Goal: Task Accomplishment & Management: Complete application form

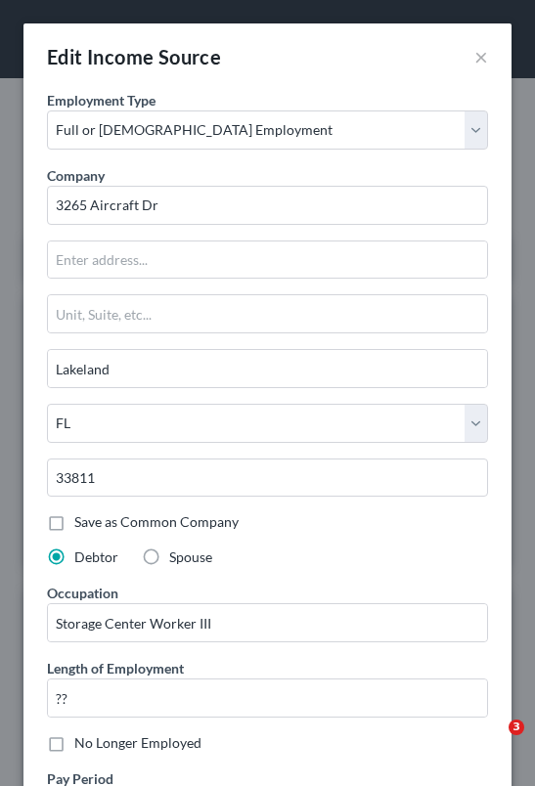
select select "0"
select select "9"
select select "3"
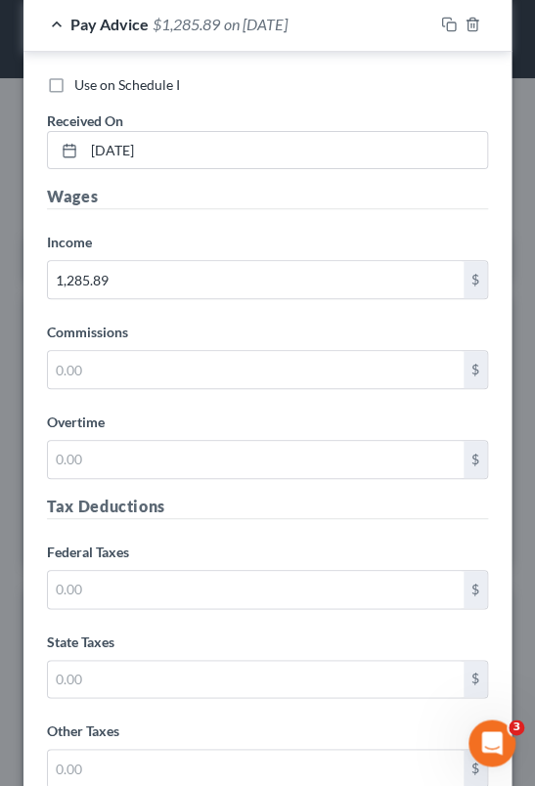
scroll to position [1591, 0]
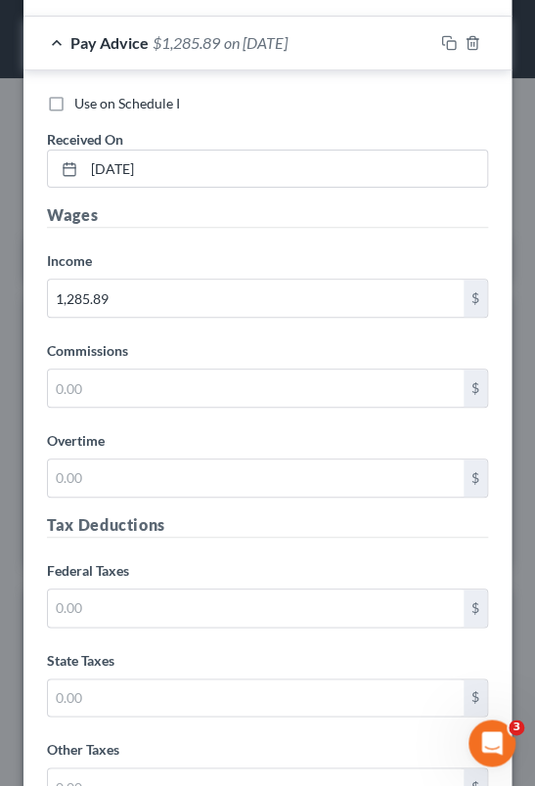
click at [244, 417] on div "Wages Income * 1,285.89 $ Commissions $ Overtime $" at bounding box center [267, 357] width 461 height 309
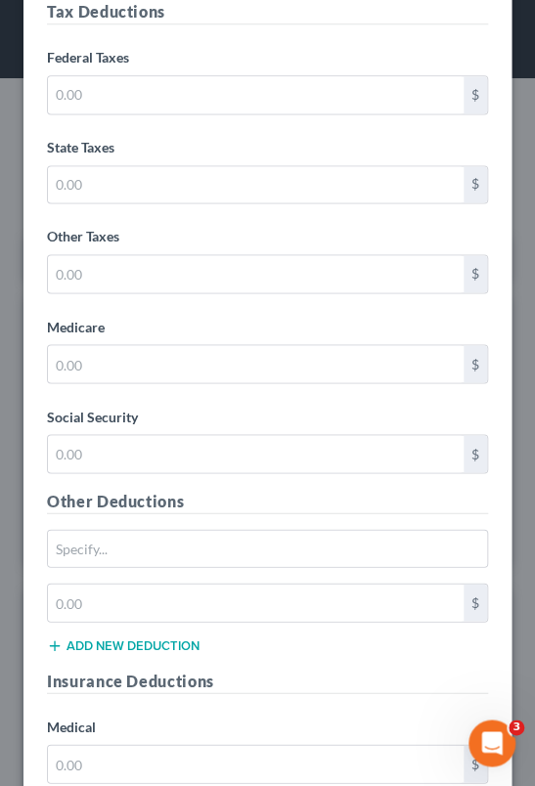
scroll to position [2081, 0]
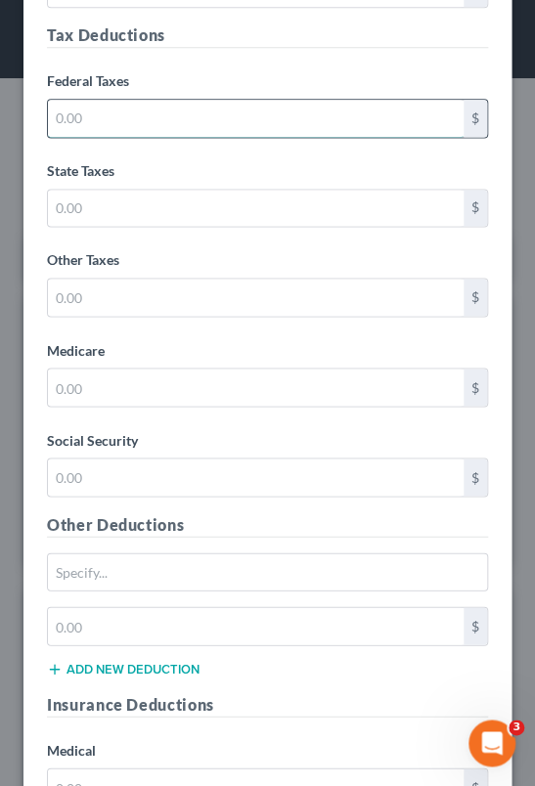
click at [242, 115] on input "text" at bounding box center [256, 118] width 416 height 37
type input "96.43"
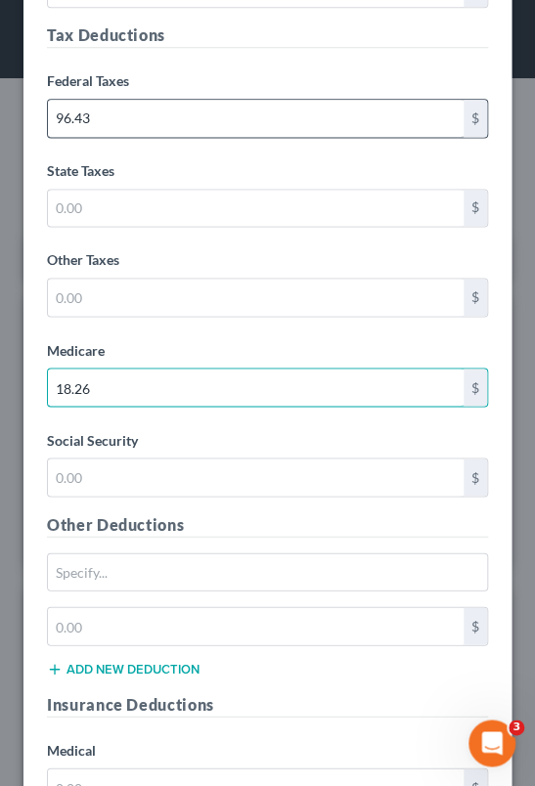
type input "18.26"
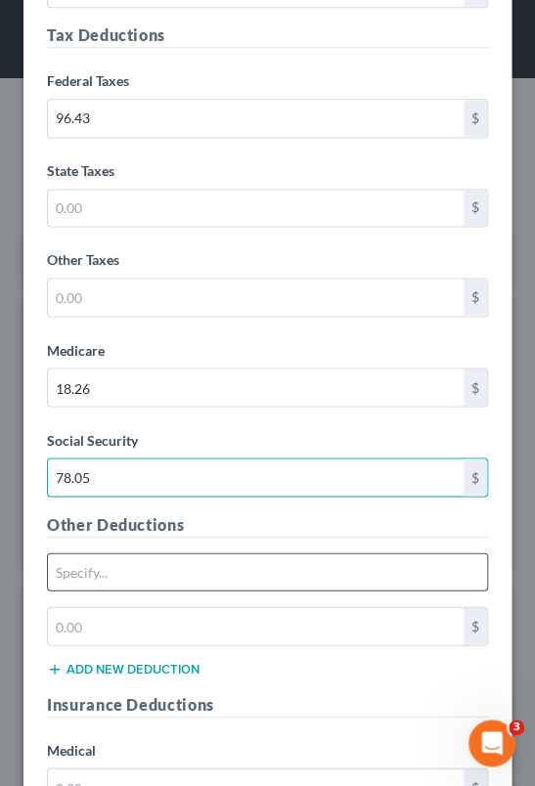
type input "78.05"
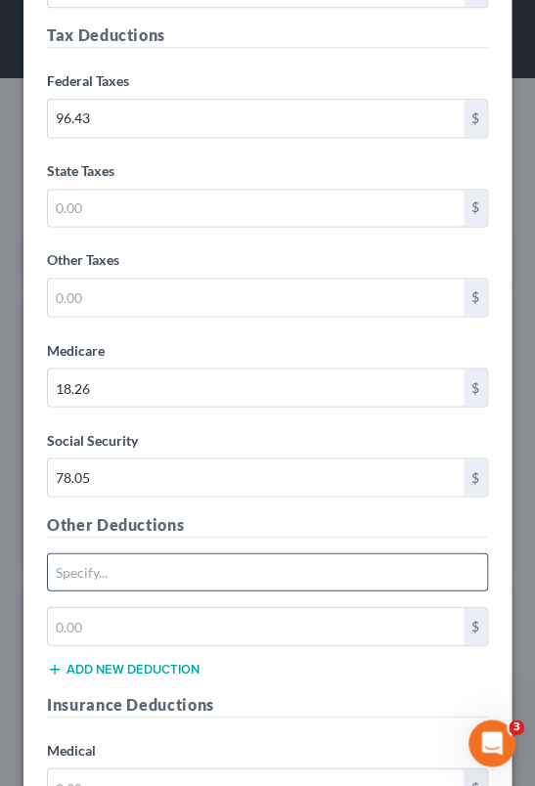
click at [142, 571] on input "text" at bounding box center [267, 572] width 439 height 37
type input "Other deductions"
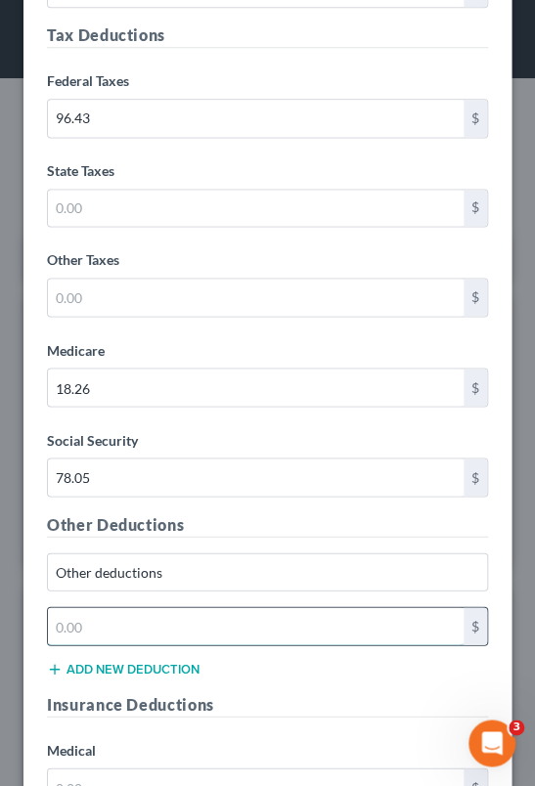
click at [140, 623] on input "text" at bounding box center [256, 625] width 416 height 37
type input "42.56"
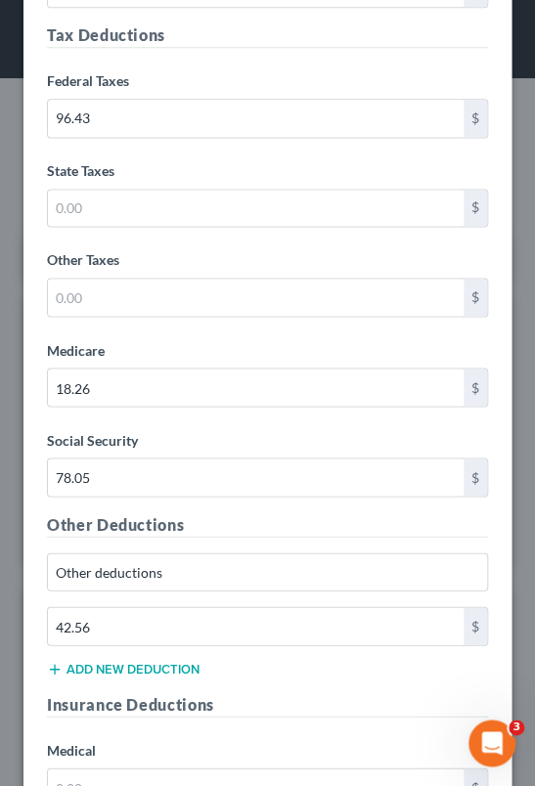
scroll to position [2770, 0]
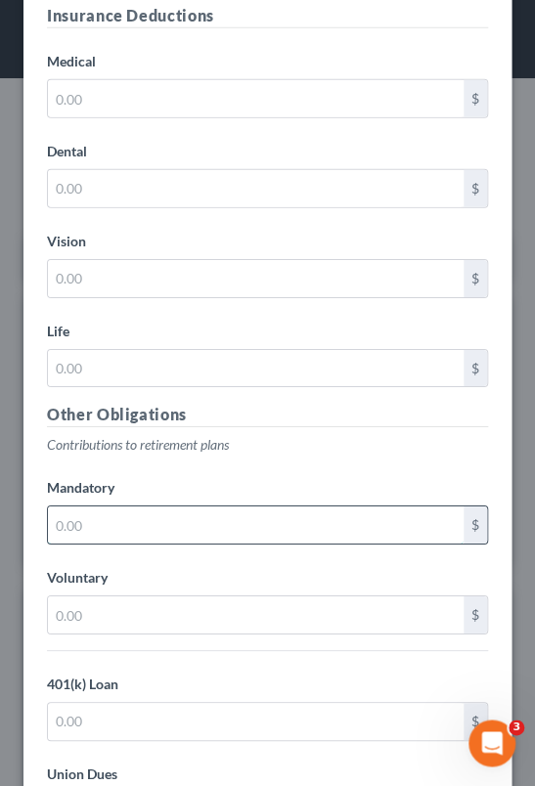
click at [227, 521] on input "text" at bounding box center [256, 525] width 416 height 37
type input "128.59"
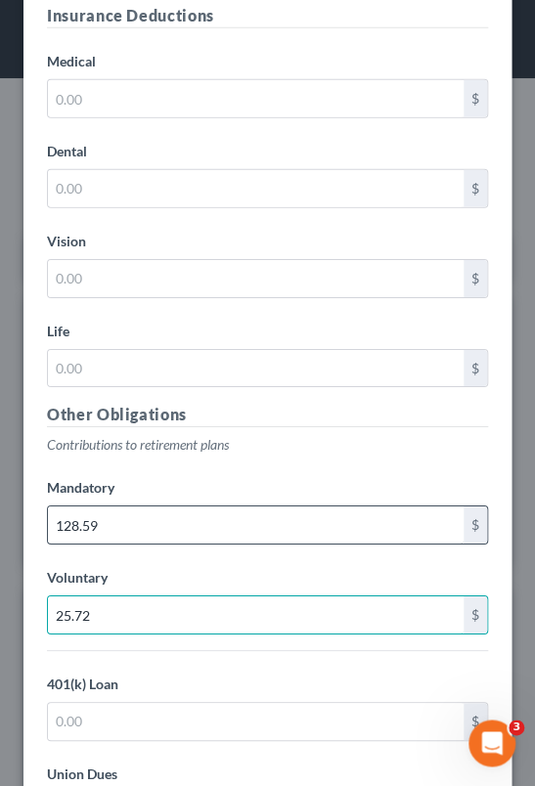
type input "25.72"
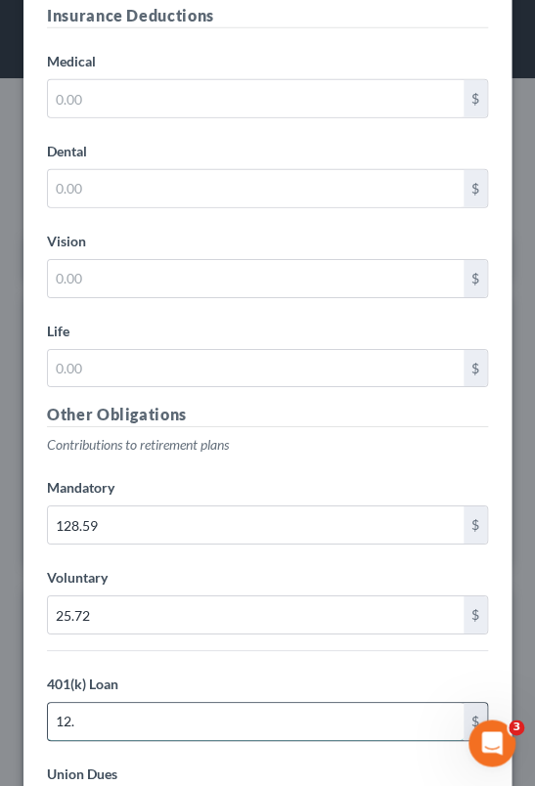
click at [149, 710] on input "12." at bounding box center [256, 721] width 416 height 37
type input "12.20"
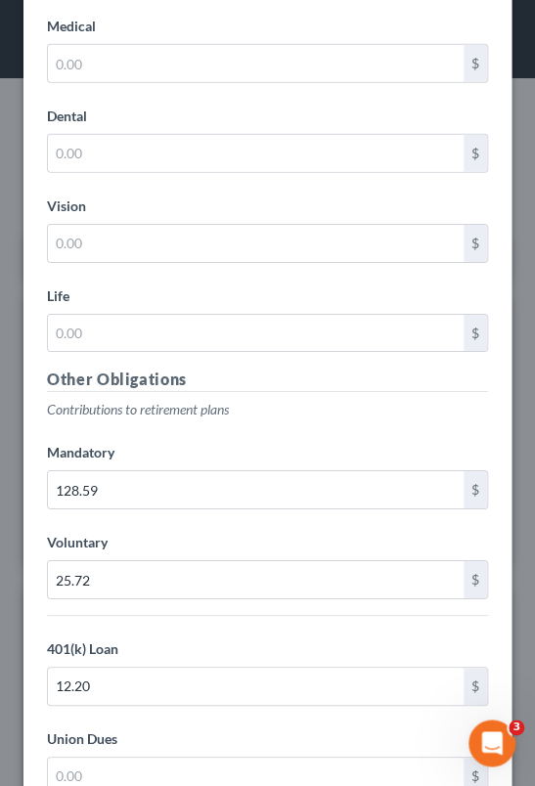
scroll to position [3123, 0]
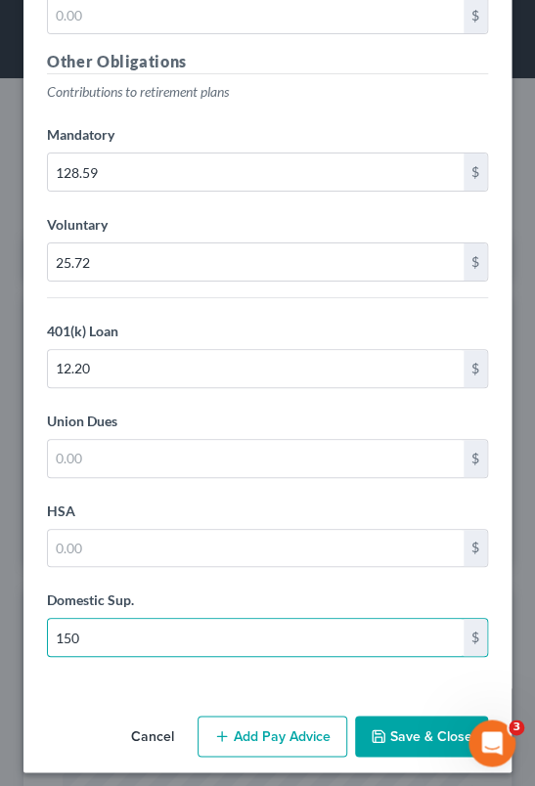
type input "150"
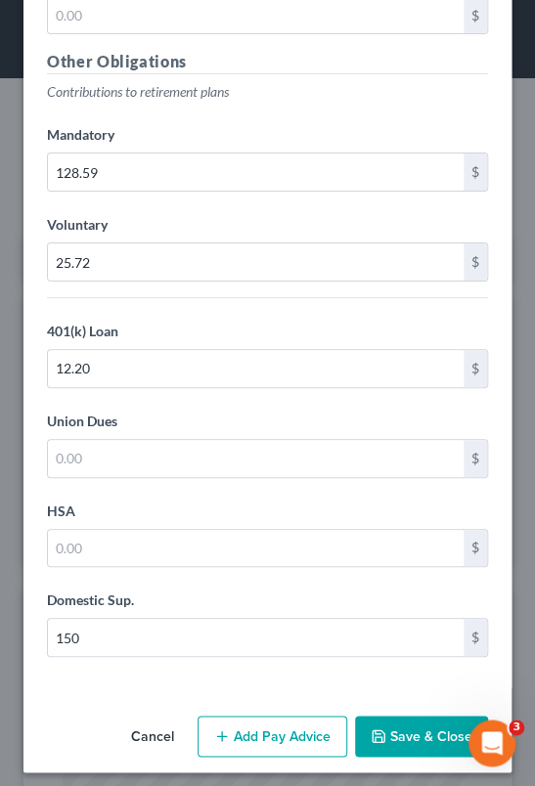
click at [320, 654] on div "Other Obligations Contributions to retirement plans Mandatory 128.59 $ Voluntar…" at bounding box center [267, 361] width 461 height 623
click at [282, 720] on button "Add Pay Advice" at bounding box center [273, 736] width 150 height 41
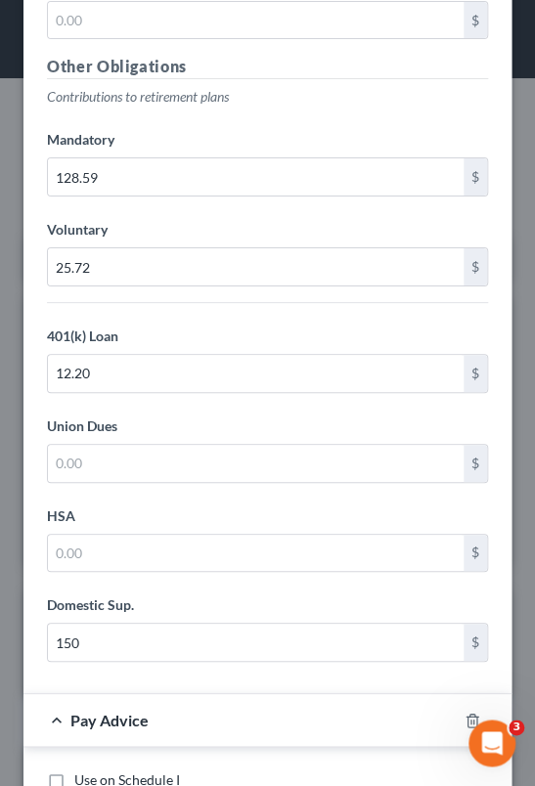
scroll to position [3247, 0]
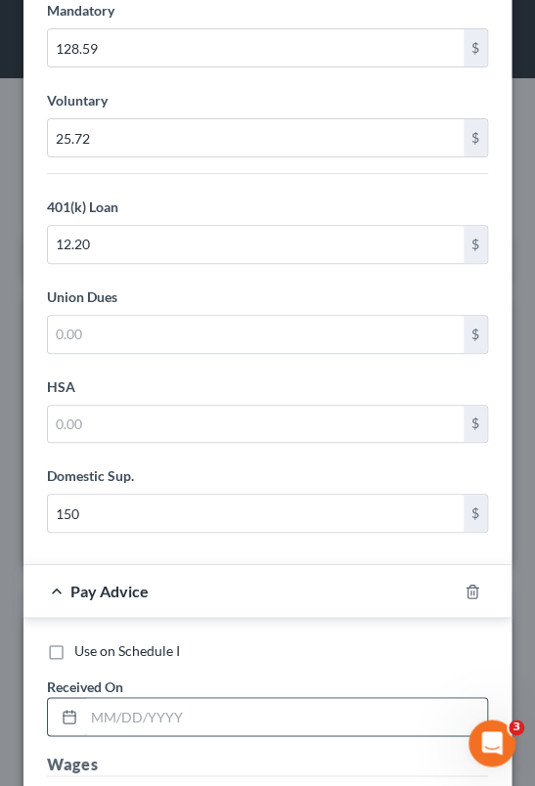
drag, startPoint x: 523, startPoint y: 451, endPoint x: 202, endPoint y: 705, distance: 409.3
click at [202, 705] on input "text" at bounding box center [285, 716] width 403 height 37
click at [130, 706] on input "[DATE]" at bounding box center [285, 716] width 403 height 37
click at [125, 707] on input "[DATE]" at bounding box center [285, 716] width 403 height 37
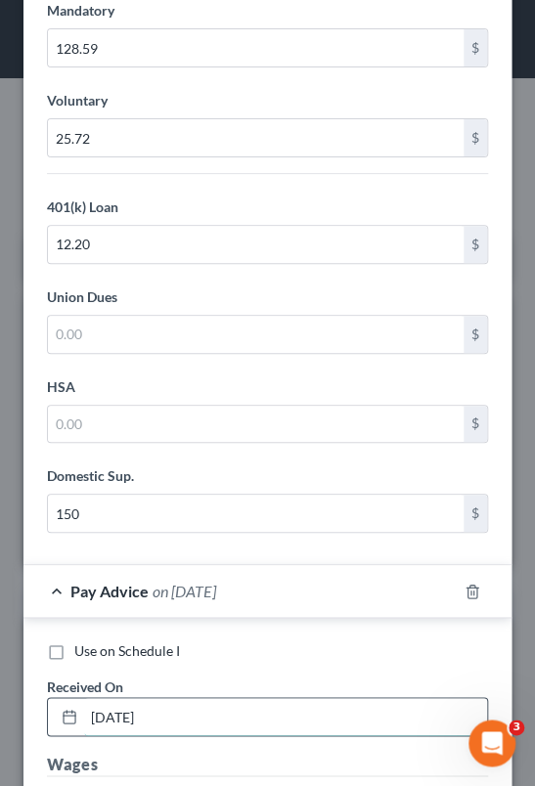
click at [128, 706] on input "[DATE]" at bounding box center [285, 716] width 403 height 37
type input "[DATE]"
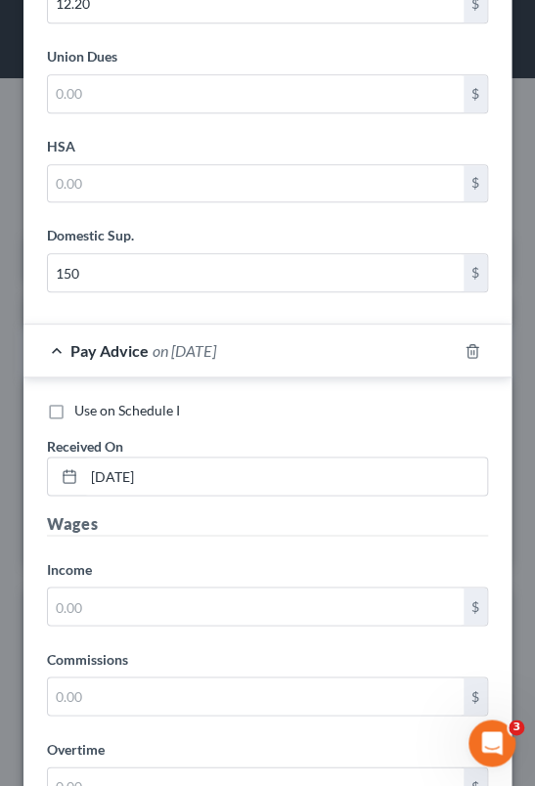
scroll to position [3509, 0]
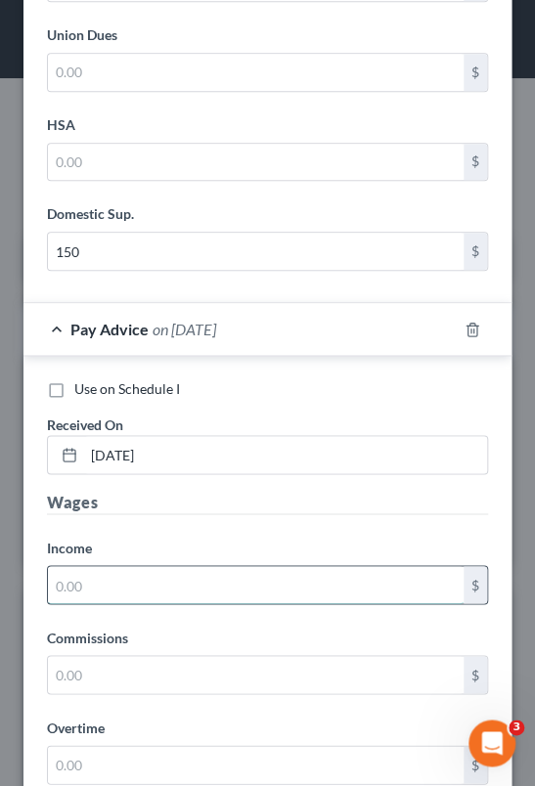
click at [117, 566] on input "text" at bounding box center [256, 584] width 416 height 37
click at [113, 566] on input "text" at bounding box center [256, 584] width 416 height 37
type input "1,471.43"
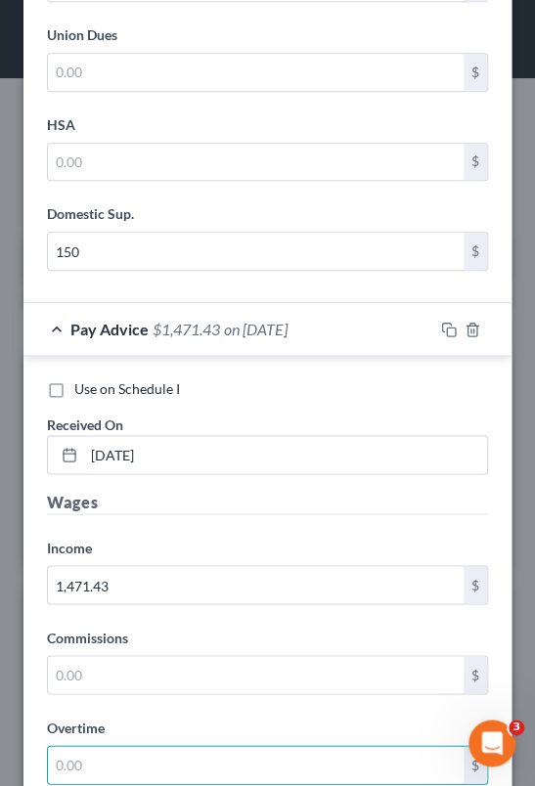
scroll to position [3999, 0]
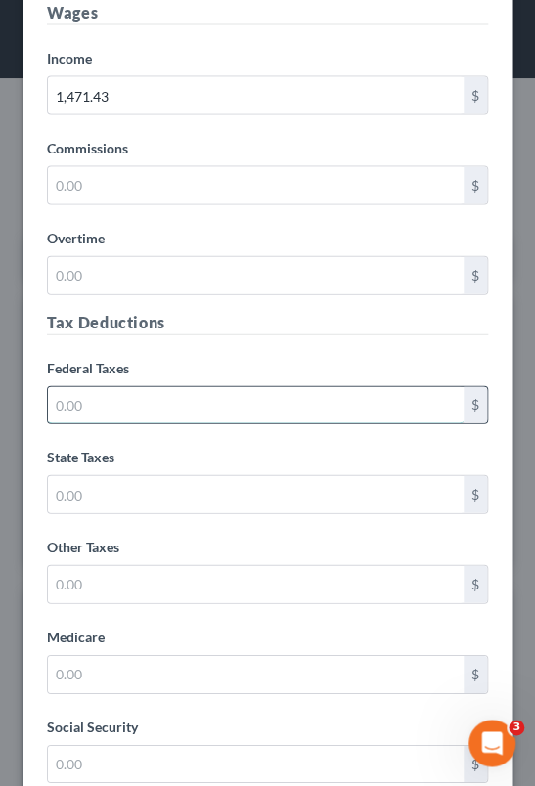
click at [147, 386] on input "text" at bounding box center [256, 404] width 416 height 37
type input "124.12"
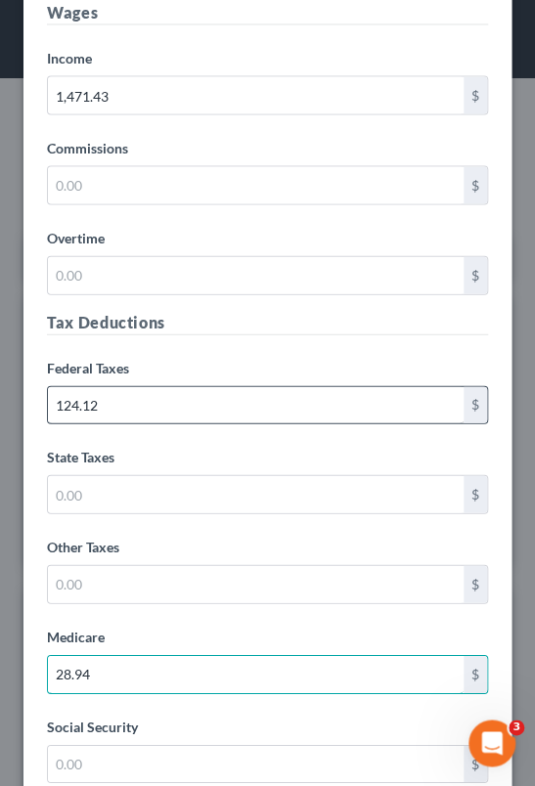
type input "28.94"
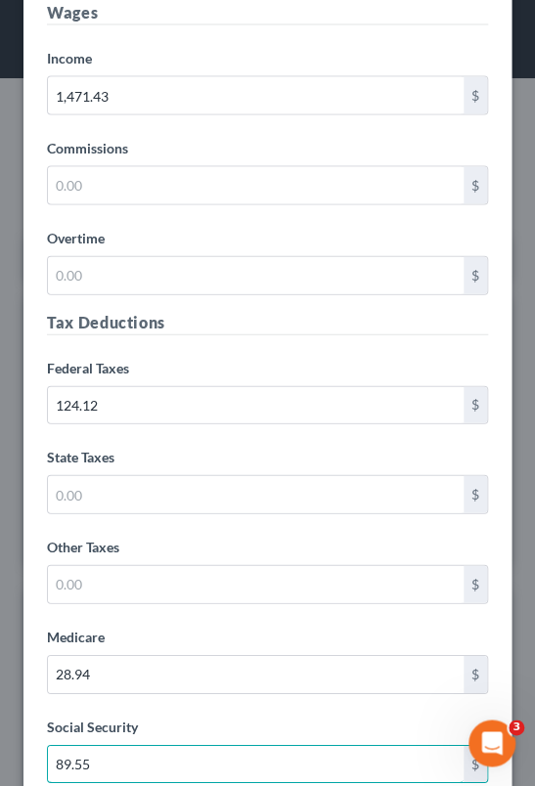
type input "89.55"
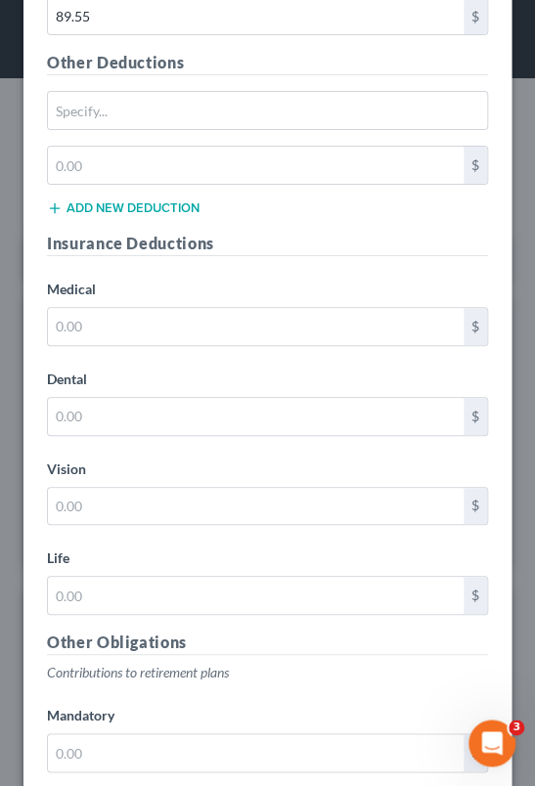
scroll to position [4739, 0]
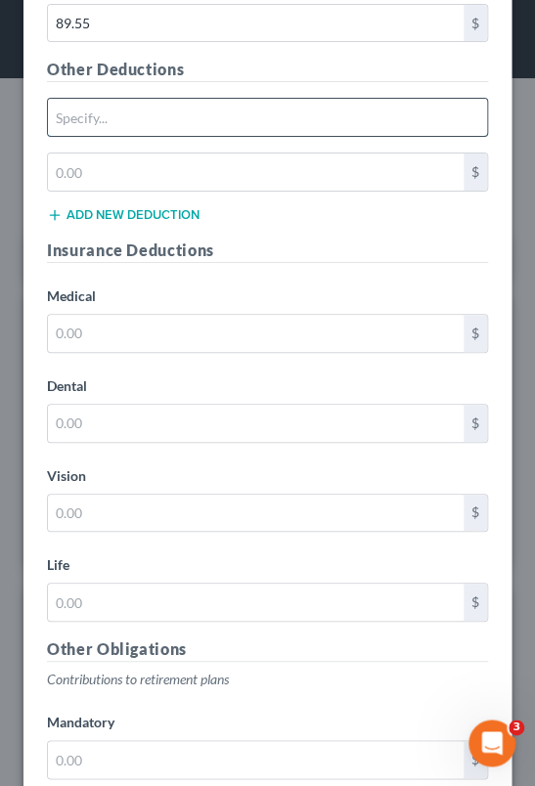
click at [195, 107] on input "text" at bounding box center [267, 117] width 439 height 37
type input "Other deductions"
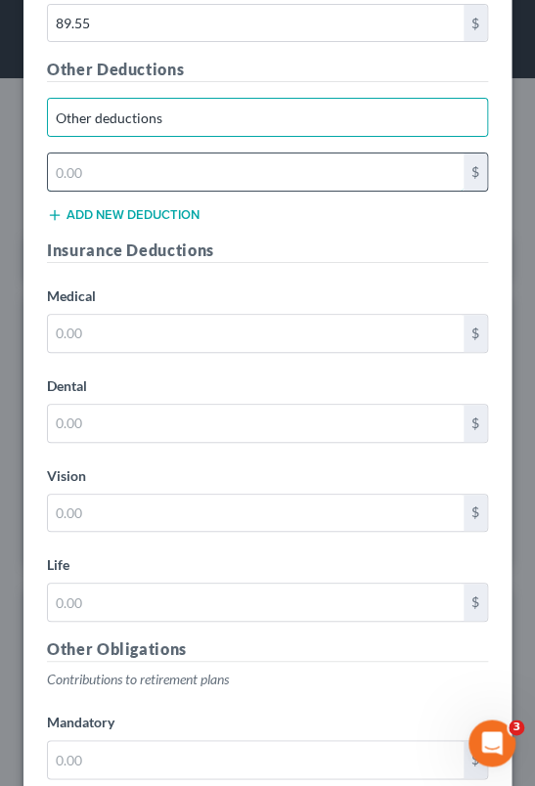
click at [155, 166] on input "text" at bounding box center [256, 172] width 416 height 37
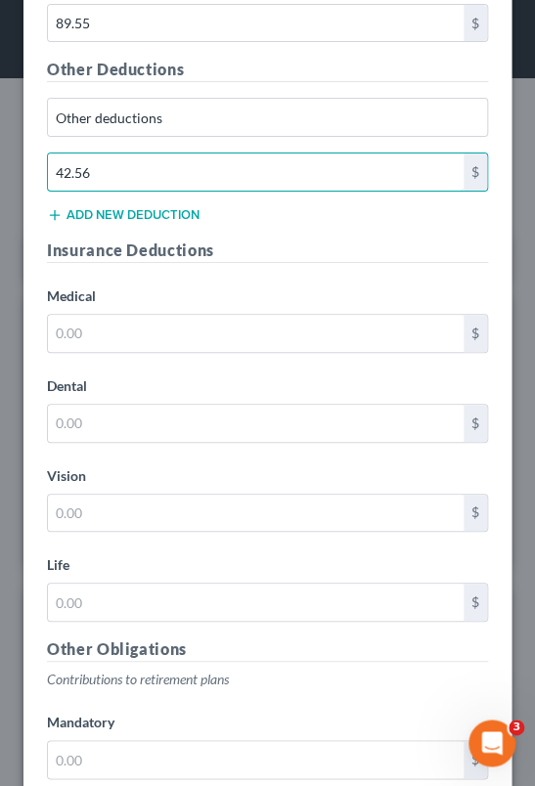
type input "42.56"
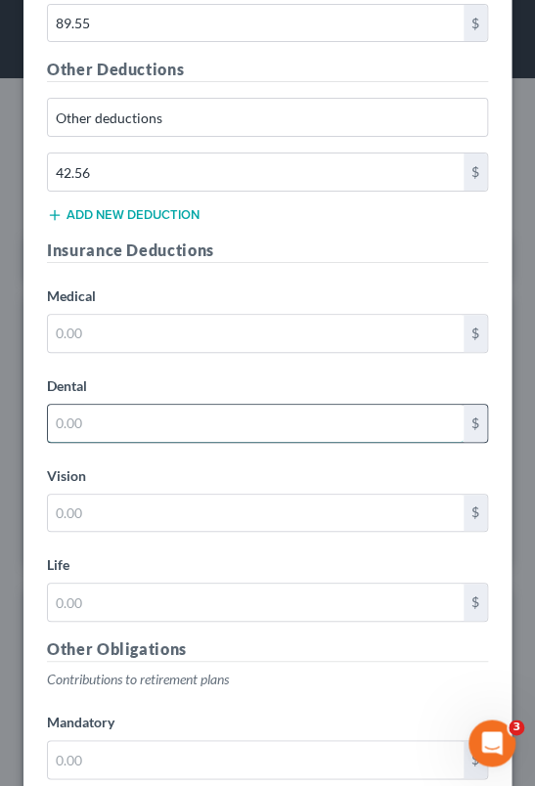
click at [188, 419] on input "text" at bounding box center [256, 423] width 416 height 37
type input "23.22"
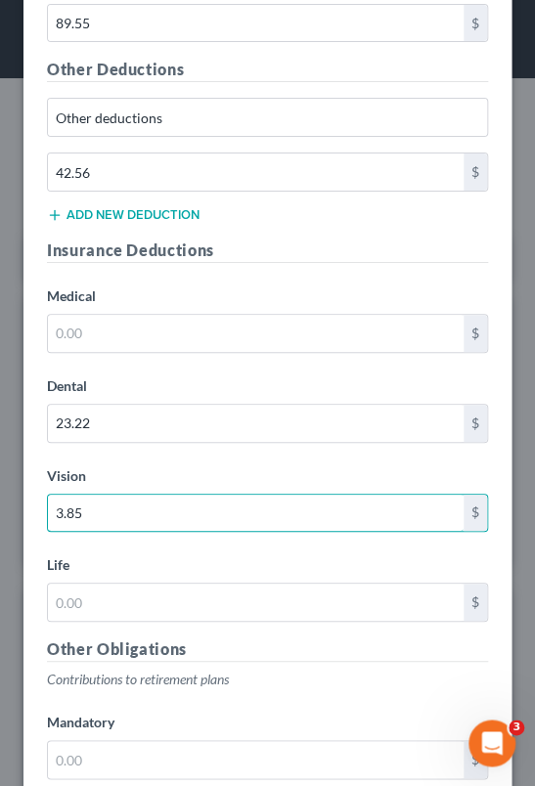
type input "3.85"
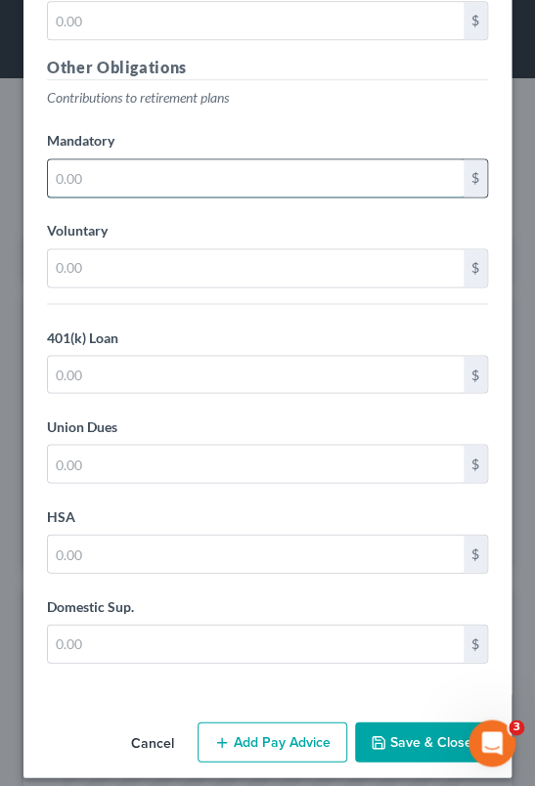
click at [200, 164] on input "text" at bounding box center [256, 177] width 416 height 37
type input "147.14"
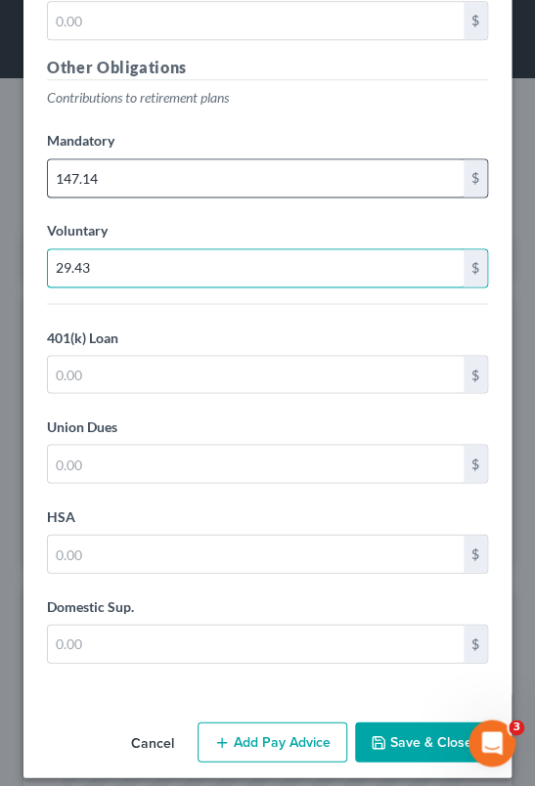
type input "29.43"
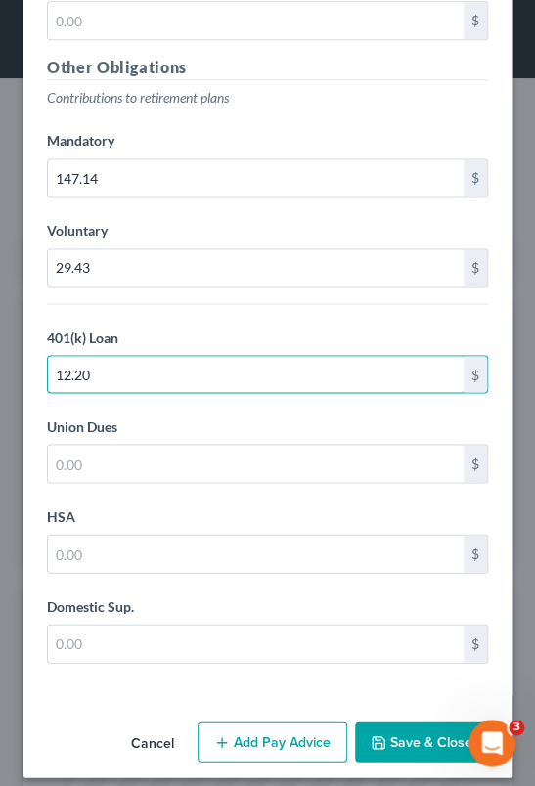
type input "12.20"
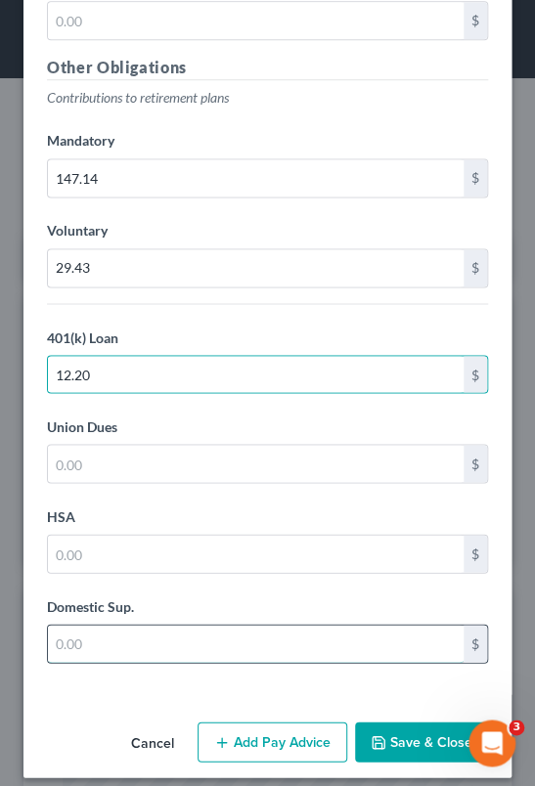
click at [147, 633] on input "text" at bounding box center [256, 643] width 416 height 37
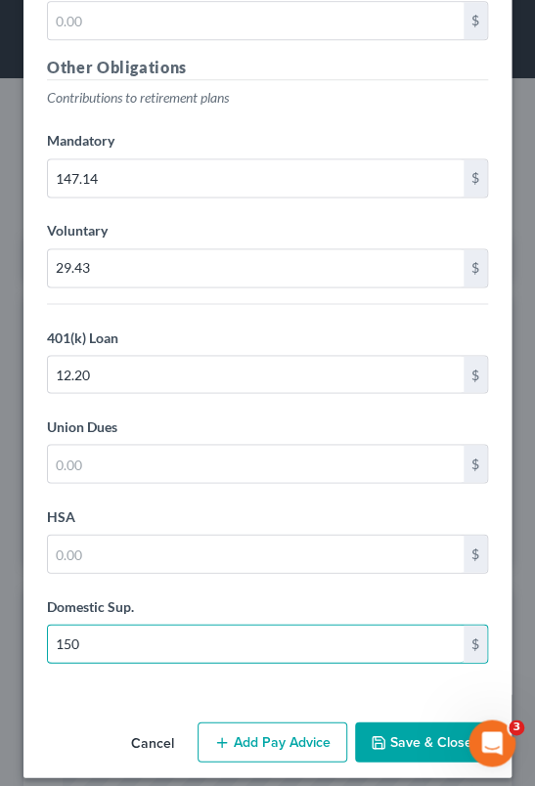
type input "150"
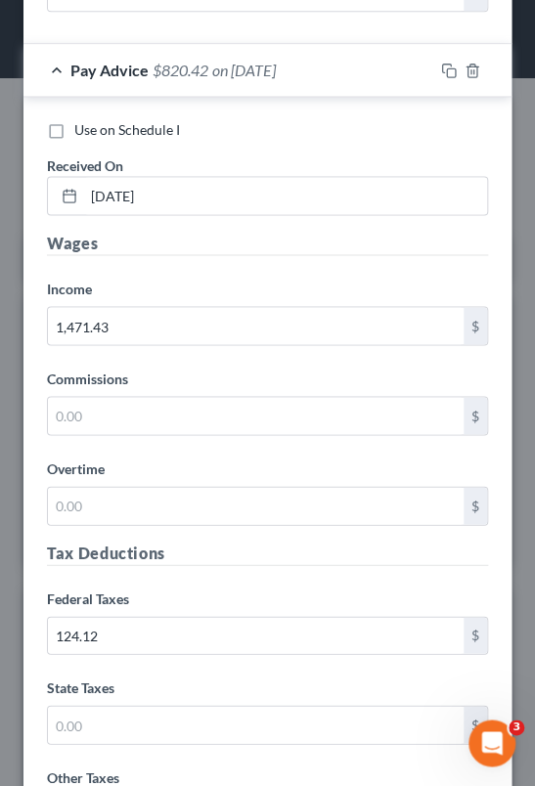
scroll to position [4456, 0]
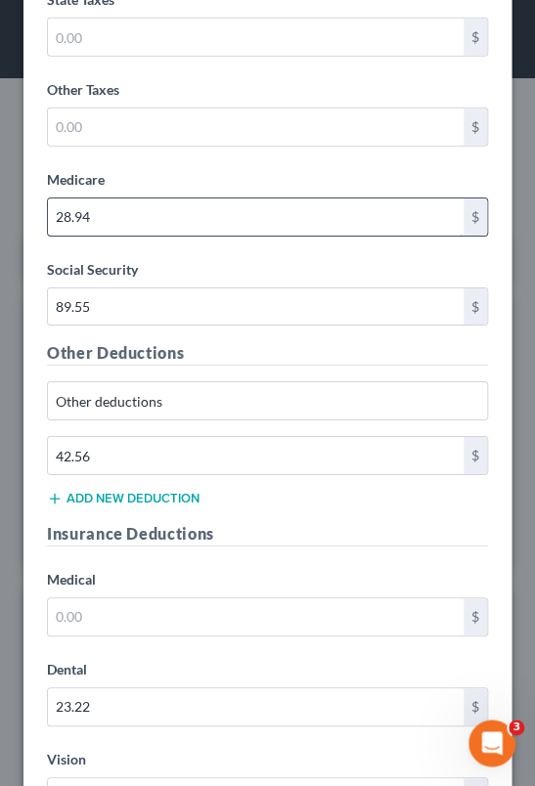
click at [69, 210] on input "28.94" at bounding box center [256, 217] width 416 height 37
type input "20.94"
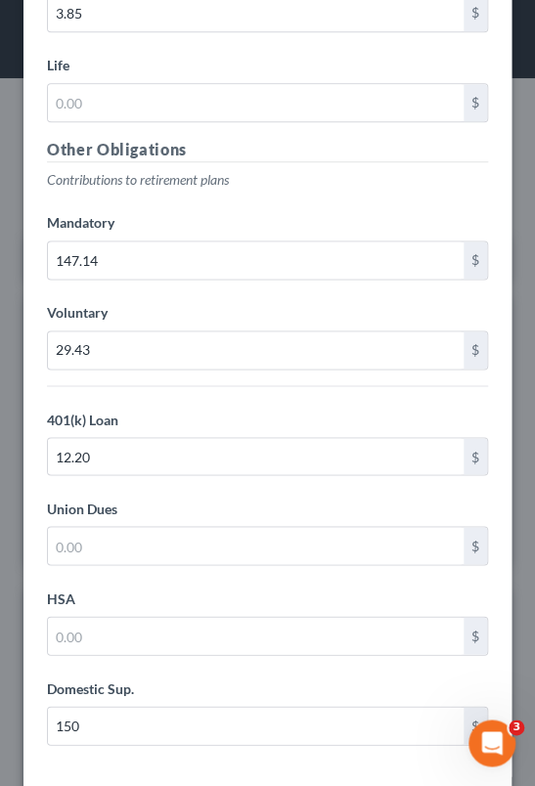
scroll to position [5321, 0]
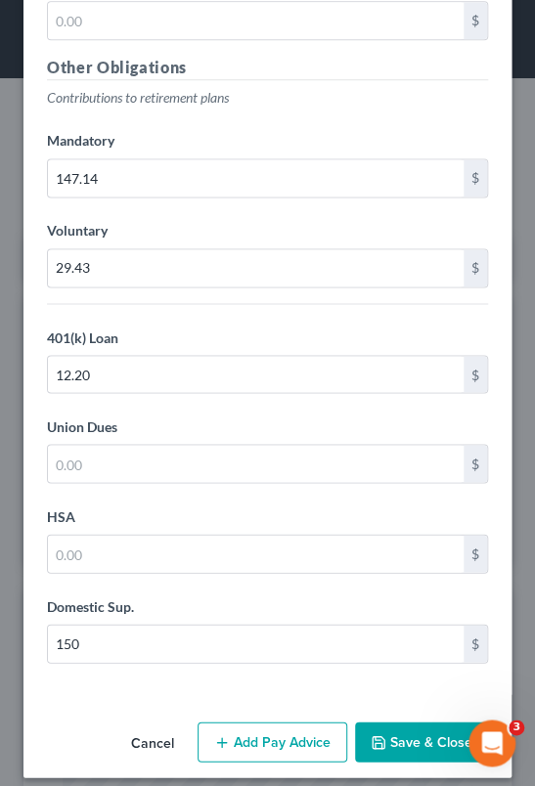
click at [276, 722] on button "Add Pay Advice" at bounding box center [273, 742] width 150 height 41
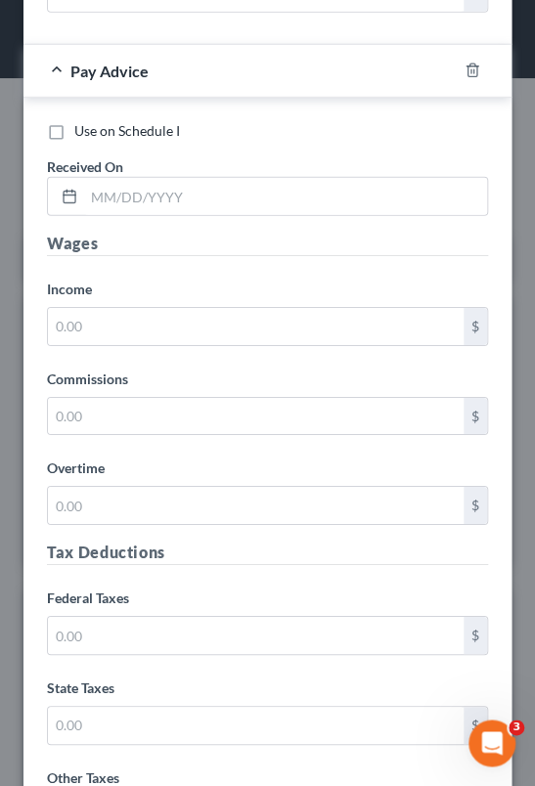
scroll to position [5973, 0]
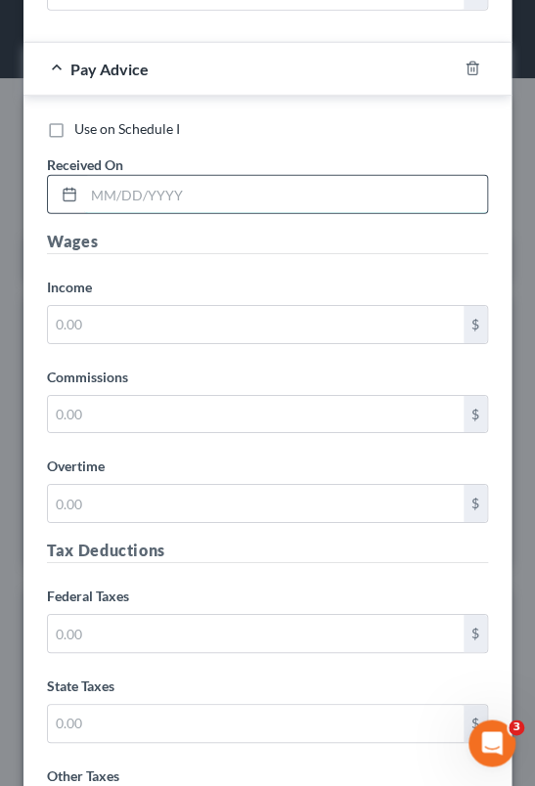
click at [164, 176] on input "text" at bounding box center [285, 194] width 403 height 37
type input "[DATE]"
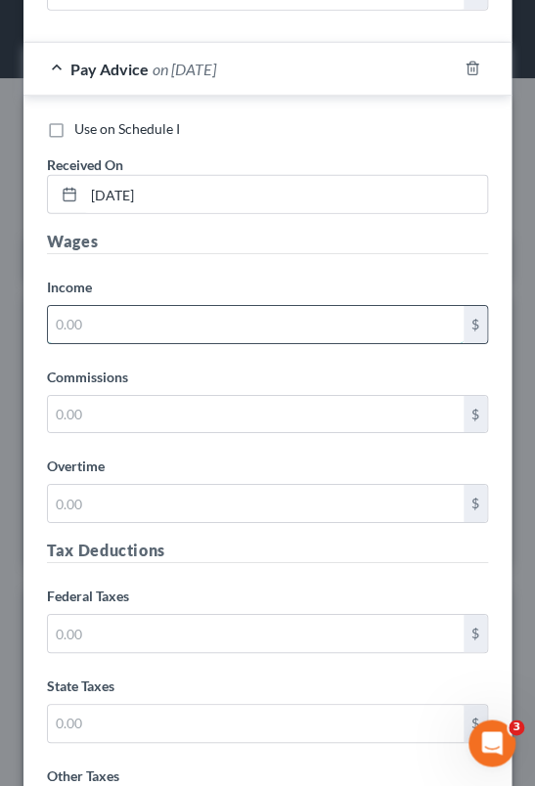
click at [134, 306] on input "text" at bounding box center [256, 324] width 416 height 37
type input "1,361.40"
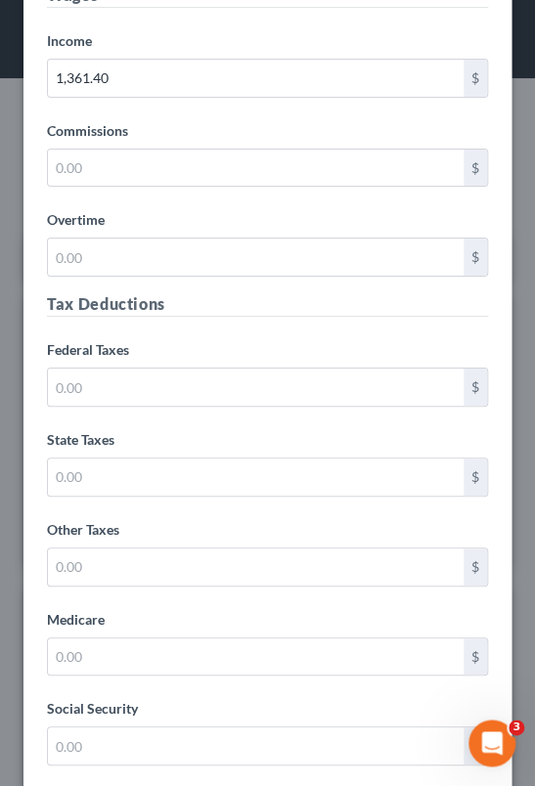
scroll to position [6278, 0]
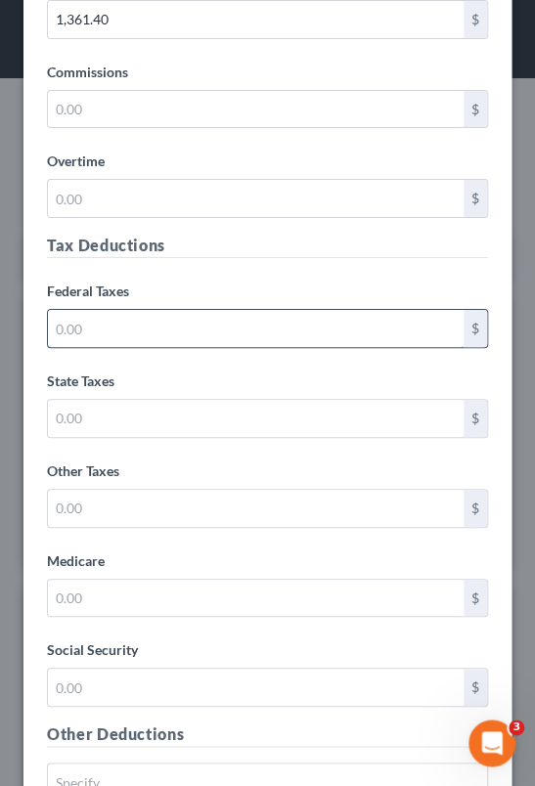
click at [151, 311] on input "text" at bounding box center [256, 328] width 416 height 37
type input "104.58"
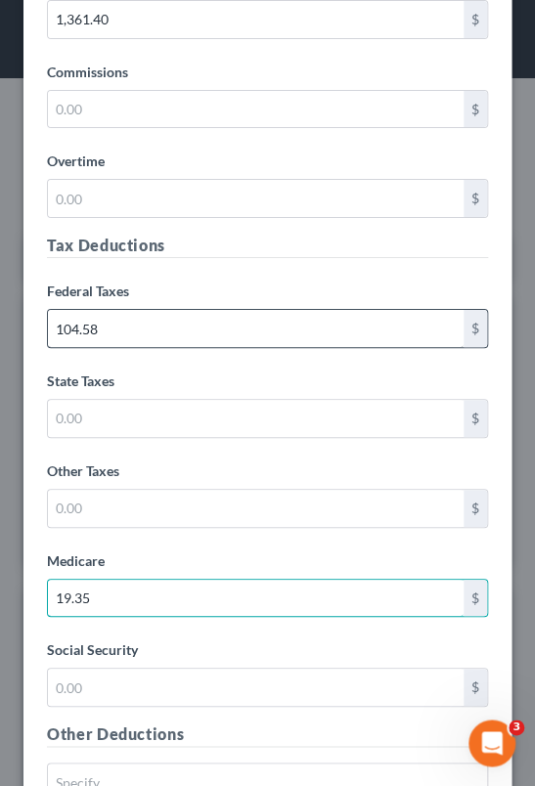
type input "19.35"
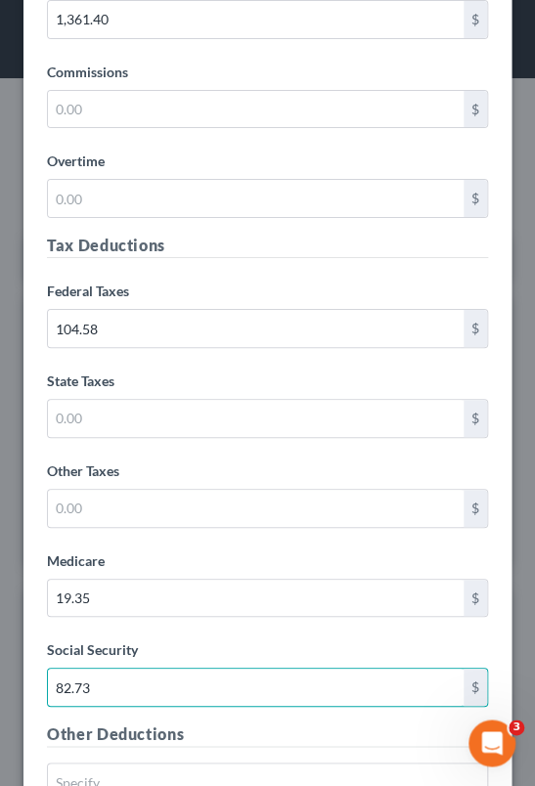
type input "82.73"
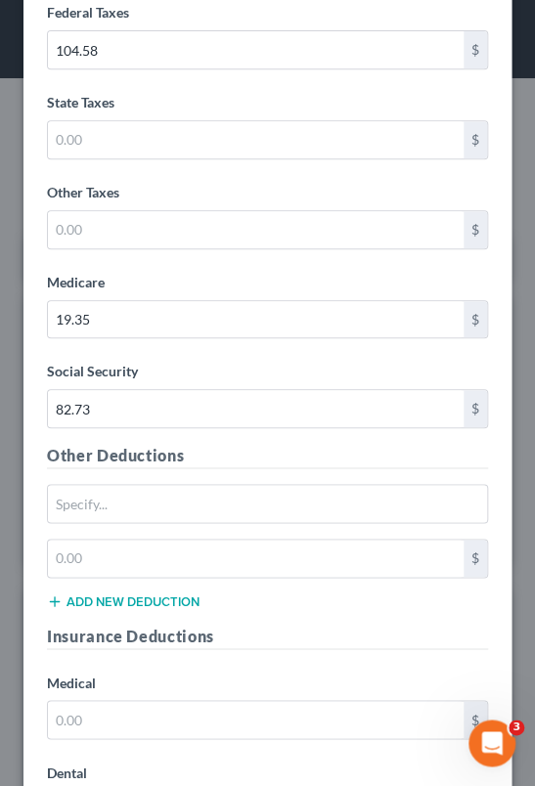
scroll to position [6587, 0]
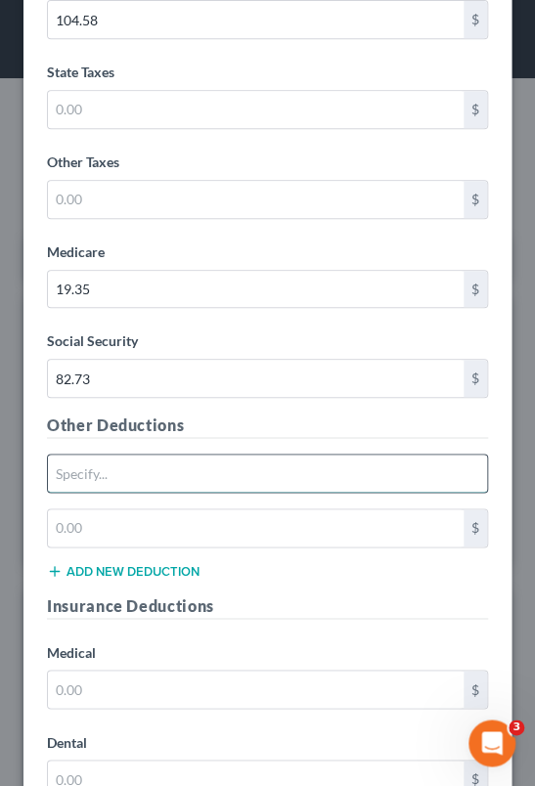
click at [206, 455] on input "text" at bounding box center [267, 473] width 439 height 37
type input "Other deductions"
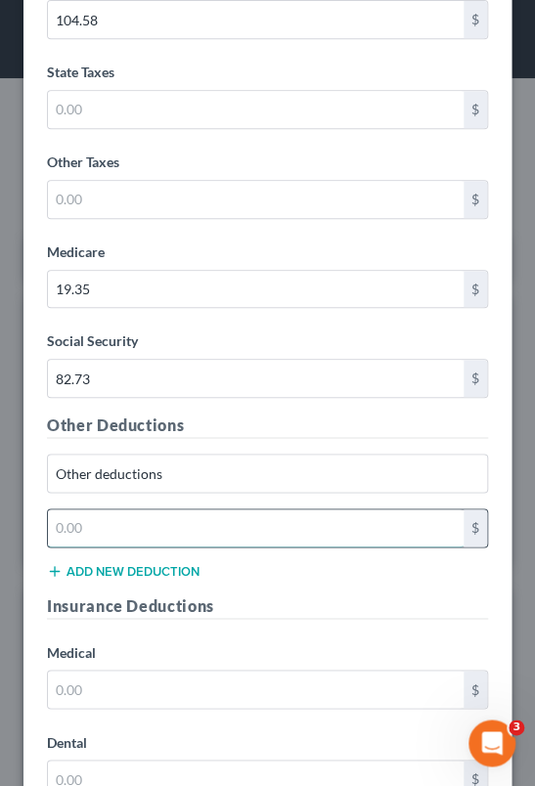
click at [123, 522] on input "text" at bounding box center [256, 528] width 416 height 37
type input "42.56"
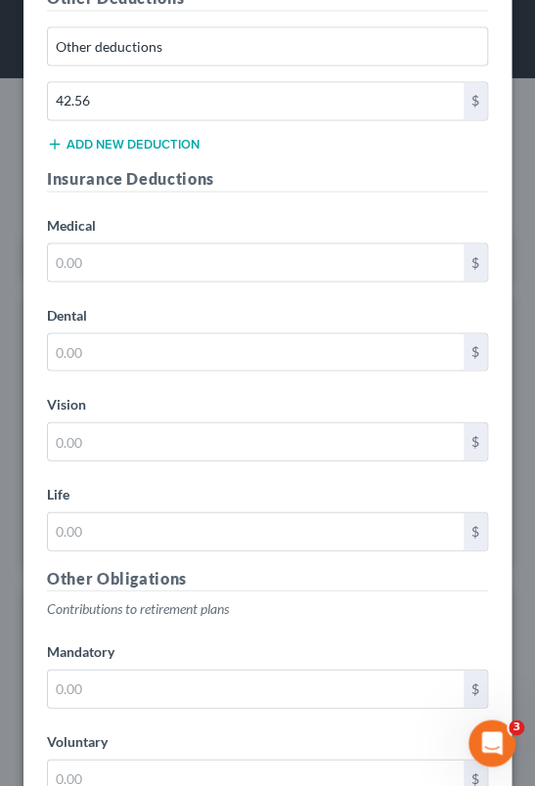
scroll to position [7074, 0]
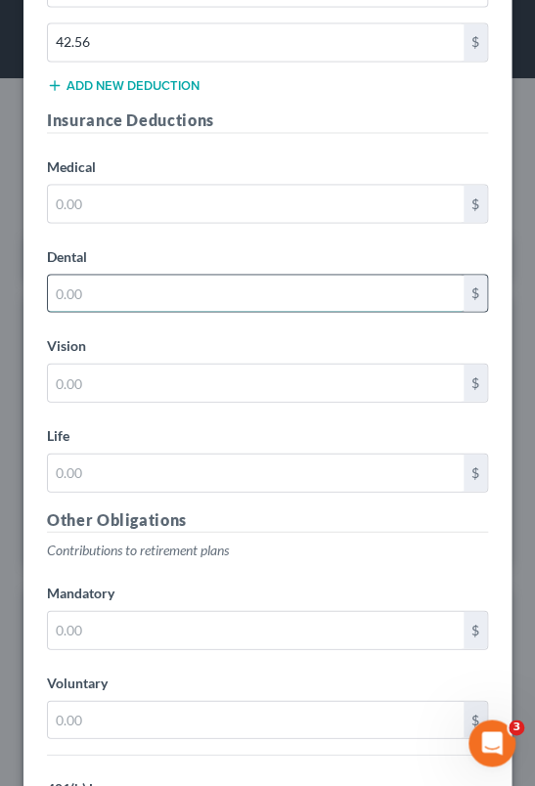
click at [136, 275] on input "text" at bounding box center [256, 293] width 416 height 37
type input "23.22"
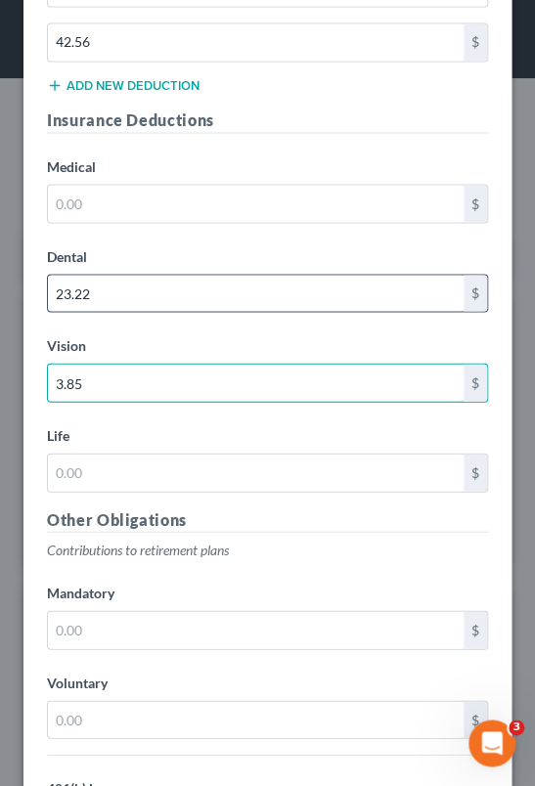
type input "3.85"
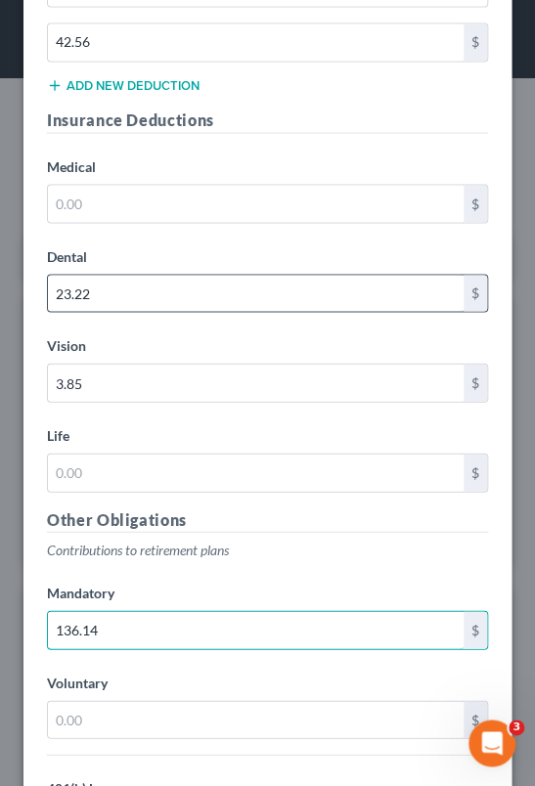
type input "136.14"
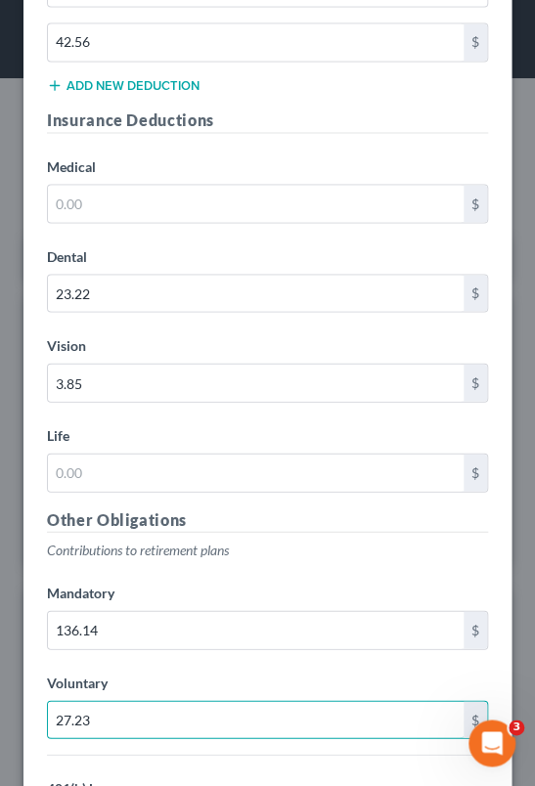
type input "27.23"
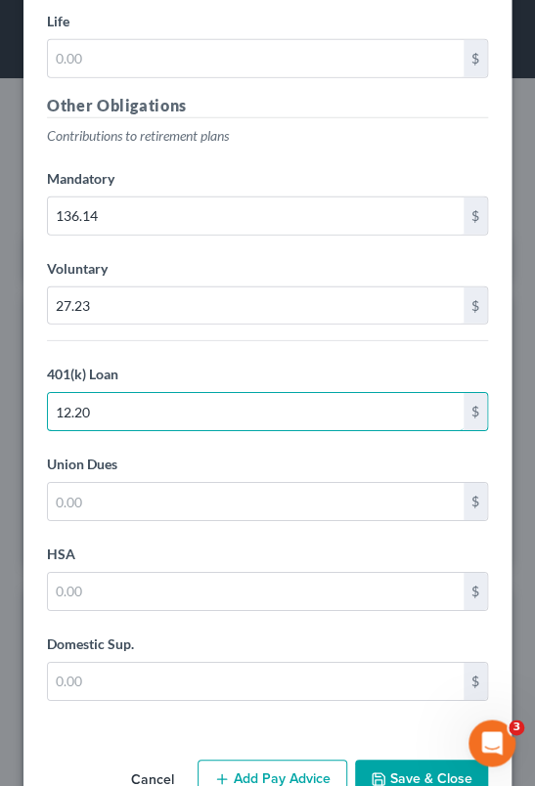
type input "12.20"
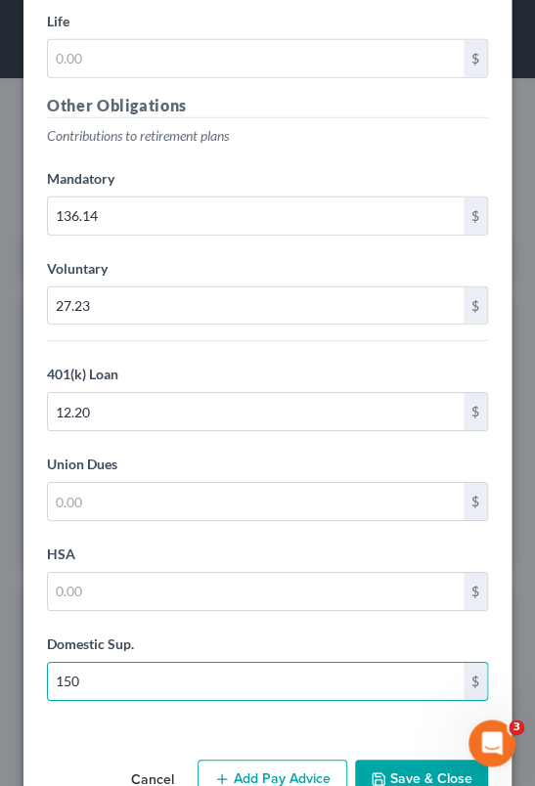
type input "150"
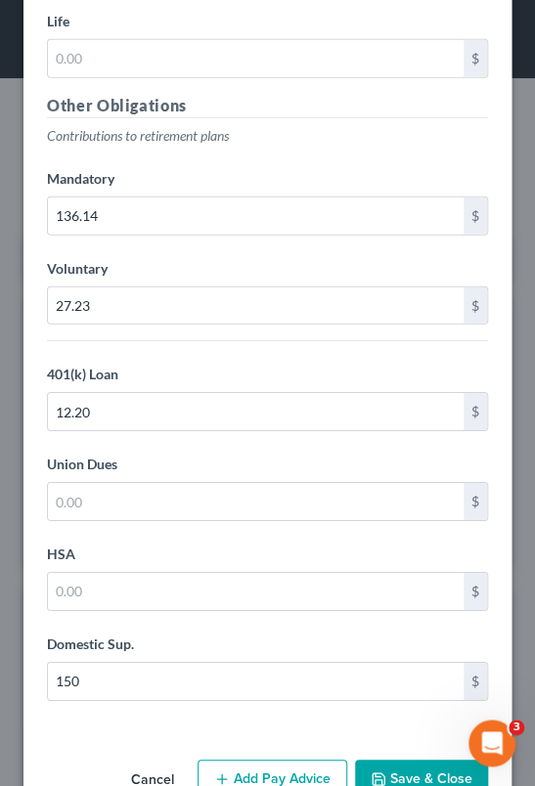
click at [253, 760] on button "Add Pay Advice" at bounding box center [273, 780] width 150 height 41
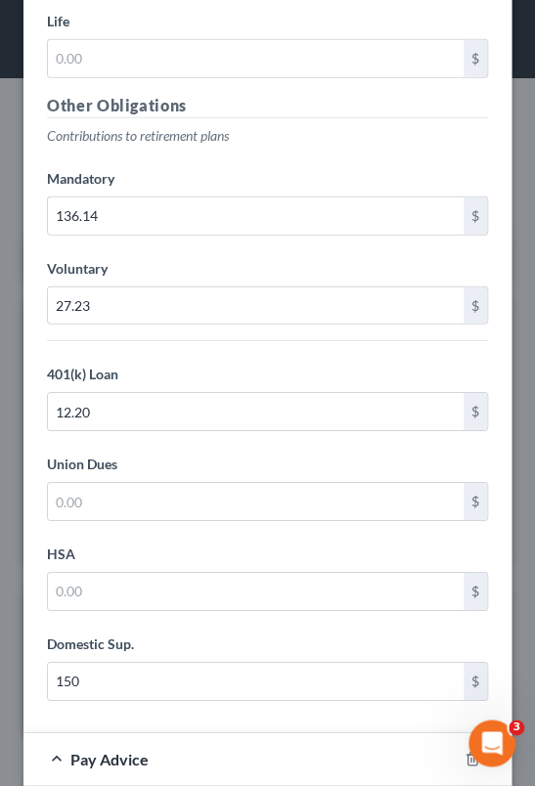
scroll to position [8175, 0]
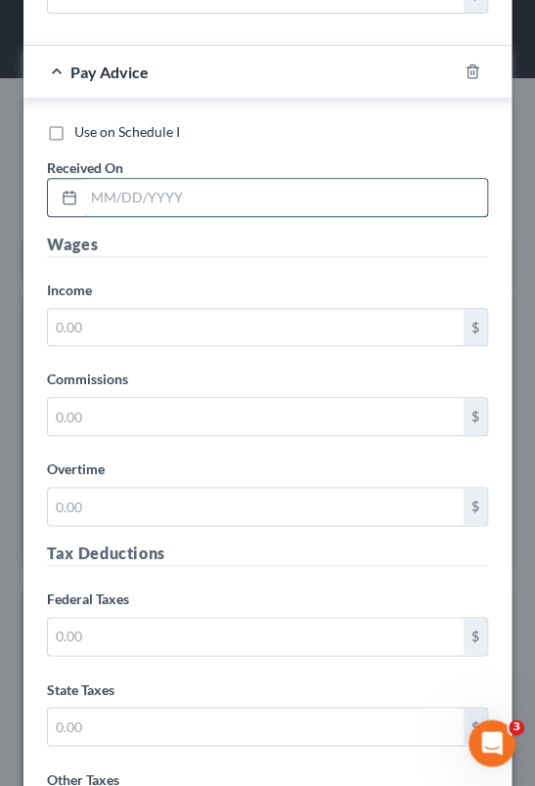
click at [199, 184] on input "text" at bounding box center [285, 197] width 403 height 37
type input "[DATE]"
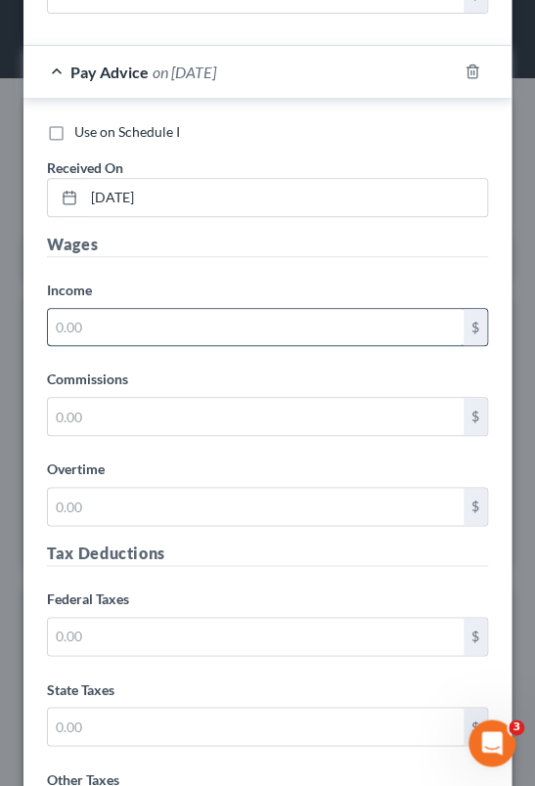
click at [152, 309] on input "text" at bounding box center [256, 327] width 416 height 37
type input "1,174.69"
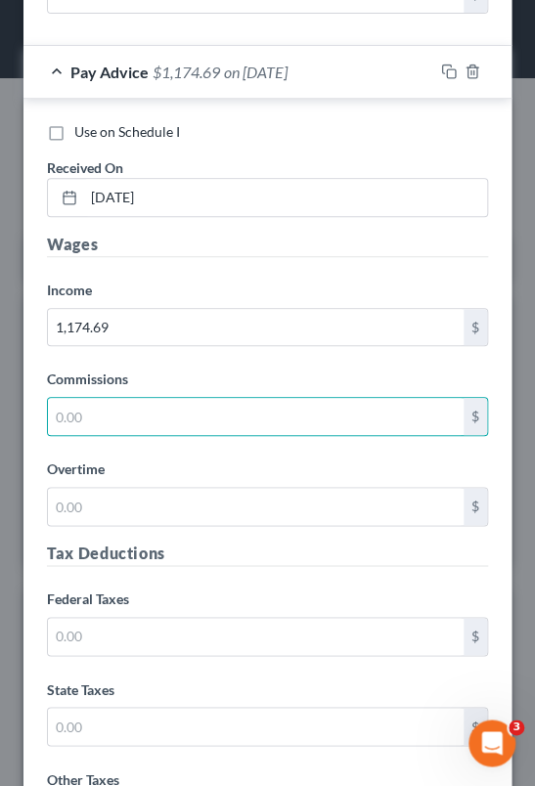
click at [371, 362] on label "Commissions" at bounding box center [267, 379] width 461 height 35
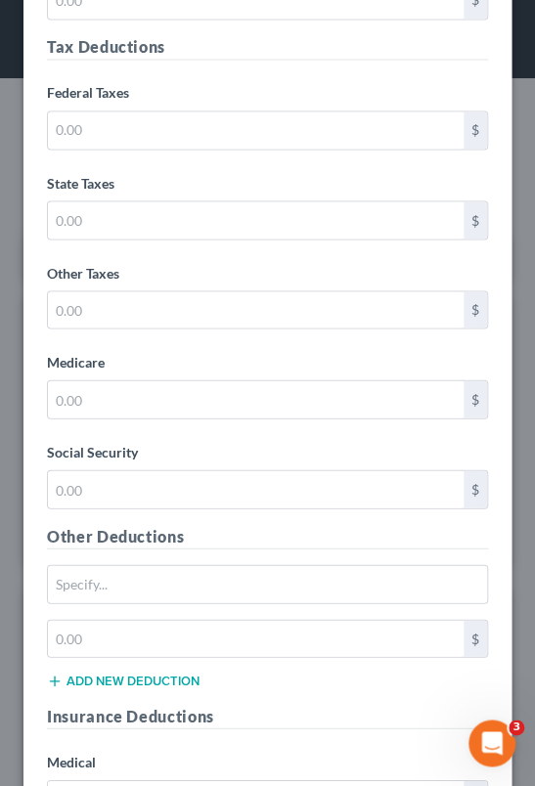
scroll to position [8724, 0]
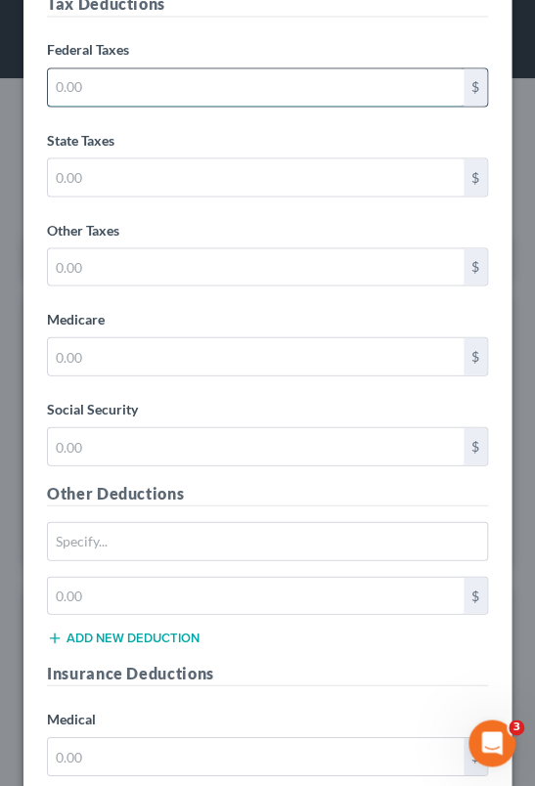
click at [142, 68] on input "text" at bounding box center [256, 86] width 416 height 37
type input "84.62"
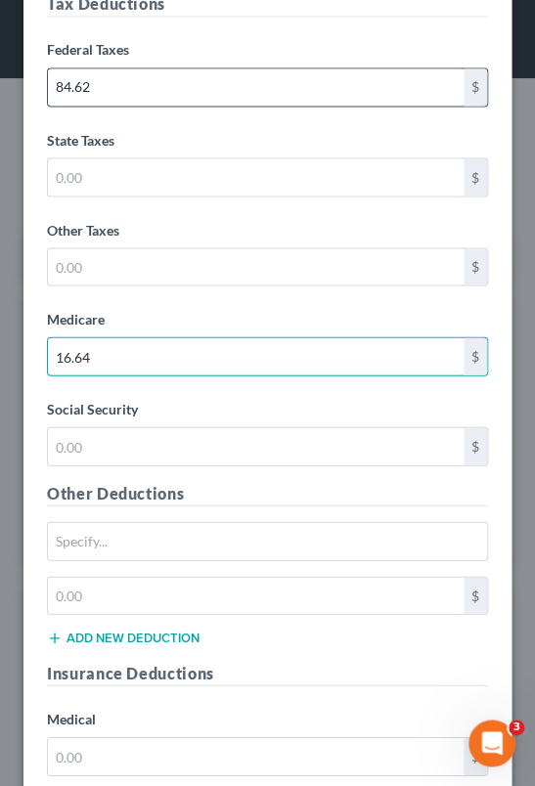
type input "16.64"
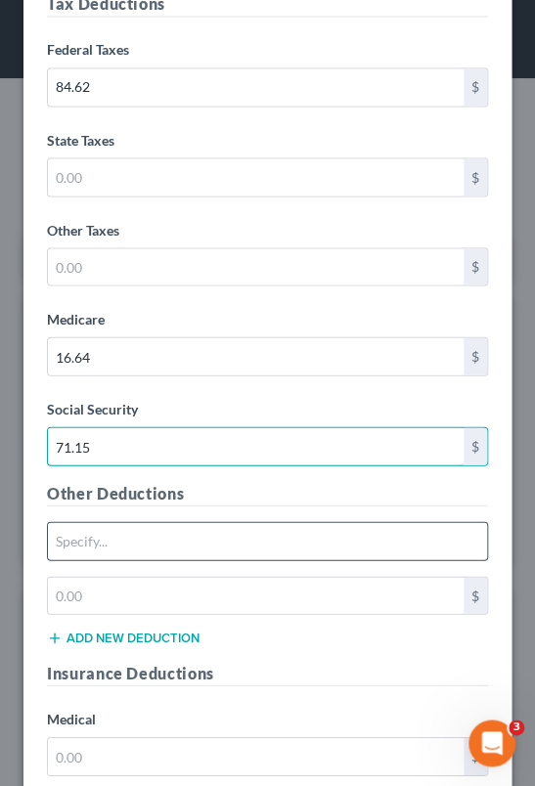
type input "71.15"
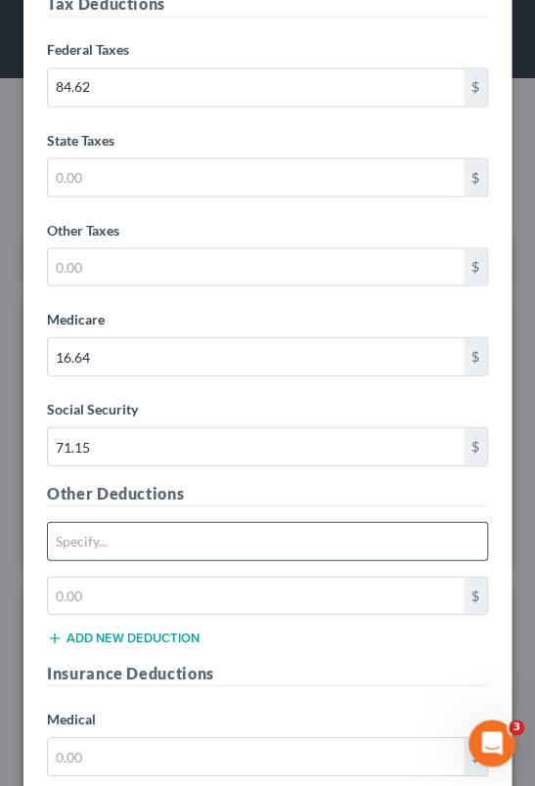
click at [184, 522] on input "text" at bounding box center [267, 540] width 439 height 37
type input "Other deductions"
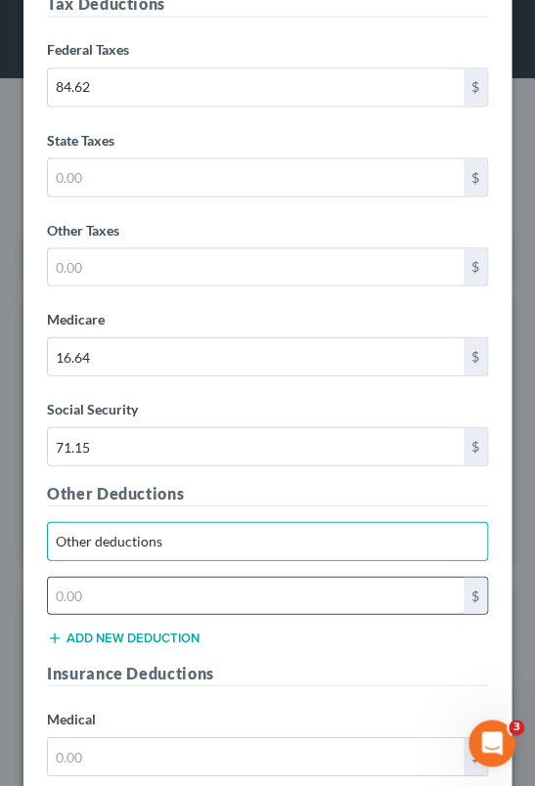
click at [142, 582] on input "text" at bounding box center [256, 595] width 416 height 37
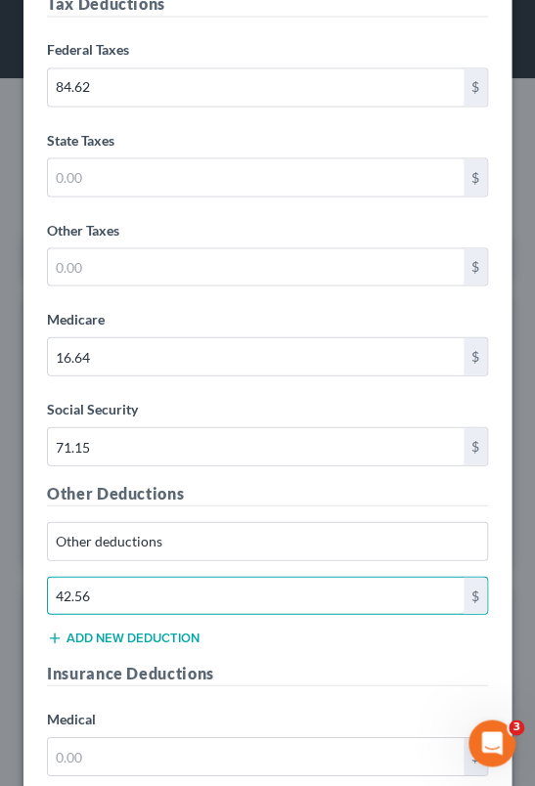
type input "42.56"
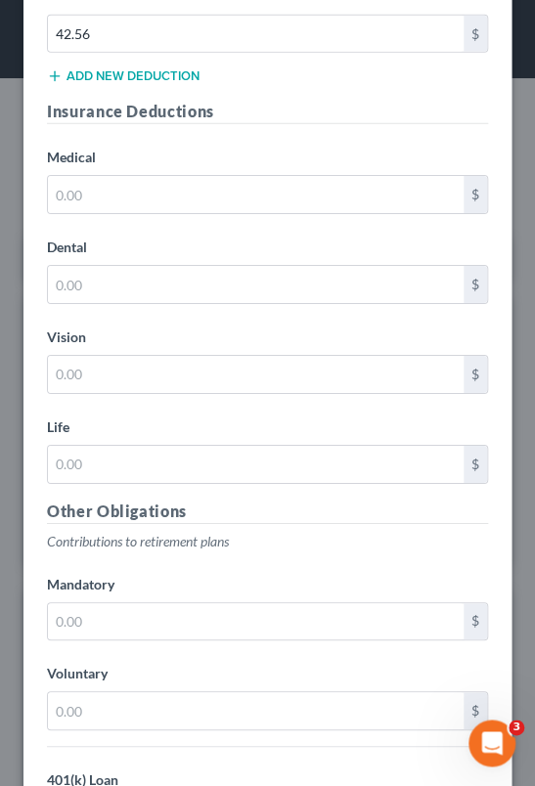
scroll to position [9310, 0]
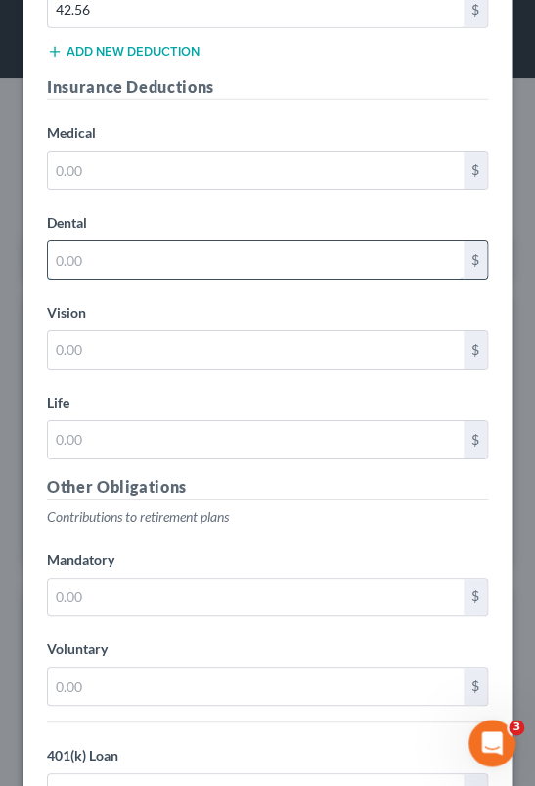
click at [146, 242] on input "text" at bounding box center [256, 260] width 416 height 37
type input "23.22"
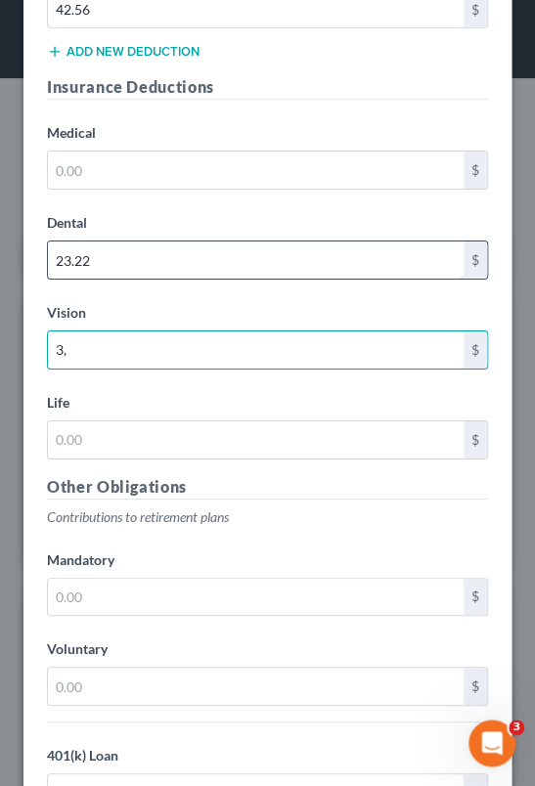
type input "3"
type input "0"
type input "3.85"
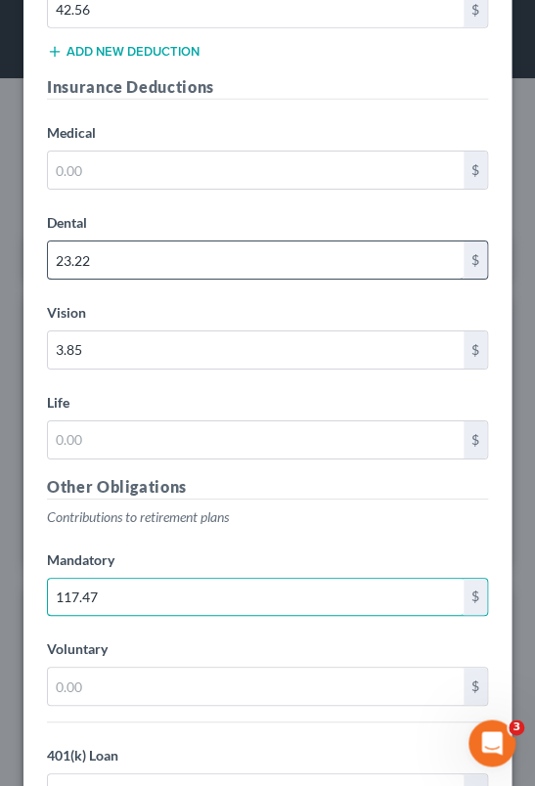
type input "117.47"
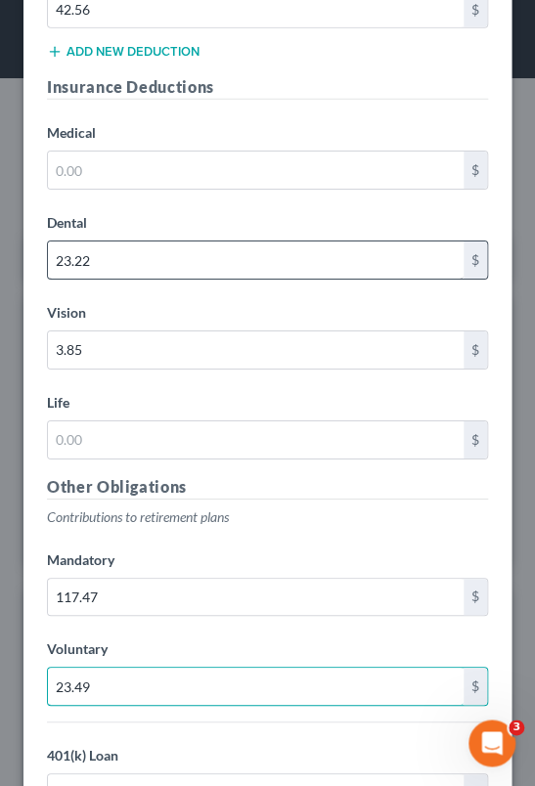
type input "23.49"
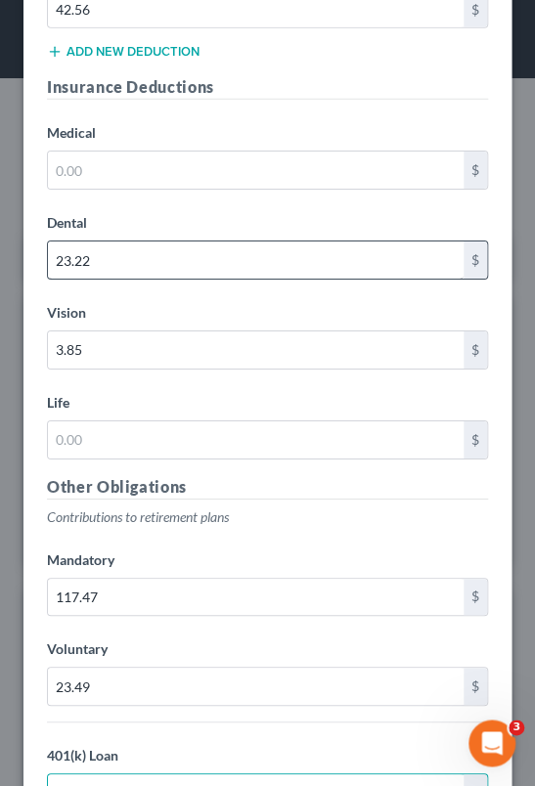
type input "12.20"
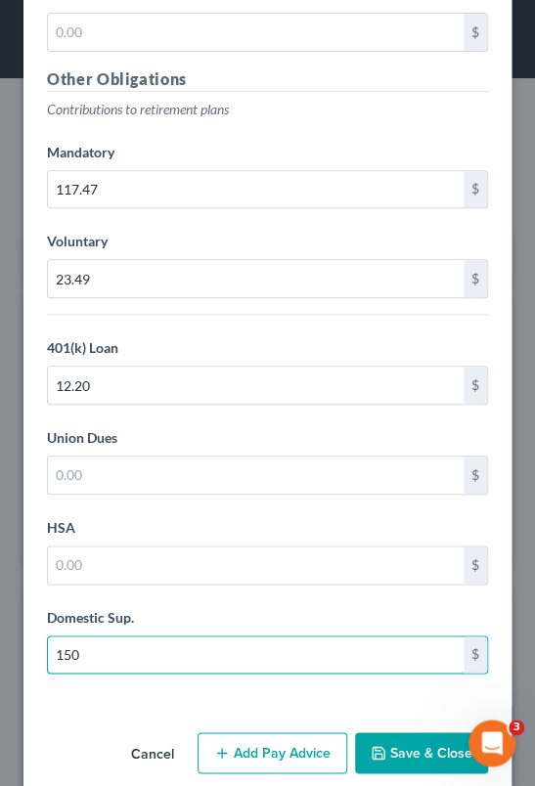
type input "150"
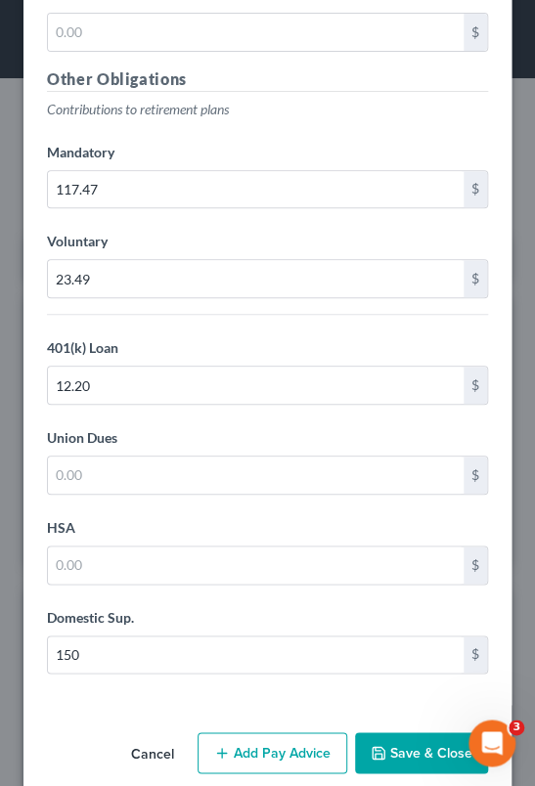
click at [240, 732] on button "Add Pay Advice" at bounding box center [273, 752] width 150 height 41
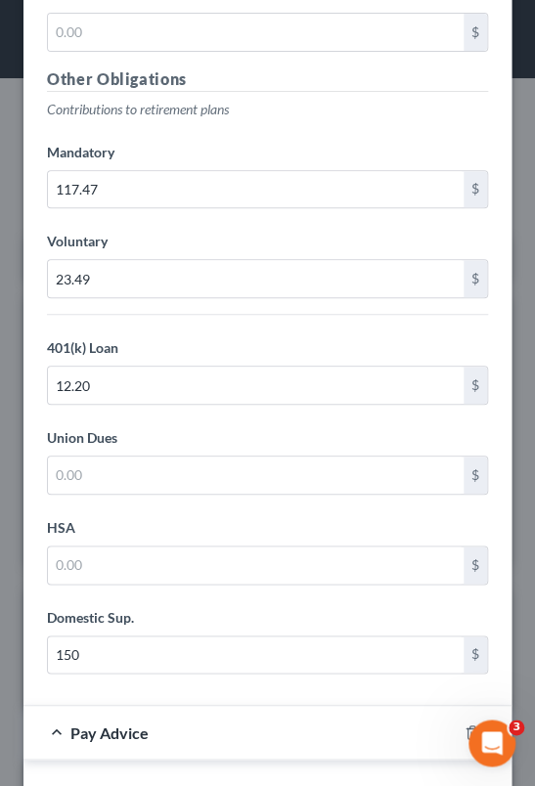
click at [516, 603] on div "Edit Income Source × Employment Type * Select Full or [DEMOGRAPHIC_DATA] Employ…" at bounding box center [267, 393] width 535 height 786
drag, startPoint x: 516, startPoint y: 603, endPoint x: 243, endPoint y: 733, distance: 303.1
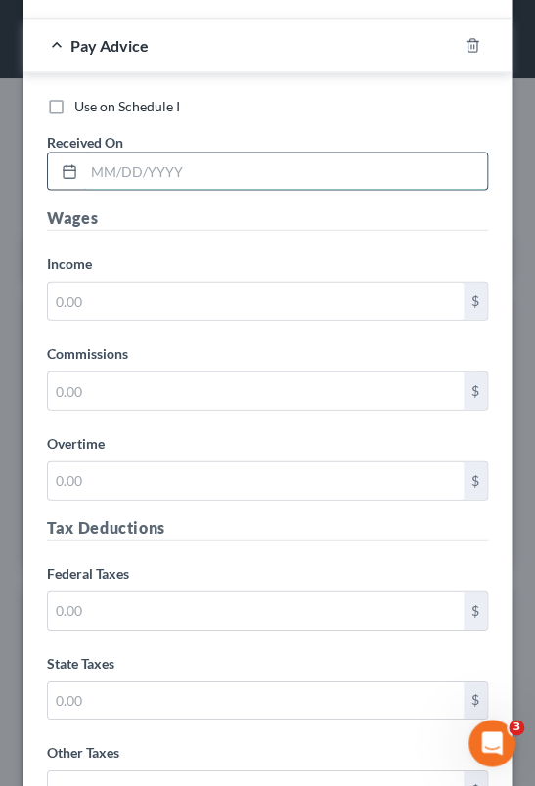
click at [152, 153] on input "text" at bounding box center [285, 171] width 403 height 37
type input "[DATE]"
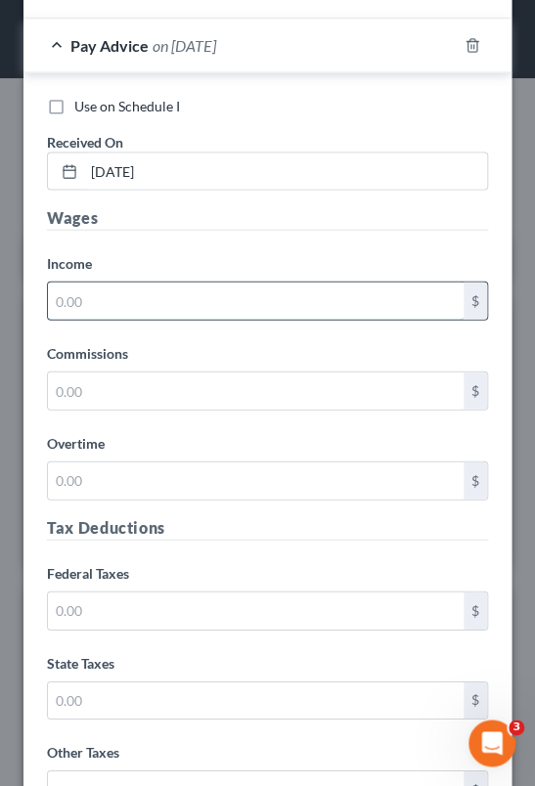
click at [159, 282] on input "text" at bounding box center [256, 300] width 416 height 37
type input "1,287.66"
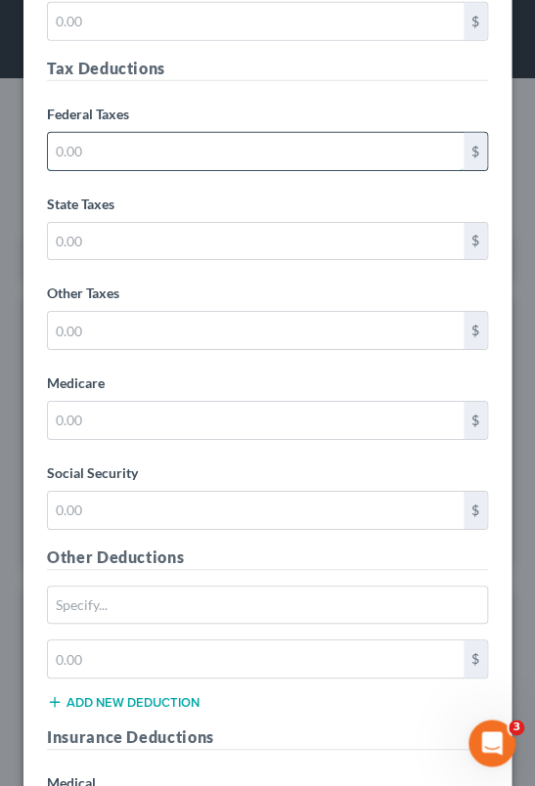
click at [155, 133] on input "text" at bounding box center [256, 151] width 416 height 37
type input "96.62"
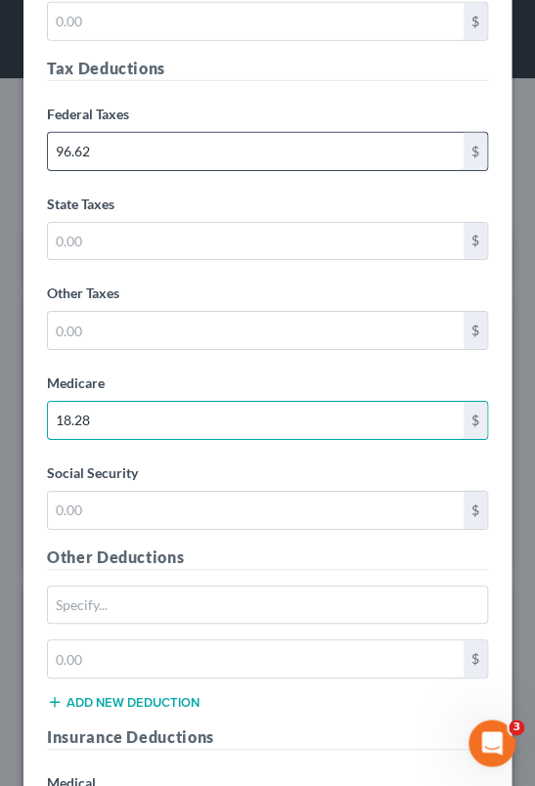
type input "18.28"
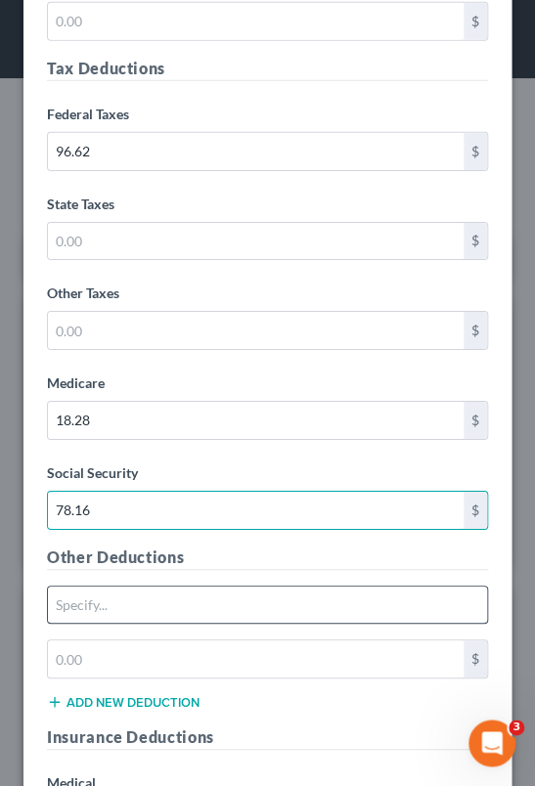
type input "78.16"
click at [117, 587] on input "text" at bounding box center [267, 605] width 439 height 37
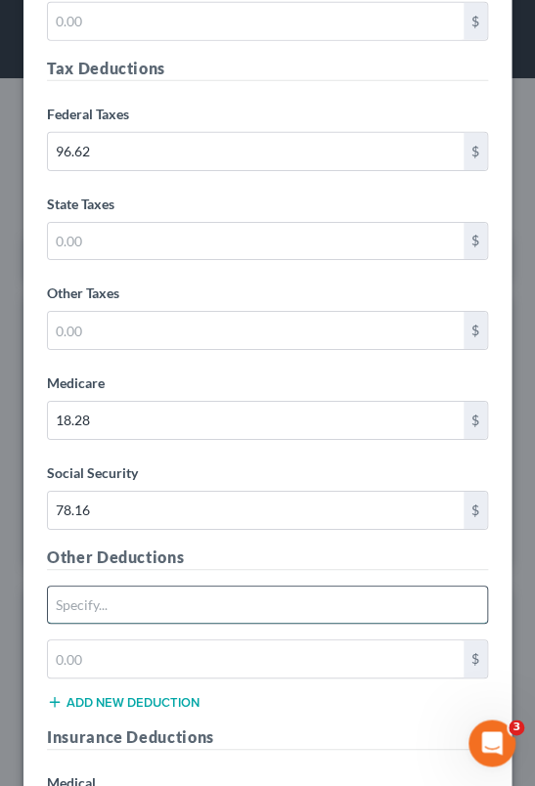
drag, startPoint x: 117, startPoint y: 574, endPoint x: 60, endPoint y: 569, distance: 57.9
click at [60, 587] on input "text" at bounding box center [267, 605] width 439 height 37
type input "Other deductions"
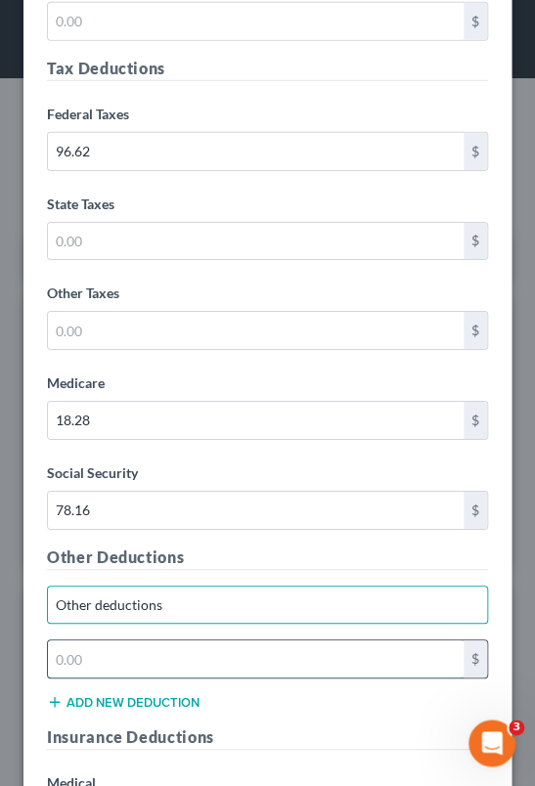
click at [123, 641] on input "text" at bounding box center [256, 659] width 416 height 37
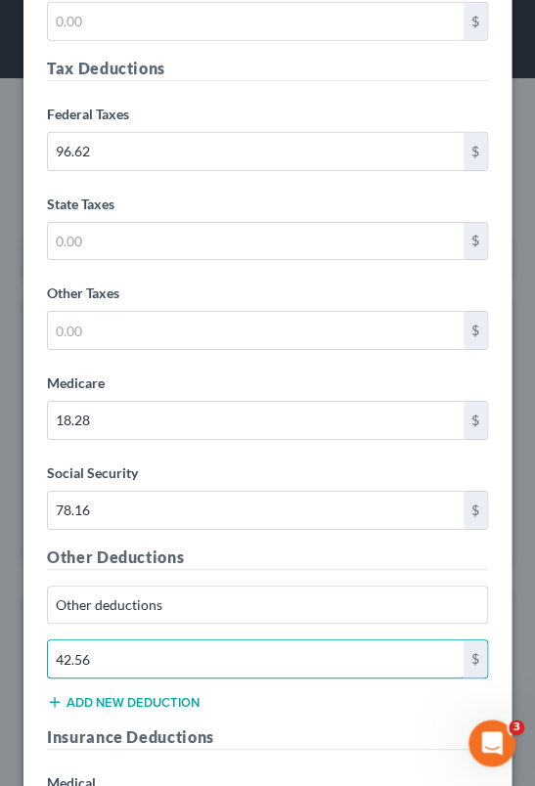
type input "42.56"
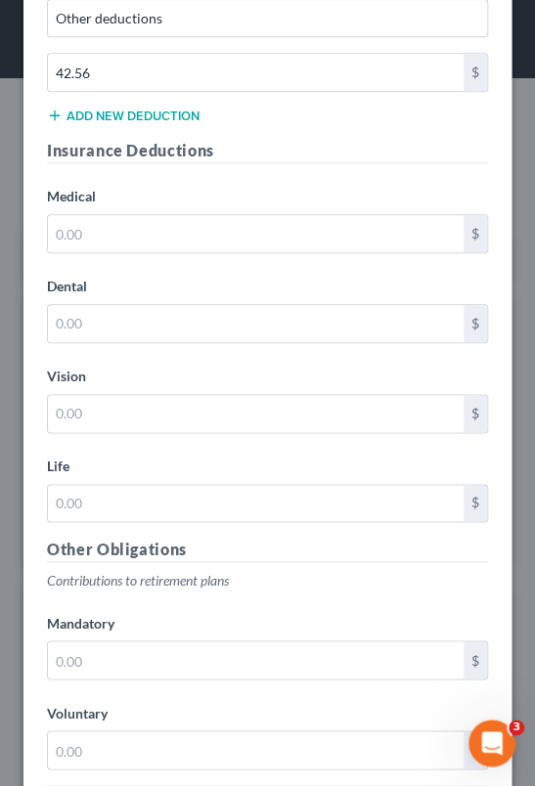
scroll to position [11458, 0]
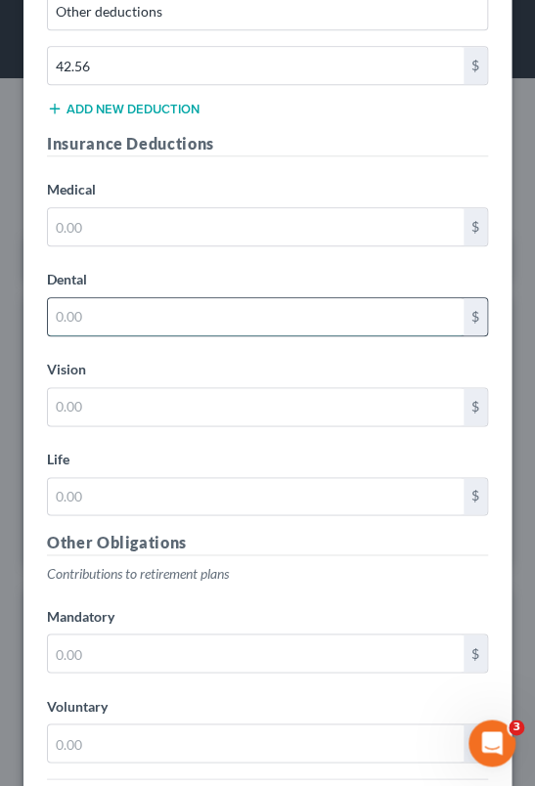
click at [165, 298] on input "text" at bounding box center [256, 316] width 416 height 37
type input "23.22"
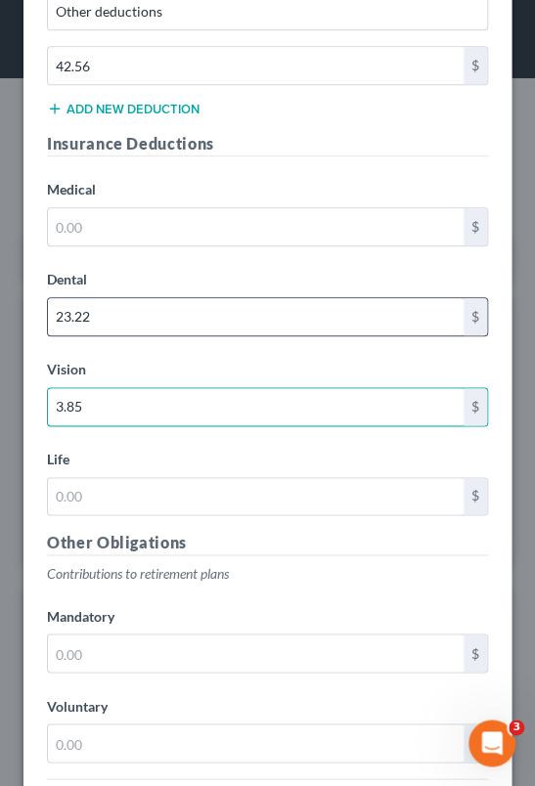
type input "3.85"
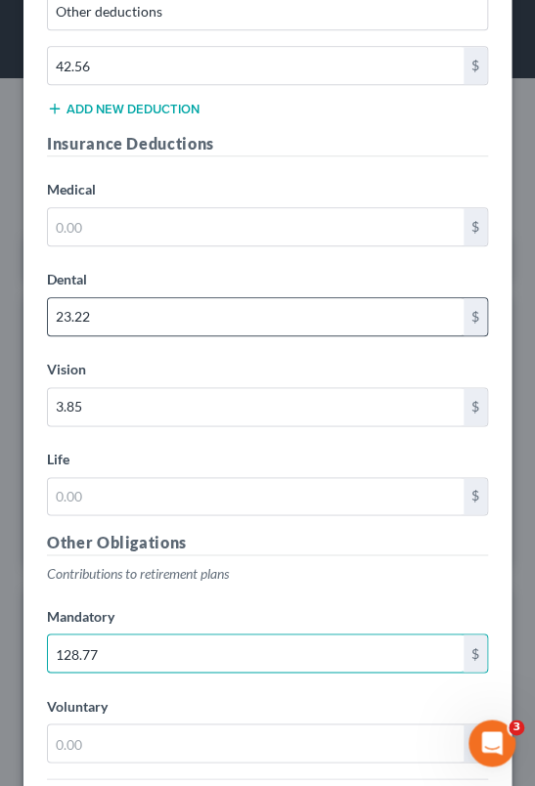
type input "128.77"
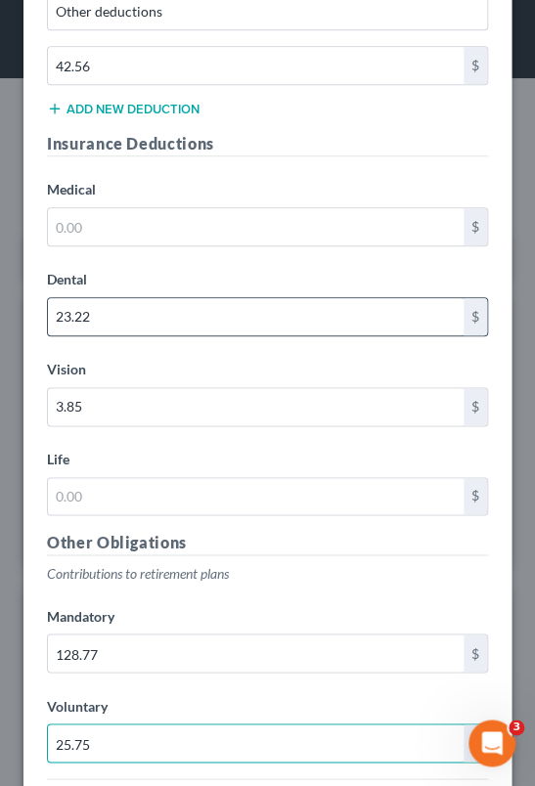
type input "25.75"
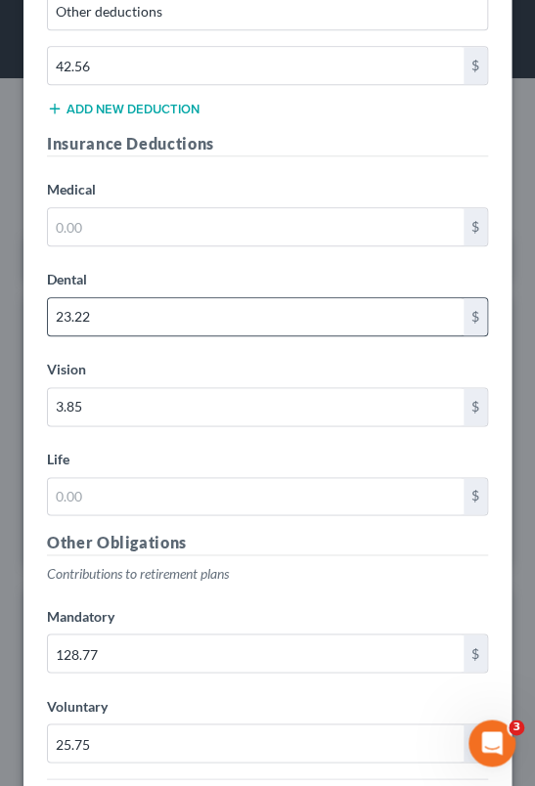
scroll to position [11884, 0]
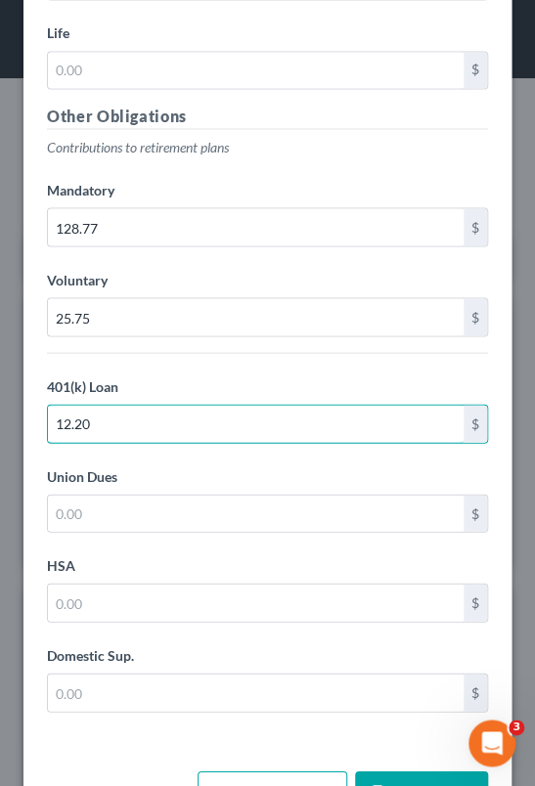
type input "12.20"
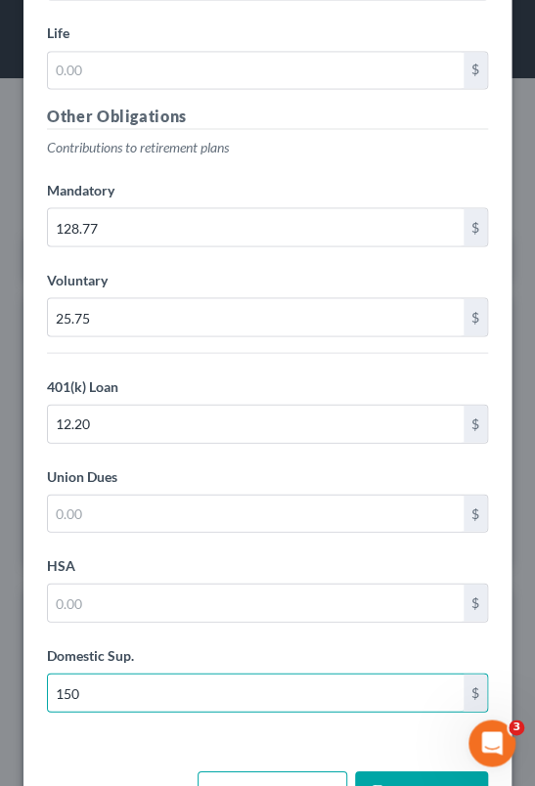
type input "150"
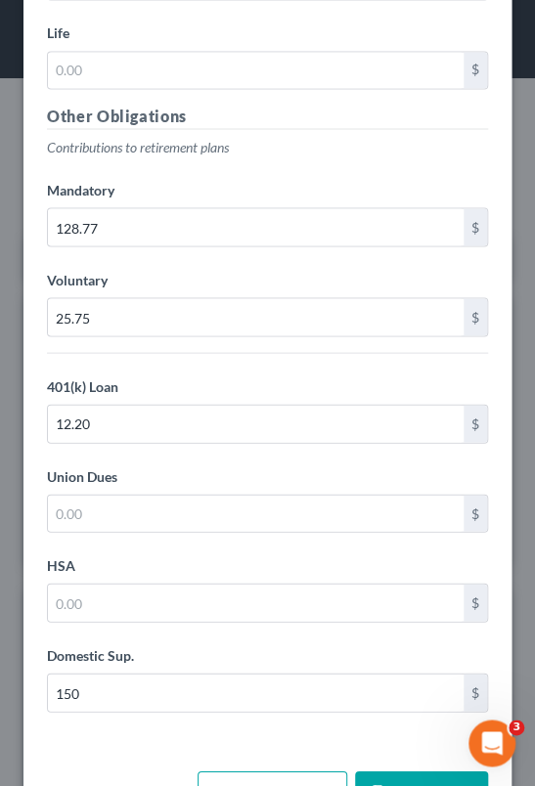
click at [241, 771] on button "Add Pay Advice" at bounding box center [273, 791] width 150 height 41
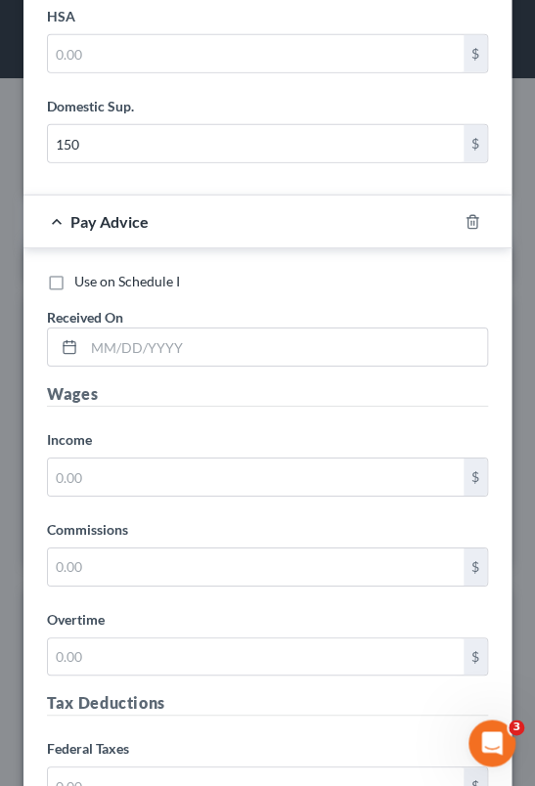
scroll to position [12557, 0]
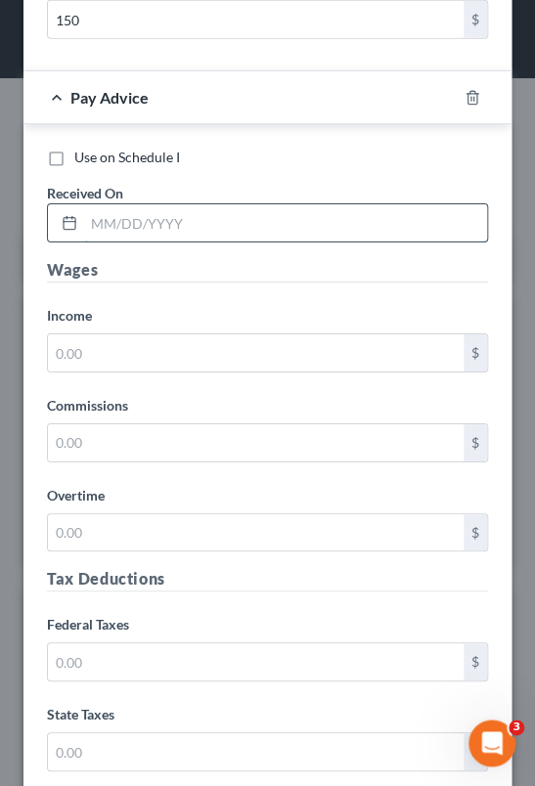
click at [181, 204] on input "text" at bounding box center [285, 222] width 403 height 37
type input "[DATE]"
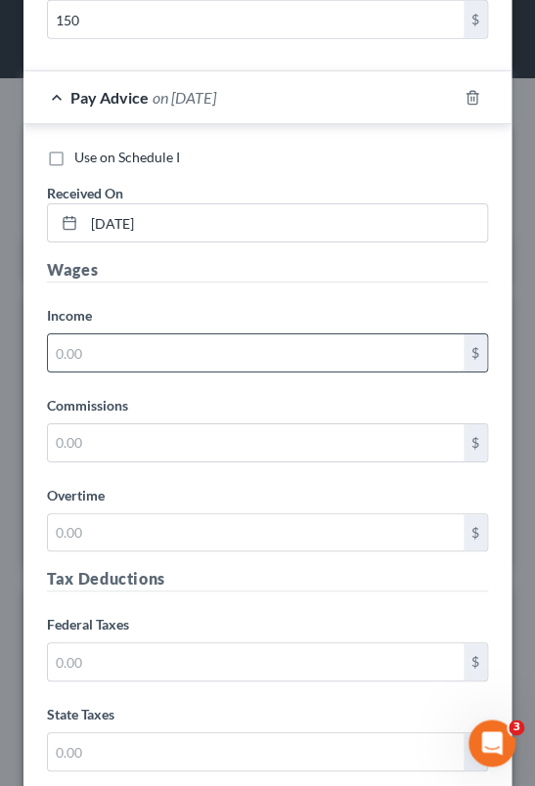
click at [176, 334] on input "text" at bounding box center [256, 352] width 416 height 37
type input "211.50"
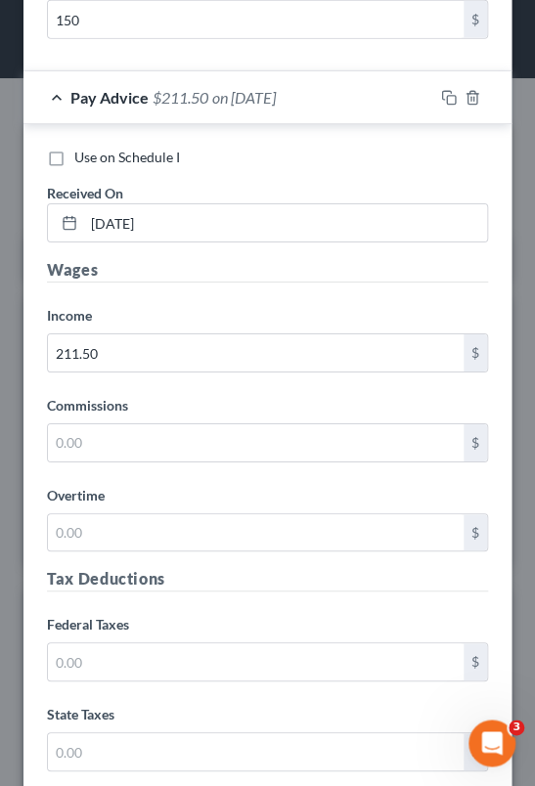
scroll to position [13244, 0]
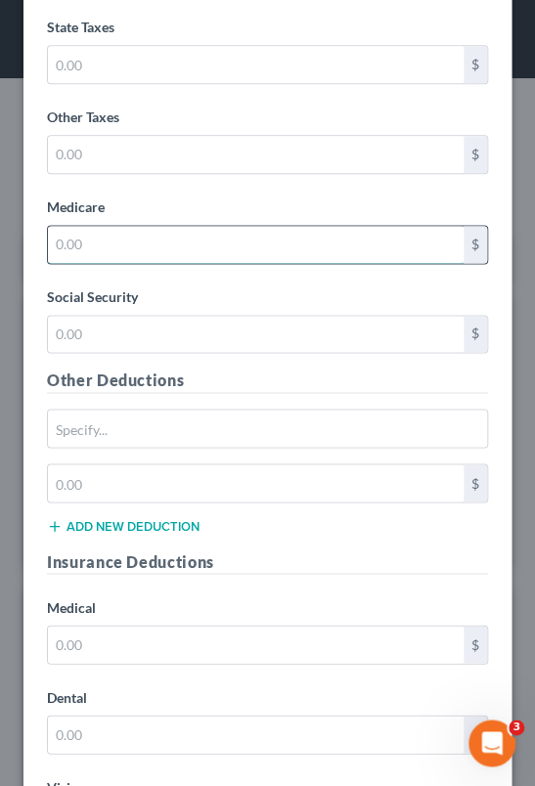
click at [126, 226] on input "text" at bounding box center [256, 244] width 416 height 37
type input "3.06"
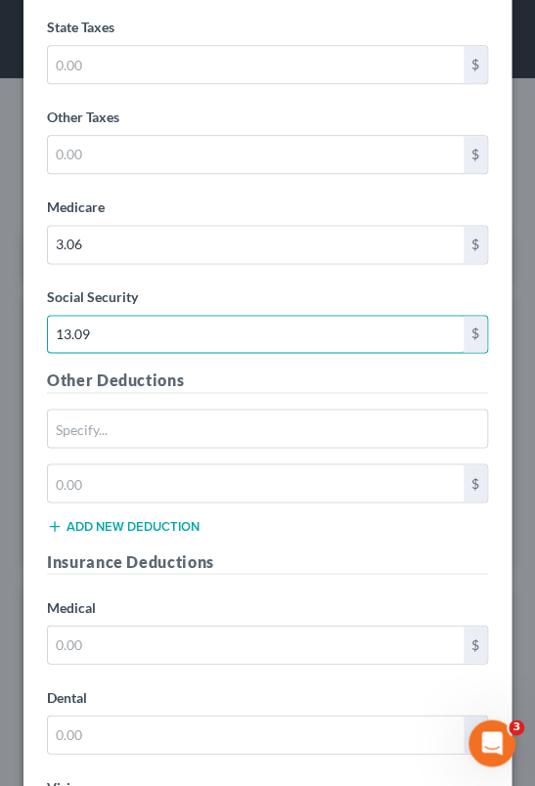
type input "13.09"
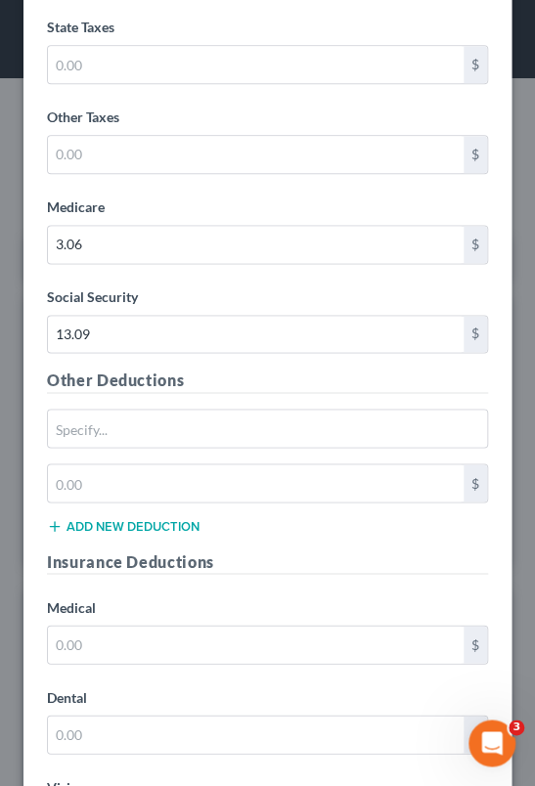
click at [282, 507] on div "Other Deductions $ Add new deduction" at bounding box center [267, 459] width 461 height 181
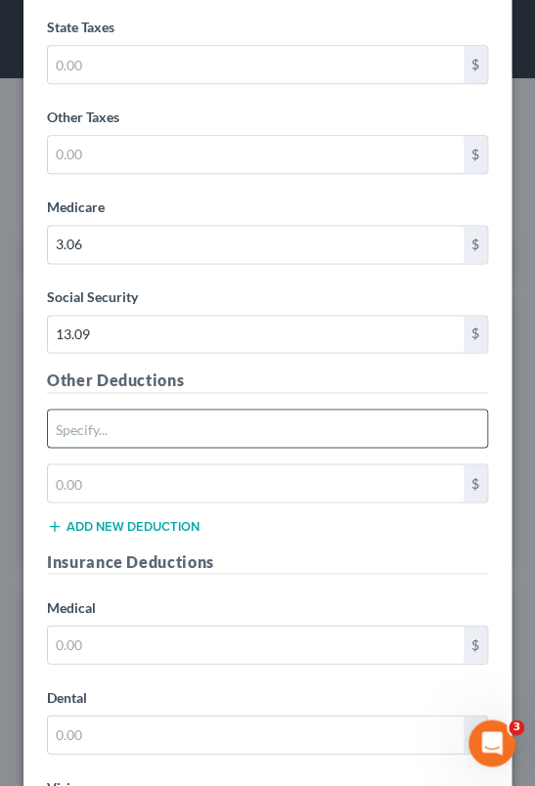
click at [151, 410] on input "text" at bounding box center [267, 428] width 439 height 37
type input "Other deductions"
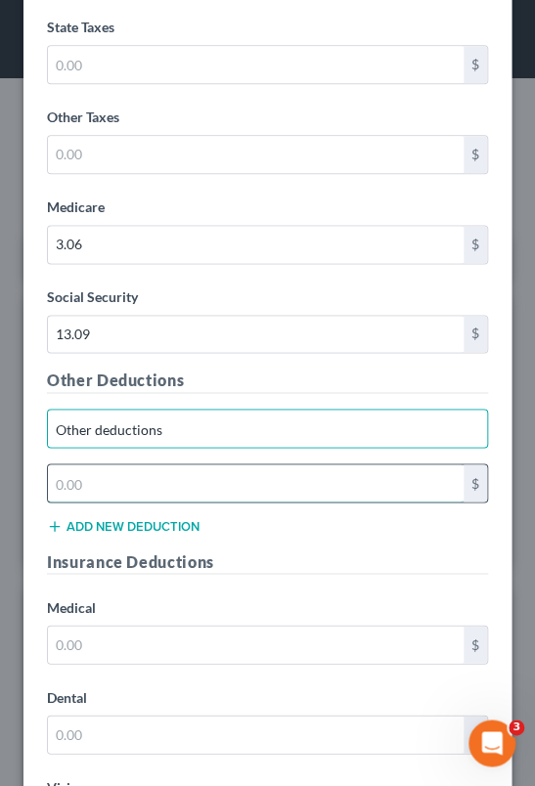
click at [142, 465] on input "text" at bounding box center [256, 483] width 416 height 37
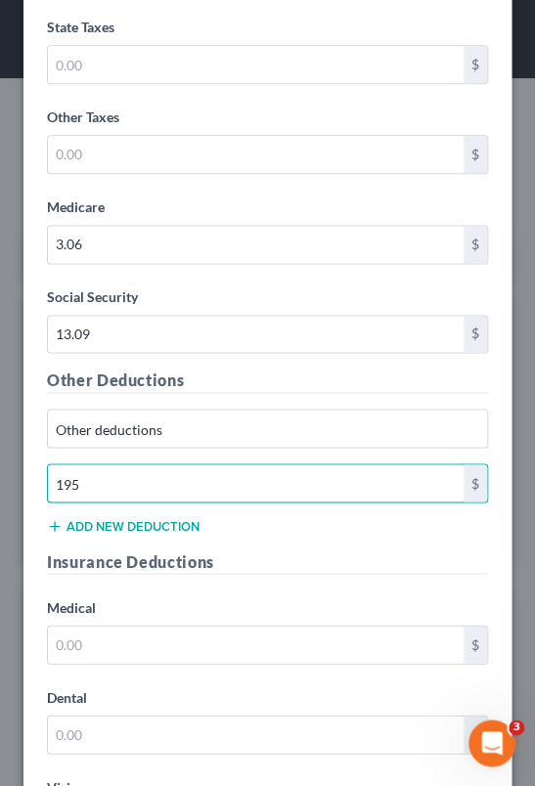
type input "195"
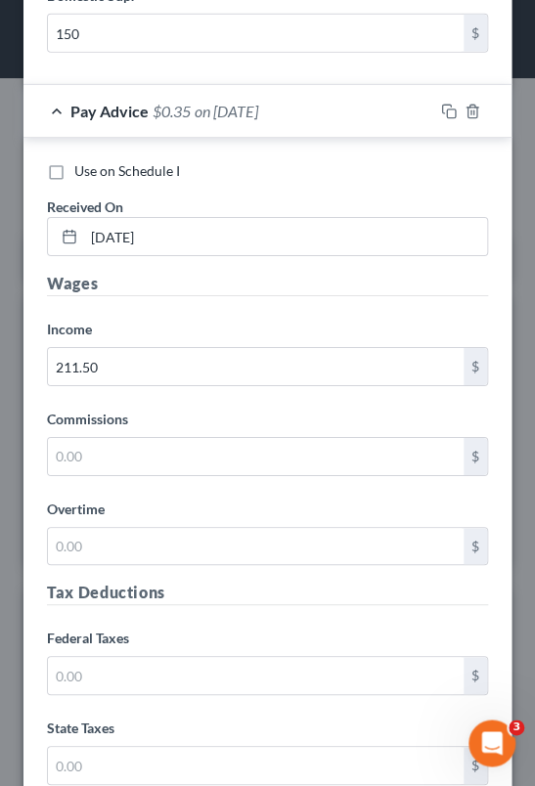
scroll to position [13231, 0]
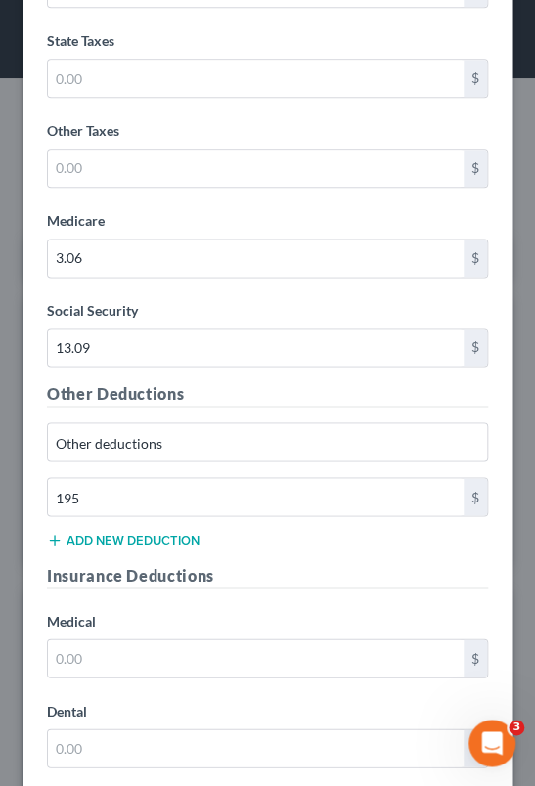
click at [254, 489] on div "Other deductions 195 $" at bounding box center [267, 477] width 461 height 110
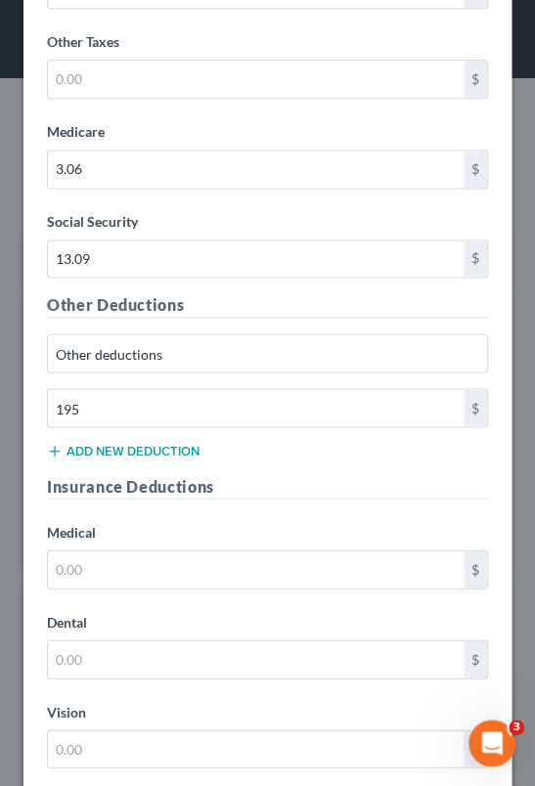
scroll to position [14115, 0]
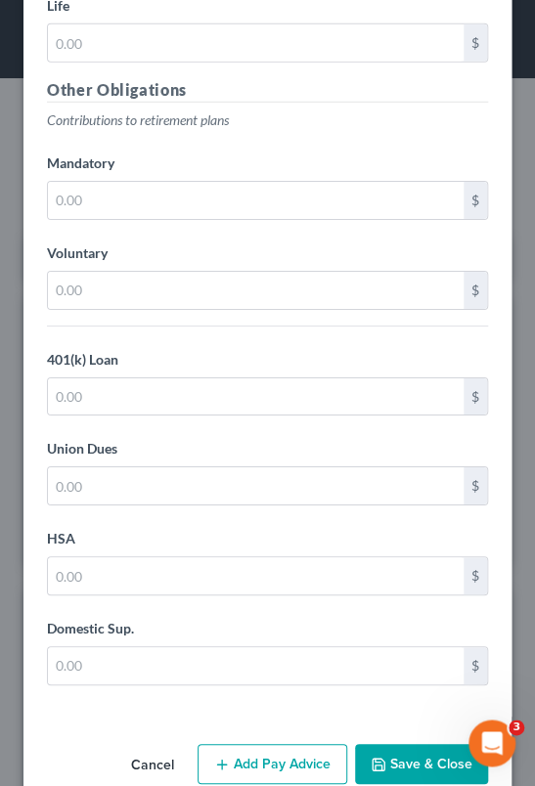
click at [246, 744] on button "Add Pay Advice" at bounding box center [273, 764] width 150 height 41
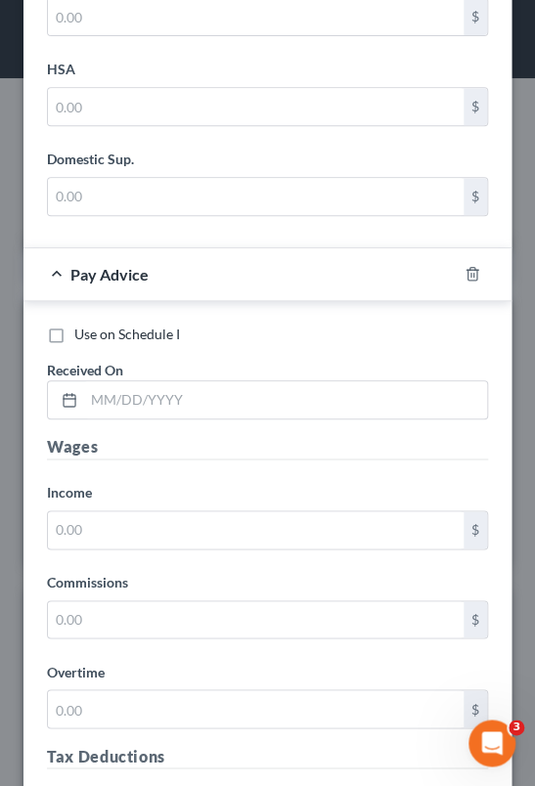
scroll to position [14605, 0]
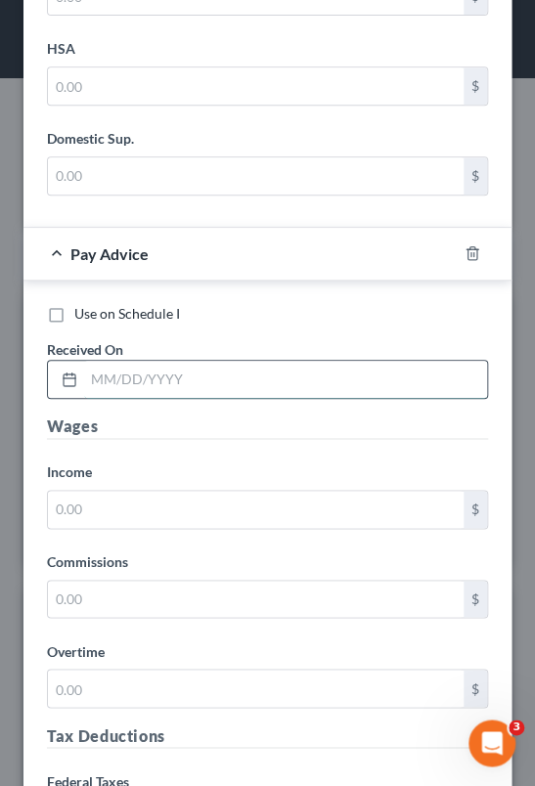
click at [267, 361] on input "text" at bounding box center [285, 379] width 403 height 37
type input "[DATE]"
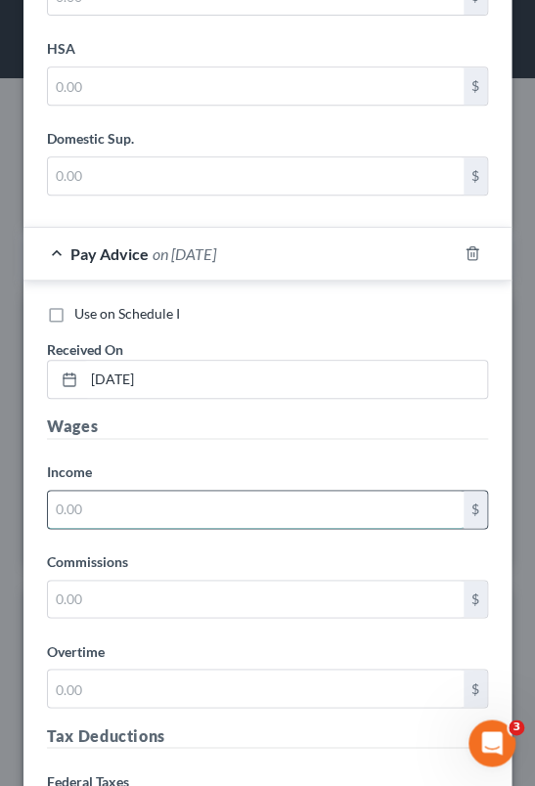
click at [160, 491] on input "text" at bounding box center [256, 509] width 416 height 37
type input "1,150.12"
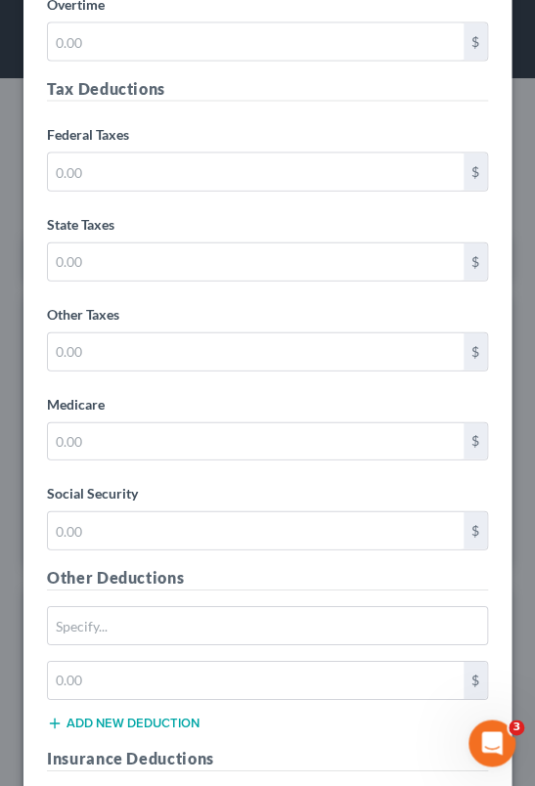
scroll to position [15285, 0]
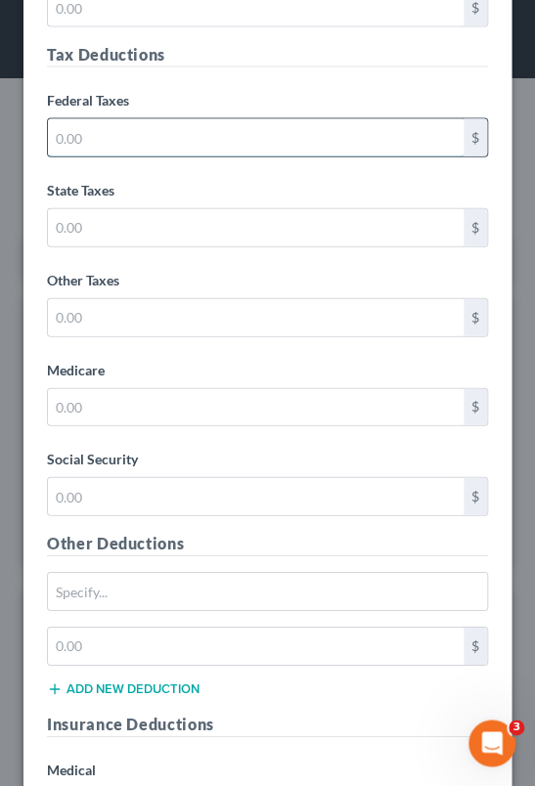
click at [162, 119] on input "text" at bounding box center [256, 137] width 416 height 37
type input "80.38"
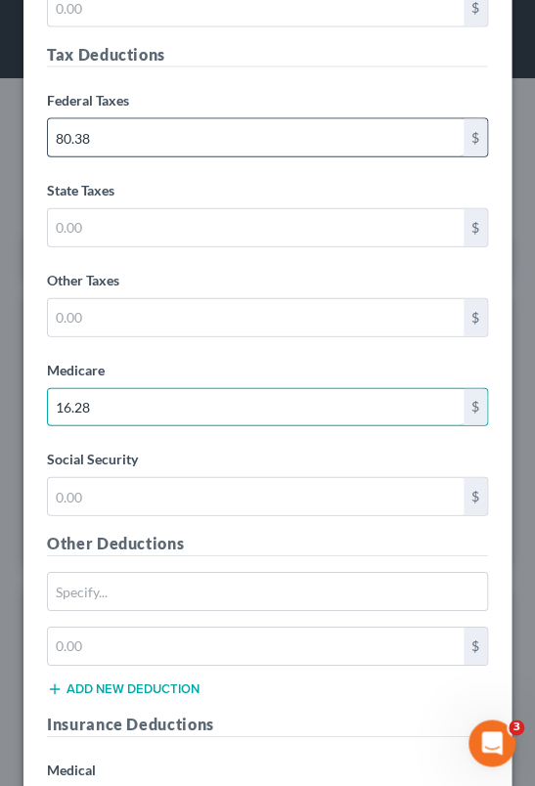
type input "16.28"
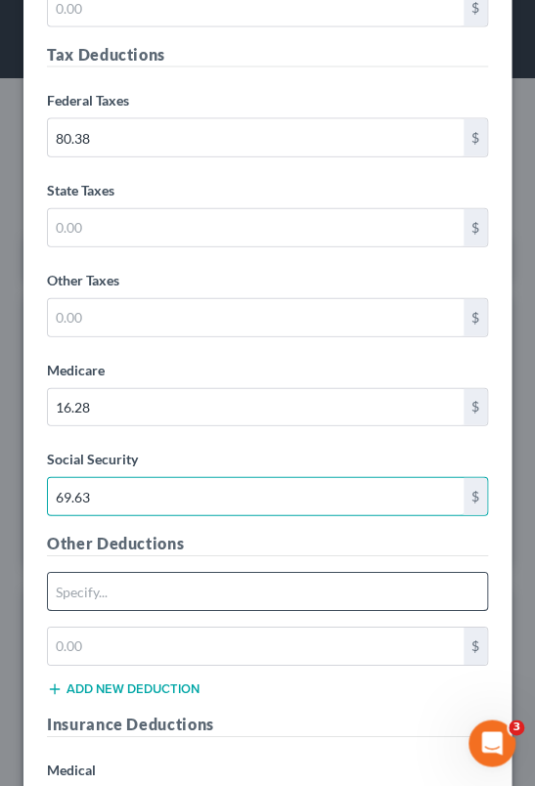
type input "69.63"
click at [141, 573] on input "text" at bounding box center [267, 591] width 439 height 37
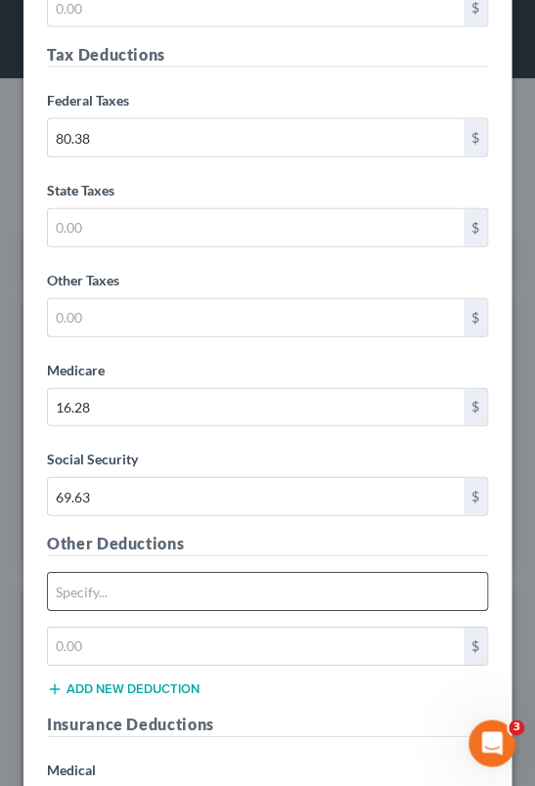
type input "Other deductions"
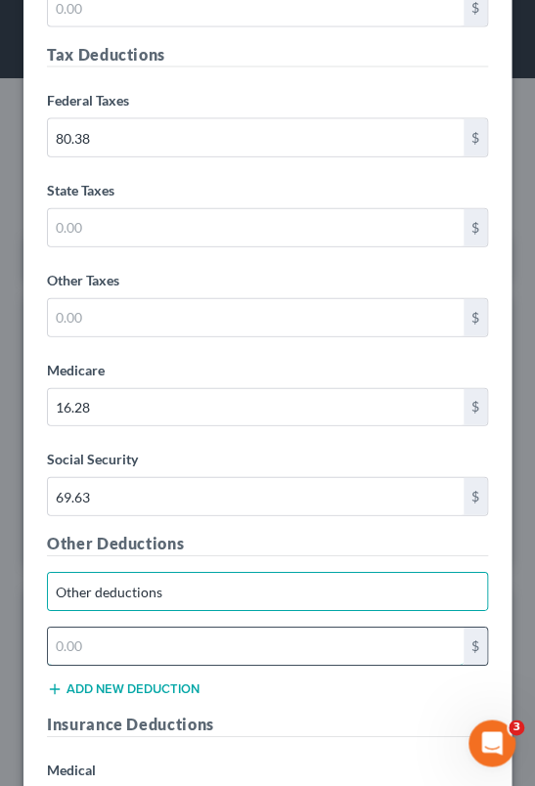
click at [113, 628] on input "text" at bounding box center [256, 646] width 416 height 37
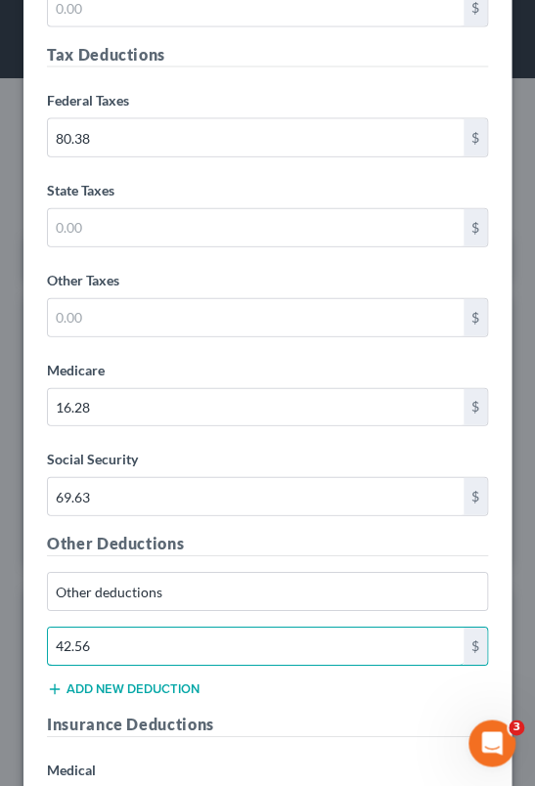
type input "42.56"
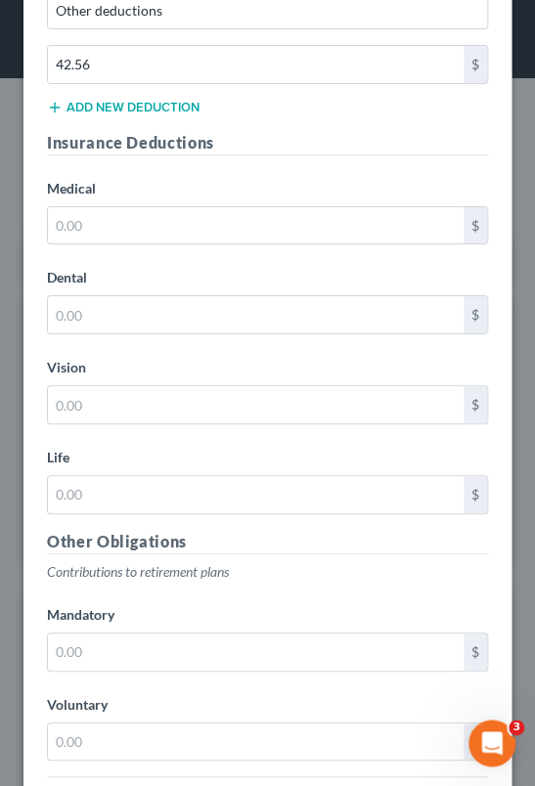
scroll to position [15894, 0]
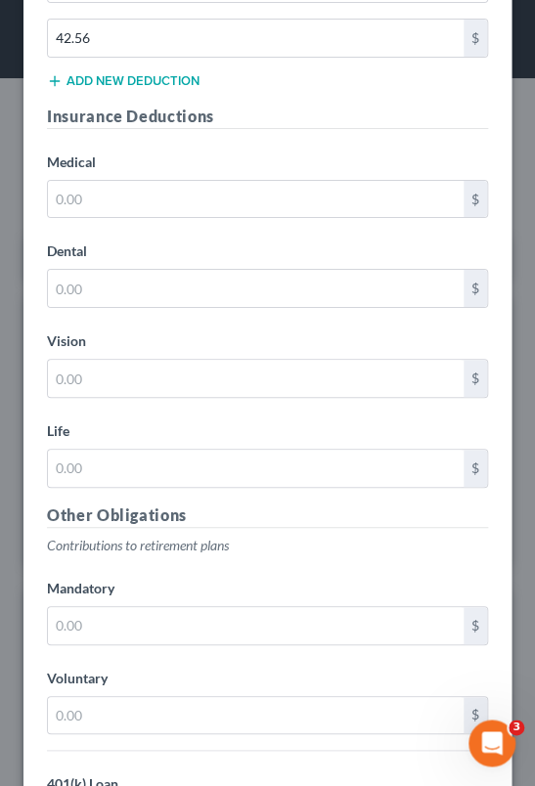
click at [0, 331] on html "Home New Case Client Portal [PERSON_NAME] Law Office, P.A. [PERSON_NAME][EMAIL_…" at bounding box center [267, 741] width 535 height 1482
click at [466, 536] on p "Contributions to retirement plans" at bounding box center [267, 546] width 441 height 20
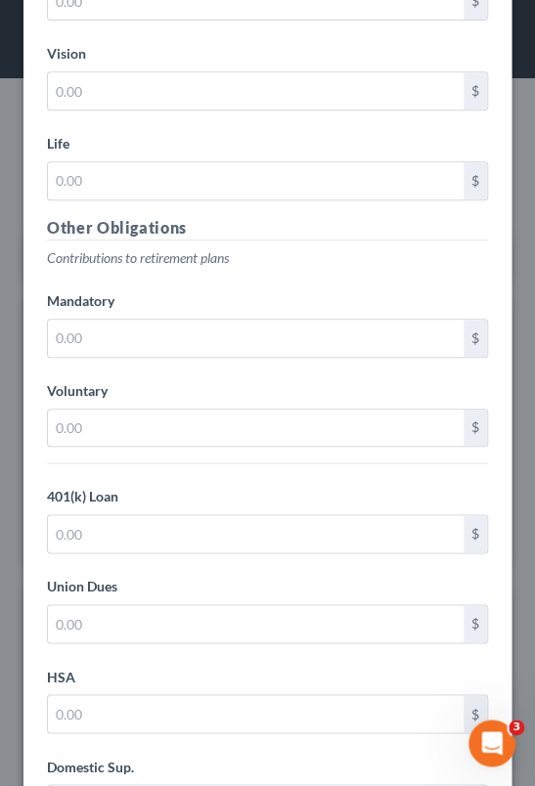
scroll to position [16242, 0]
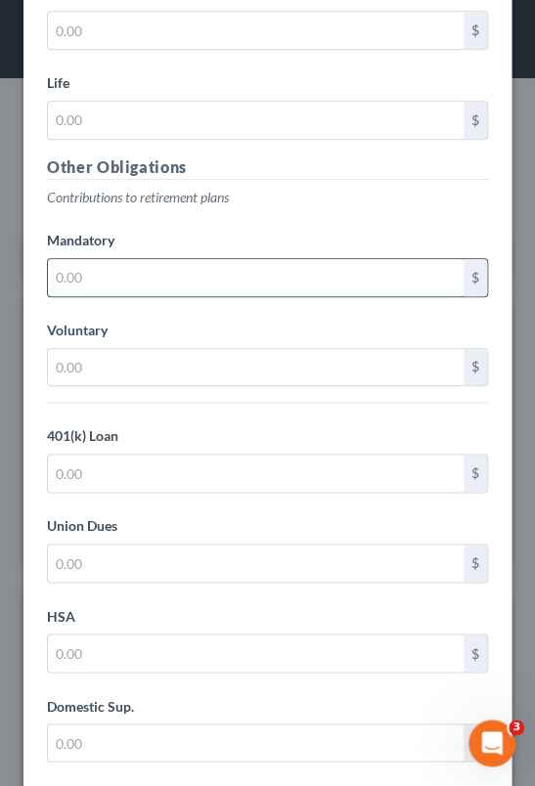
click at [207, 259] on input "text" at bounding box center [256, 277] width 416 height 37
type input "126.51"
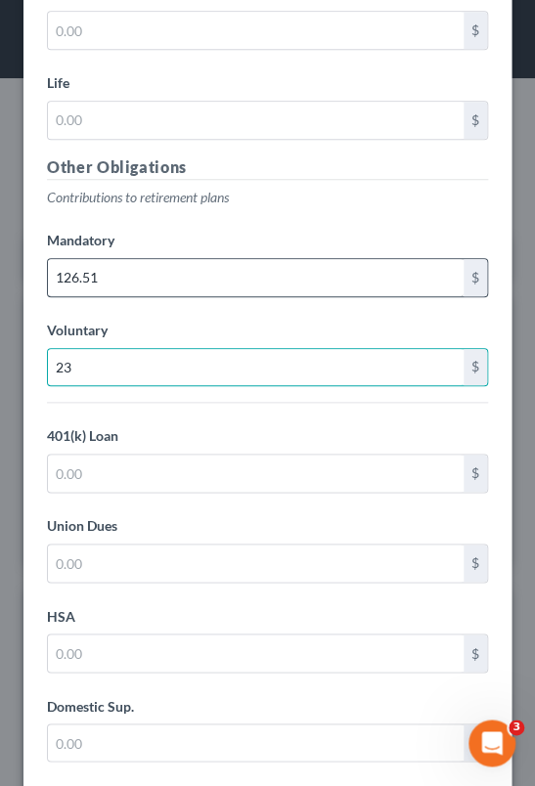
type input "23"
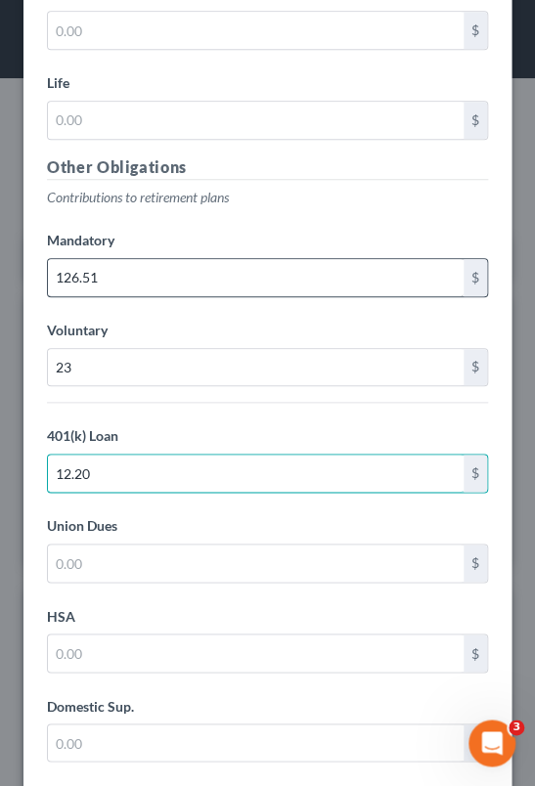
type input "12.20"
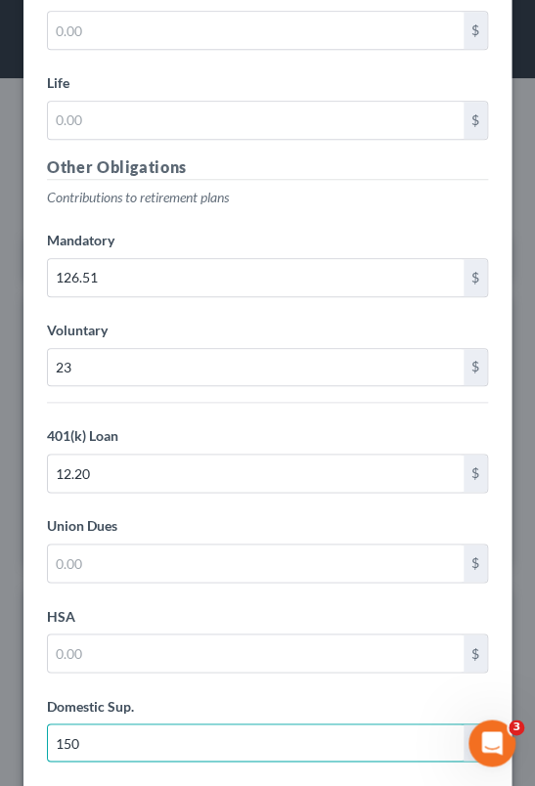
type input "150"
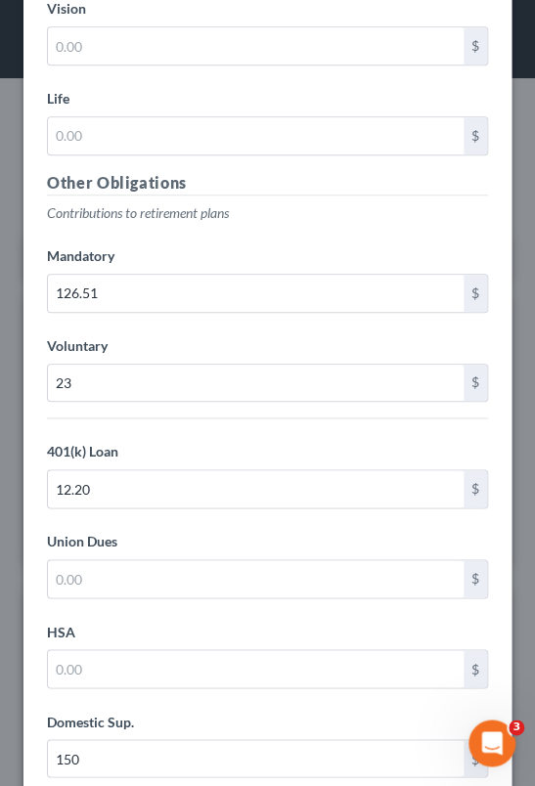
scroll to position [16314, 0]
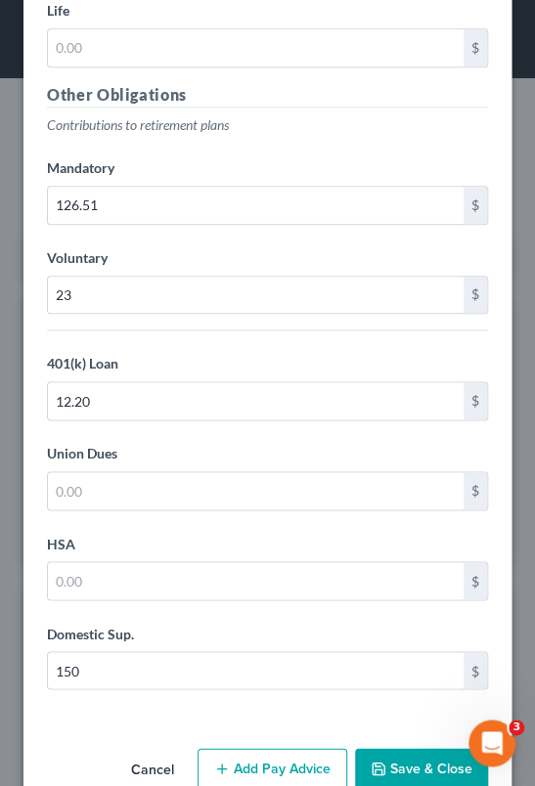
click at [256, 748] on button "Add Pay Advice" at bounding box center [273, 768] width 150 height 41
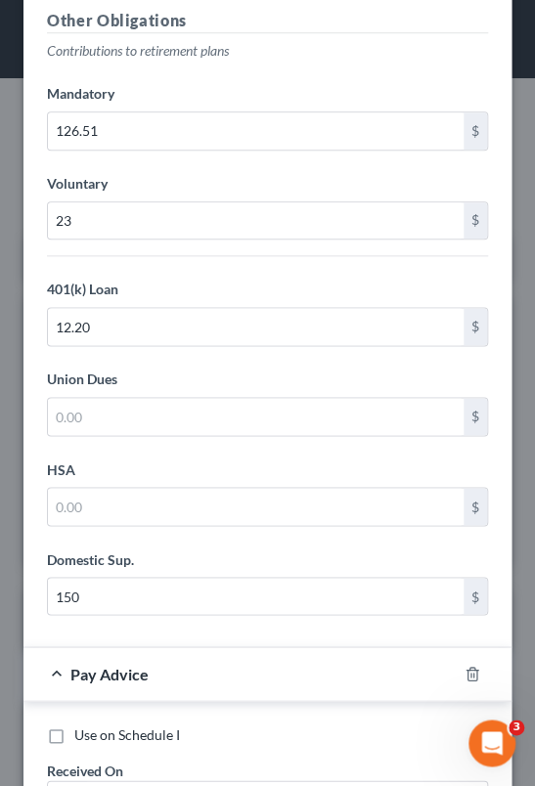
scroll to position [16577, 0]
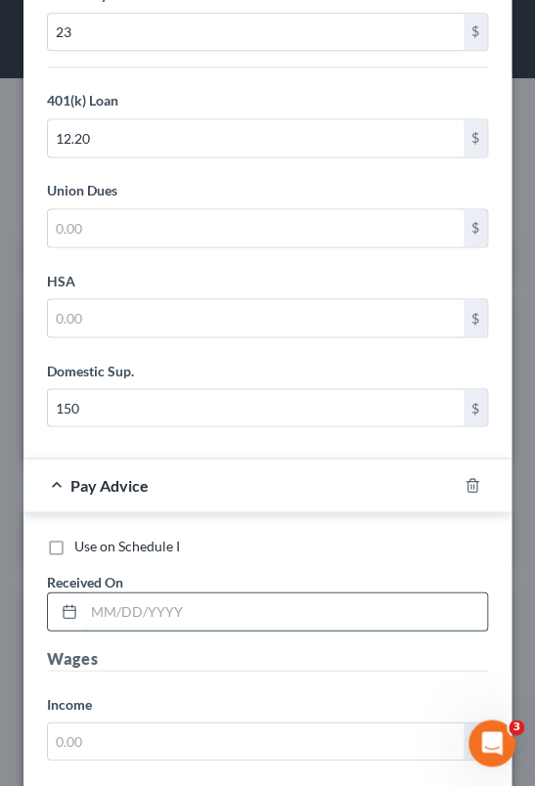
click at [254, 593] on input "text" at bounding box center [285, 611] width 403 height 37
type input "[DATE]"
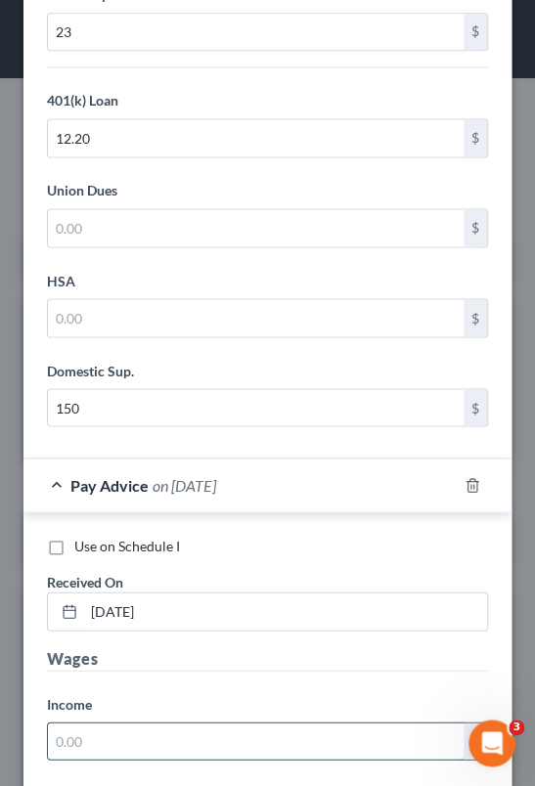
click at [180, 723] on input "text" at bounding box center [256, 741] width 416 height 37
type input "1,293.51"
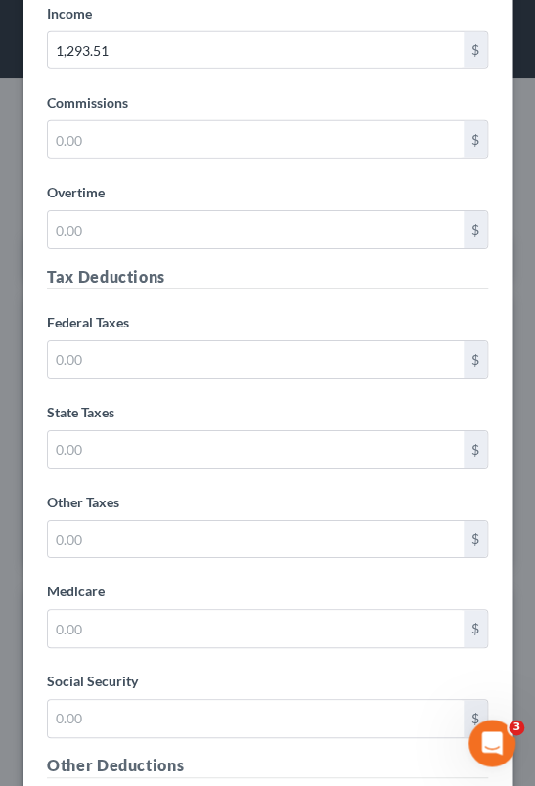
scroll to position [17287, 0]
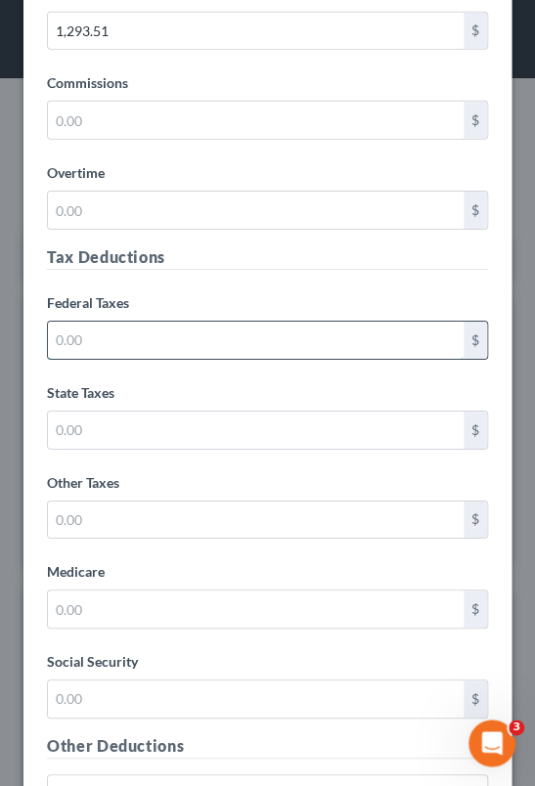
click at [168, 322] on input "text" at bounding box center [256, 340] width 416 height 37
type input "95.70"
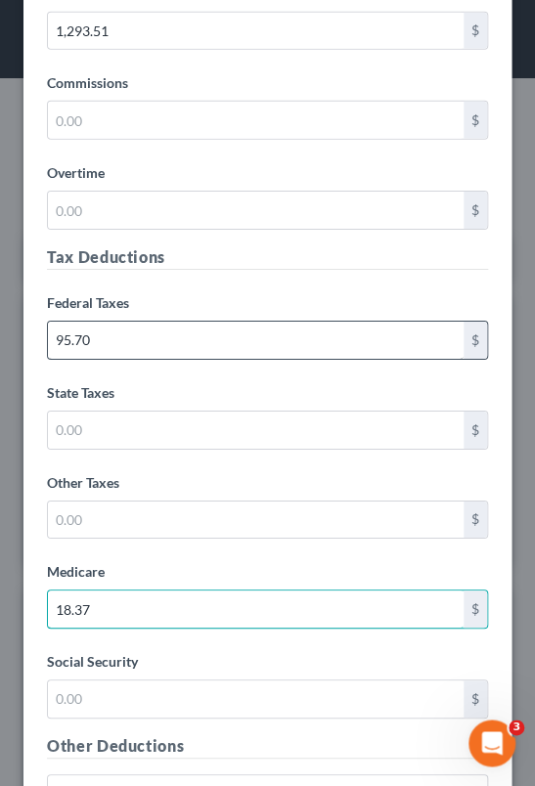
type input "18.37"
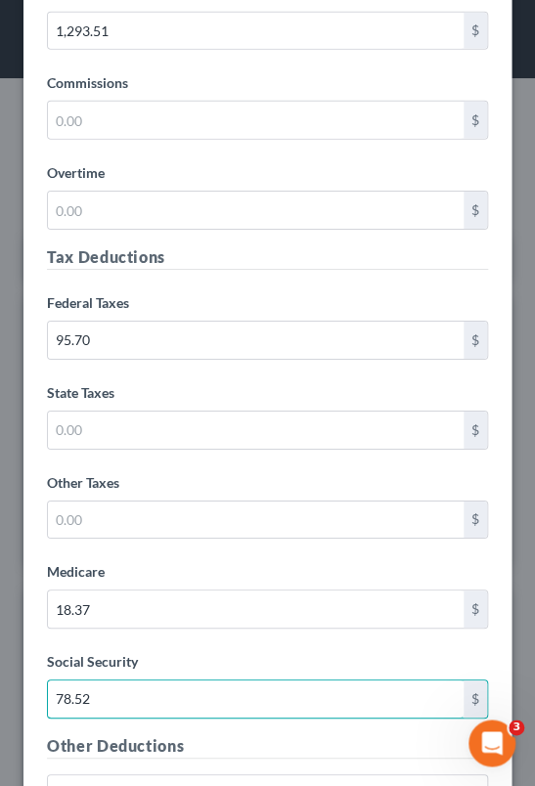
type input "78.52"
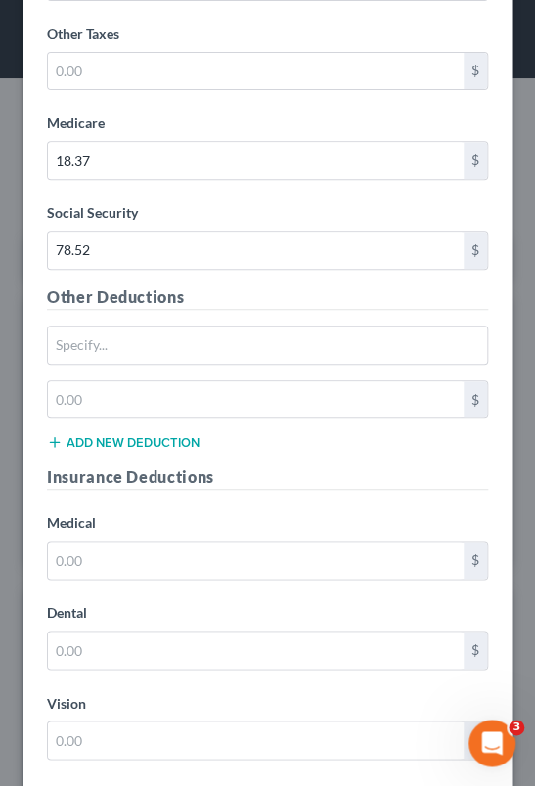
scroll to position [17780, 0]
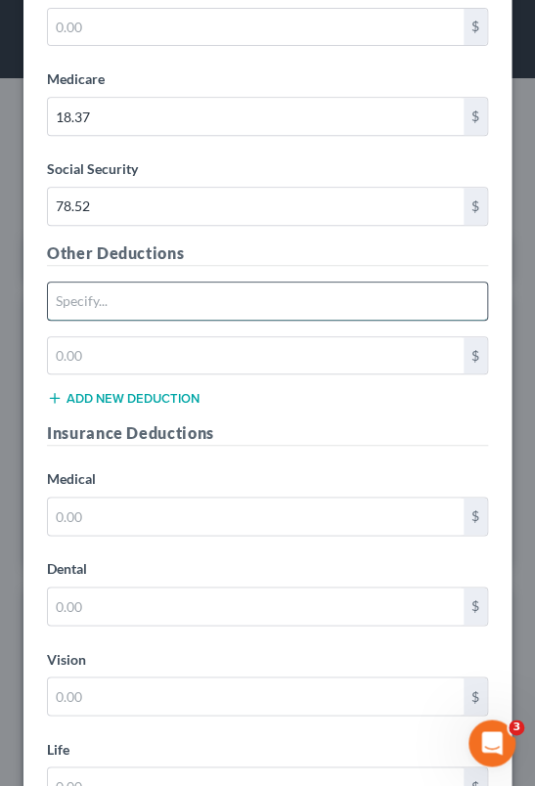
click at [153, 283] on input "text" at bounding box center [267, 301] width 439 height 37
type input "Other deductions"
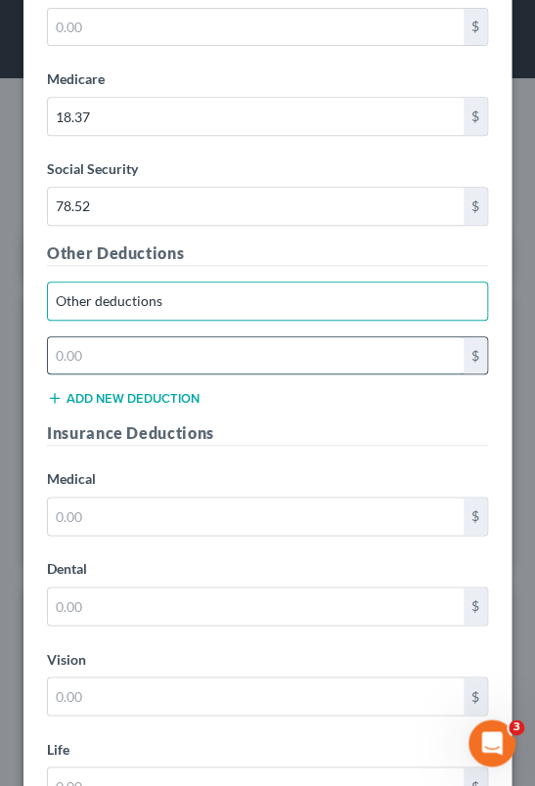
click at [154, 337] on input "text" at bounding box center [256, 355] width 416 height 37
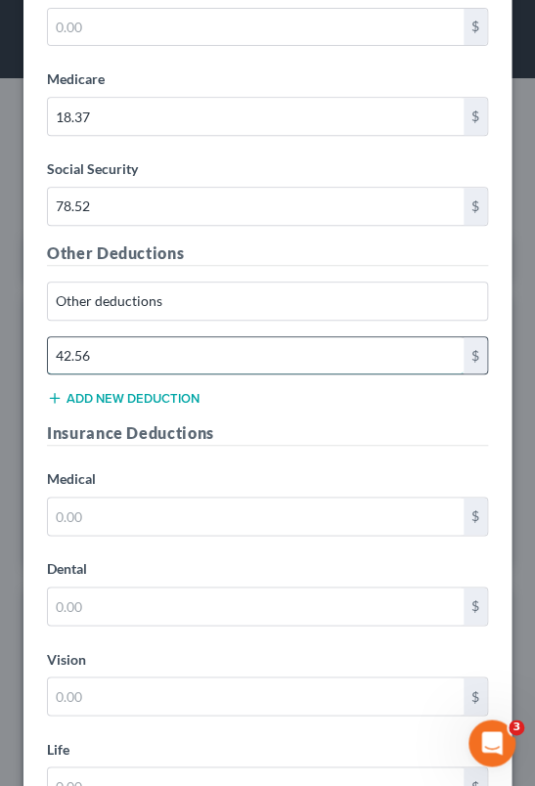
type input "42.56"
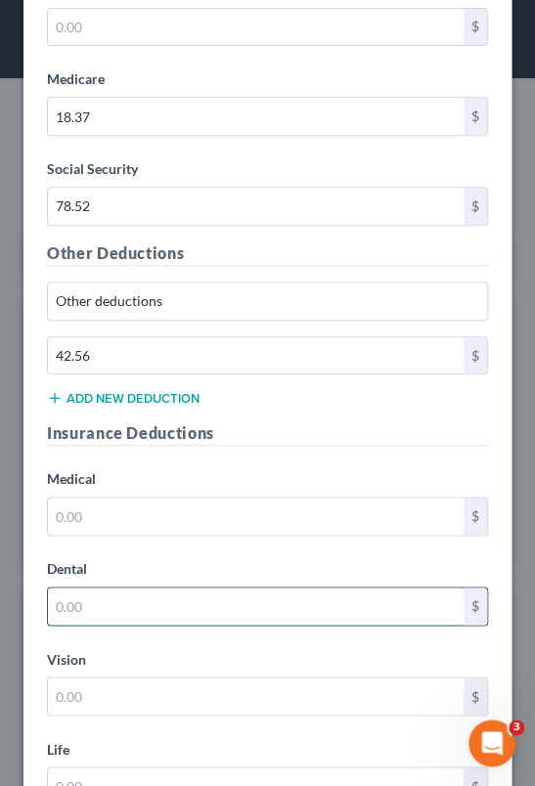
click at [186, 588] on input "text" at bounding box center [256, 606] width 416 height 37
type input "23.22"
click at [104, 588] on input "23.22" at bounding box center [256, 606] width 416 height 37
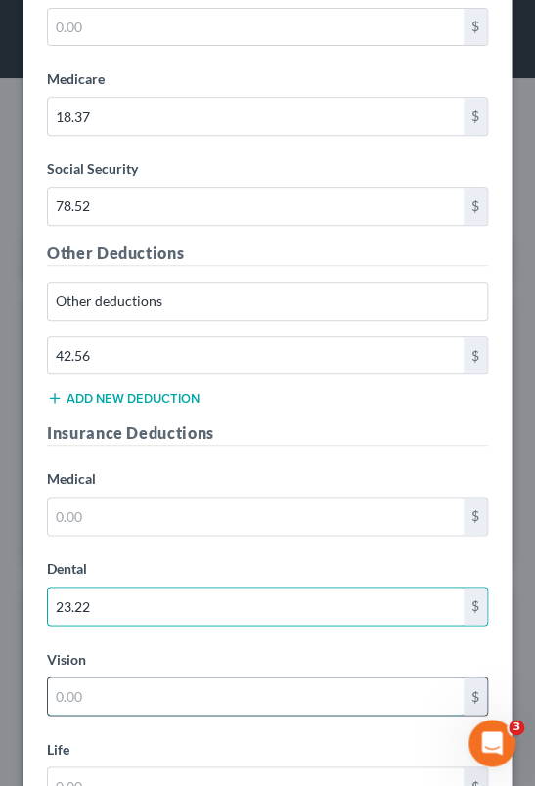
click at [86, 678] on input "text" at bounding box center [256, 696] width 416 height 37
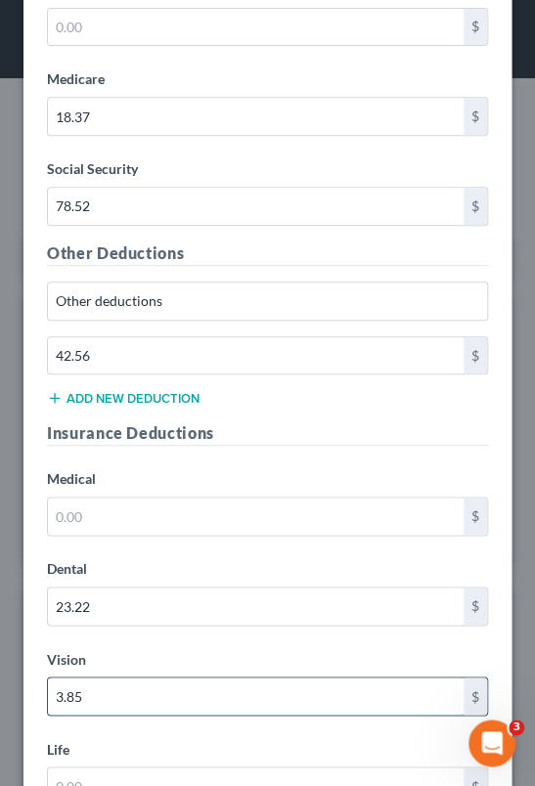
type input "3.85"
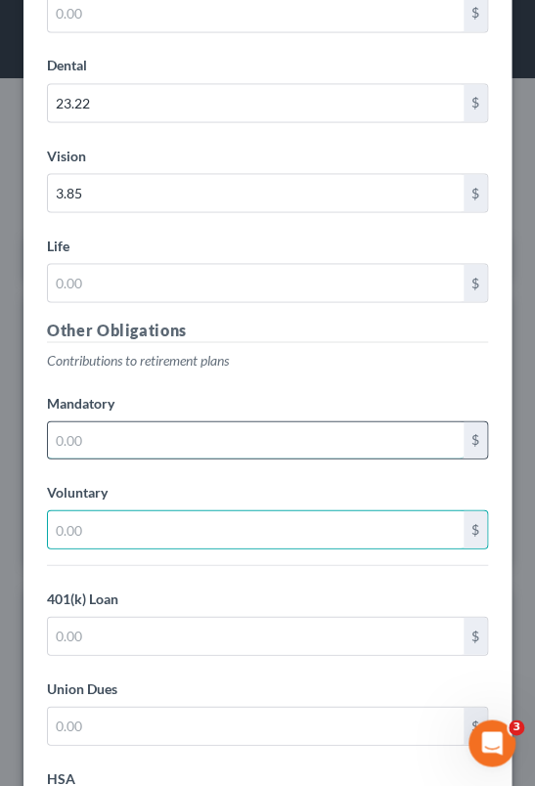
click at [105, 421] on input "text" at bounding box center [256, 439] width 416 height 37
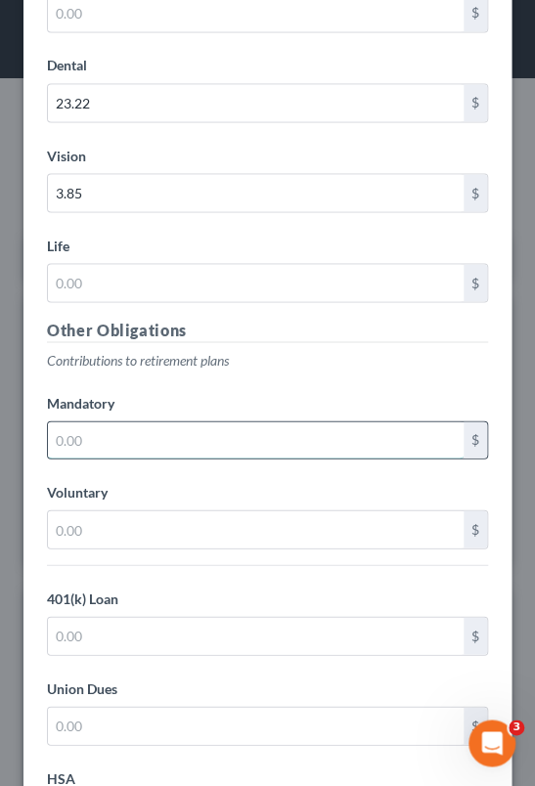
click at [105, 421] on input "text" at bounding box center [256, 439] width 416 height 37
type input "142.29"
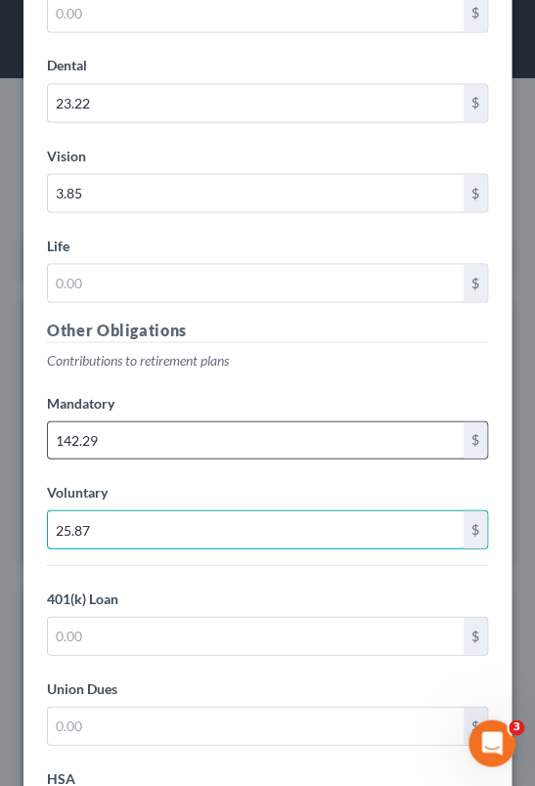
type input "25.87"
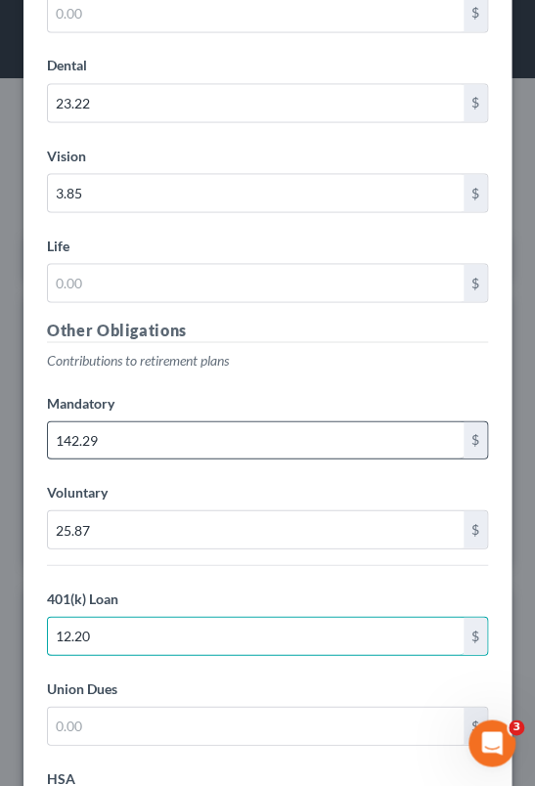
type input "12.20"
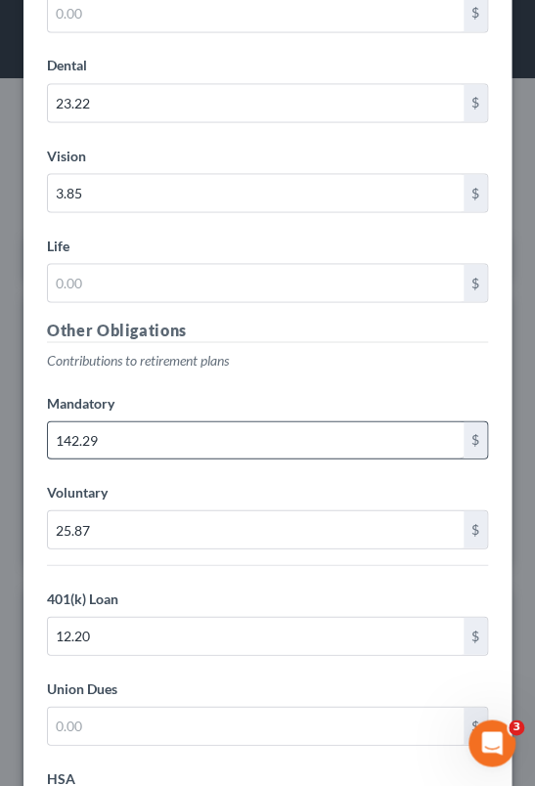
scroll to position [18513, 0]
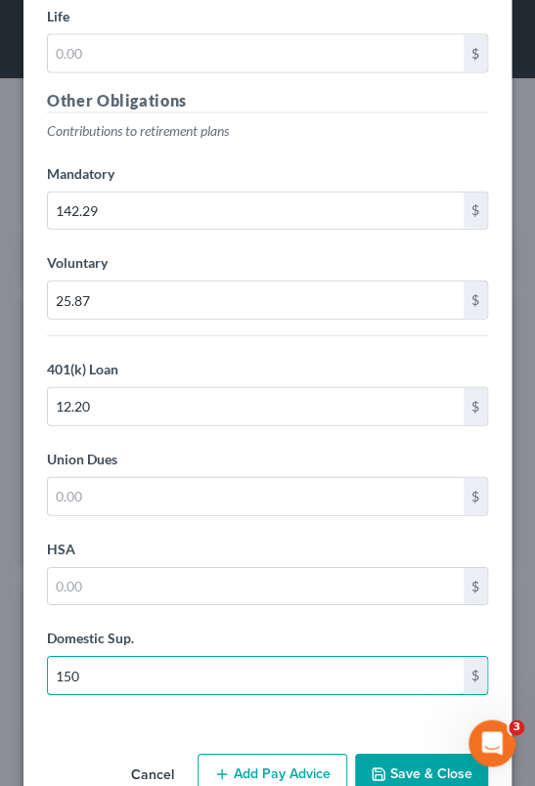
type input "150"
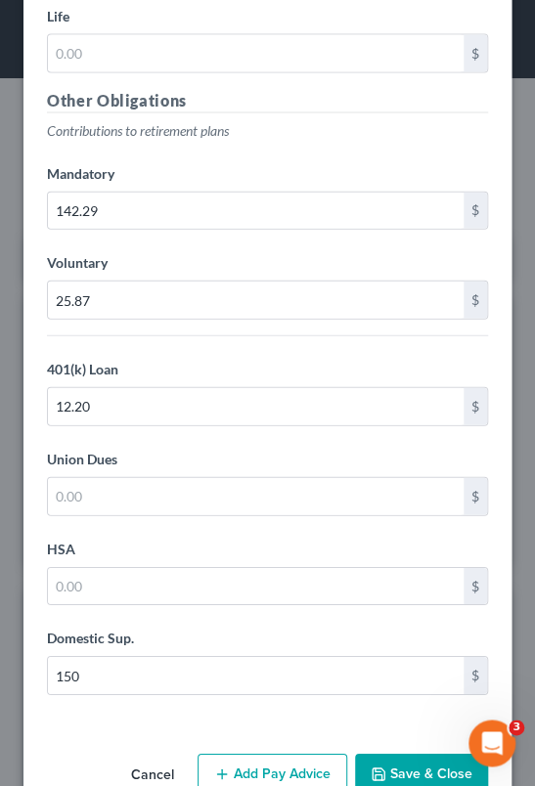
click at [271, 754] on button "Add Pay Advice" at bounding box center [273, 774] width 150 height 41
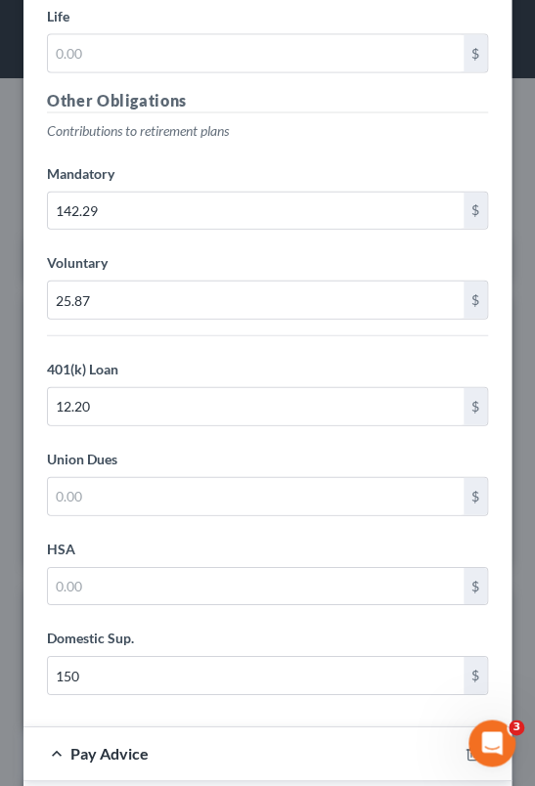
click at [153, 245] on label "Voluntary" at bounding box center [267, 262] width 461 height 35
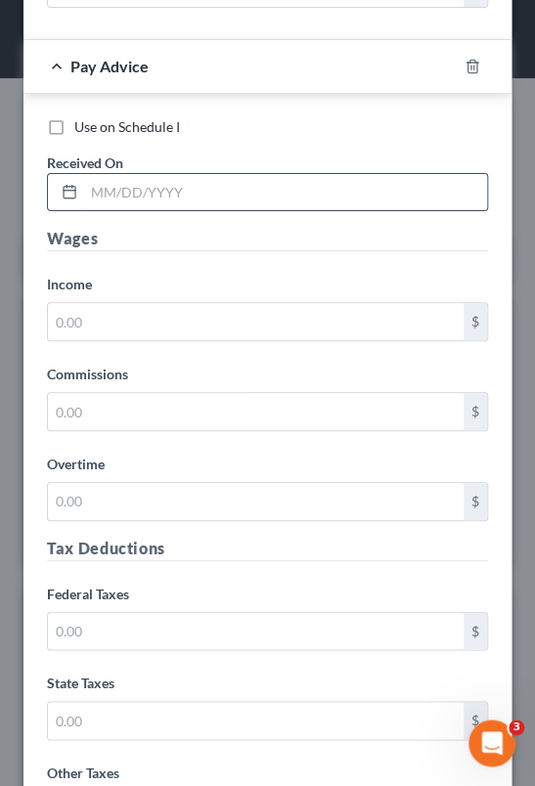
click at [110, 174] on input "text" at bounding box center [285, 192] width 403 height 37
type input "[DATE]"
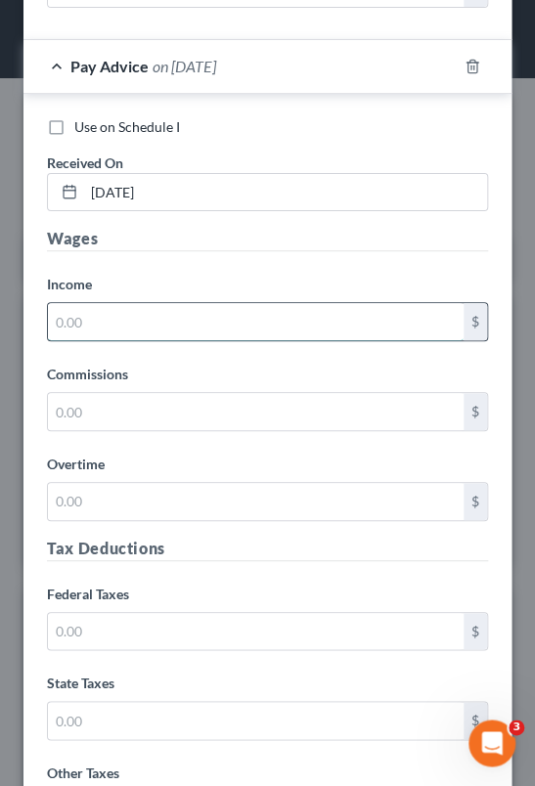
click at [215, 303] on input "text" at bounding box center [256, 321] width 416 height 37
type input "1,071.50"
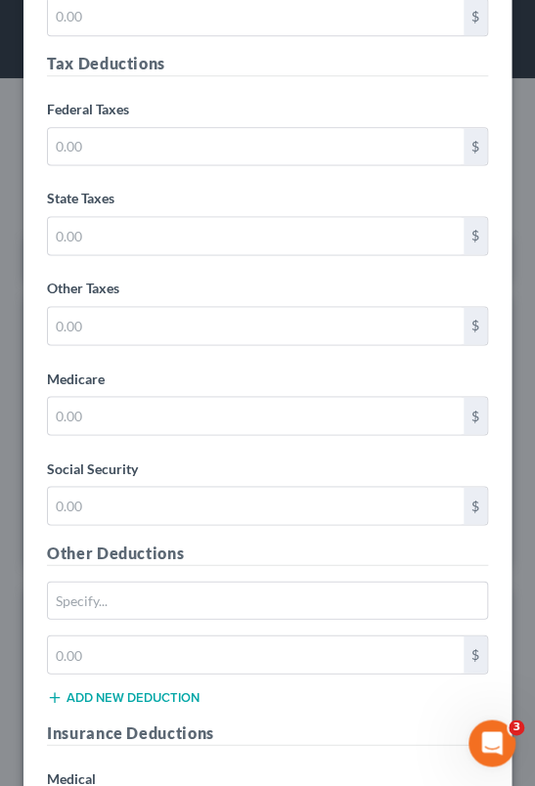
scroll to position [19693, 0]
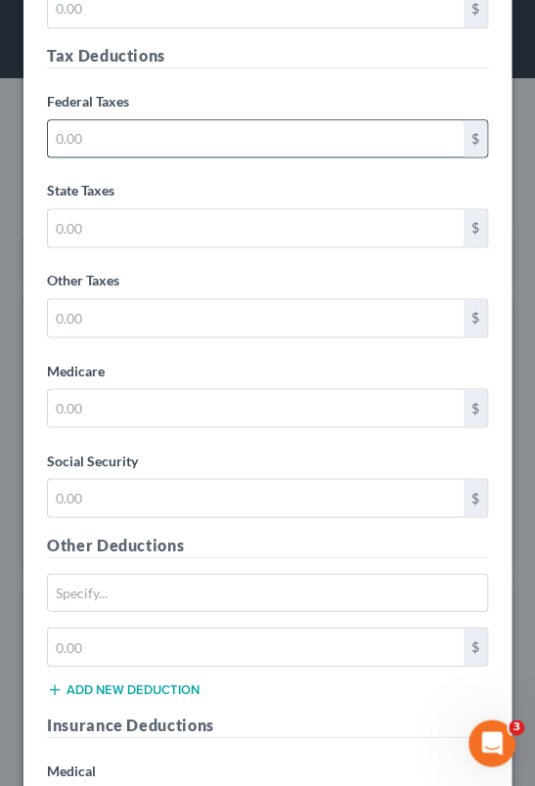
click at [122, 120] on input "text" at bounding box center [256, 138] width 416 height 37
type input "71.99"
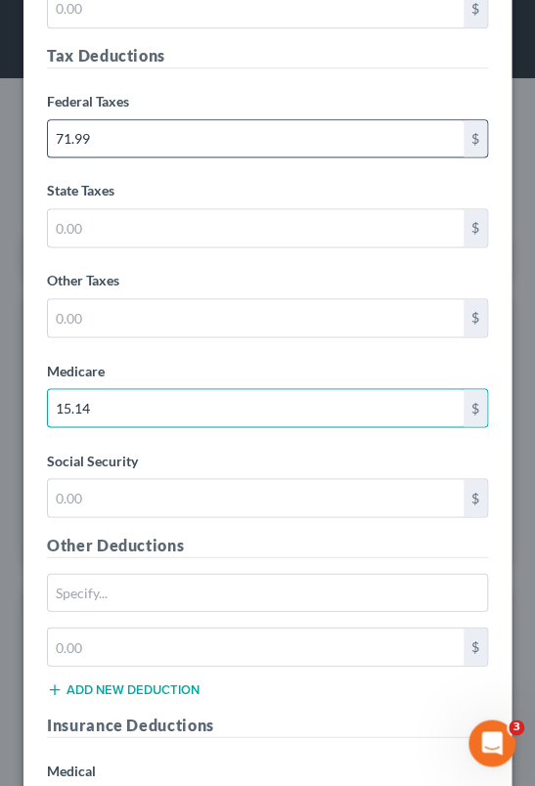
type input "15.14"
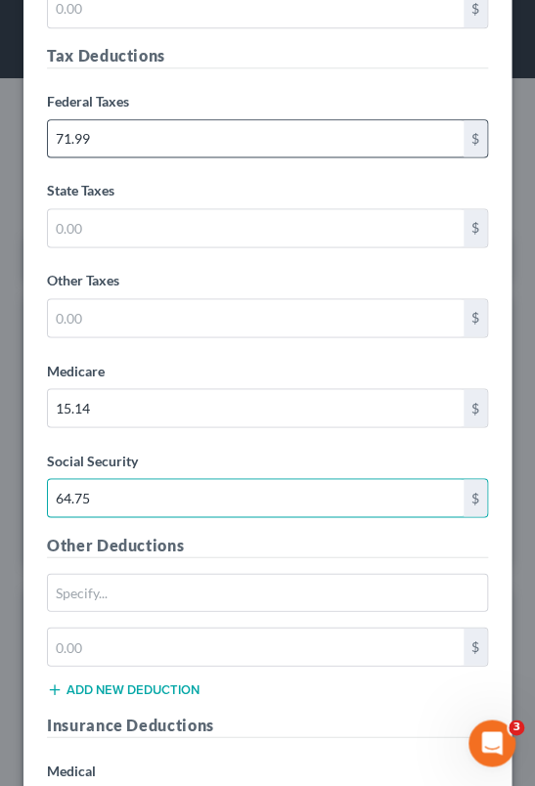
type input "64.75"
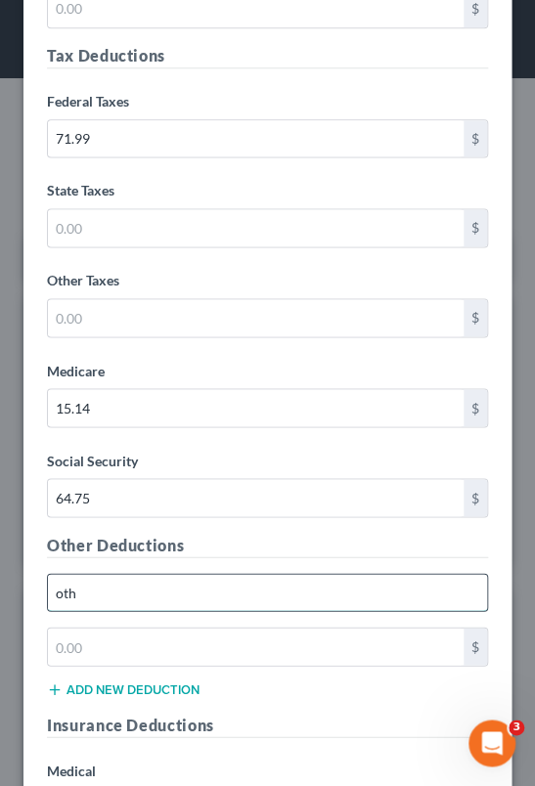
type input "Other deductions"
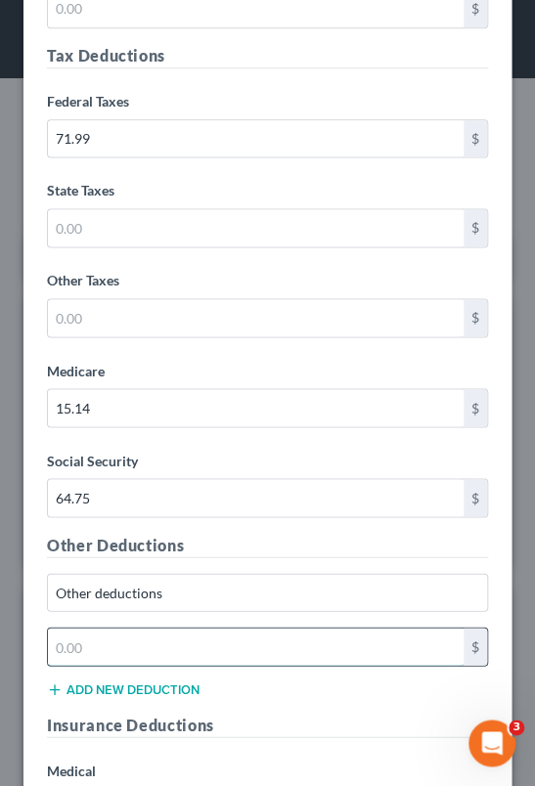
click at [211, 628] on input "text" at bounding box center [256, 646] width 416 height 37
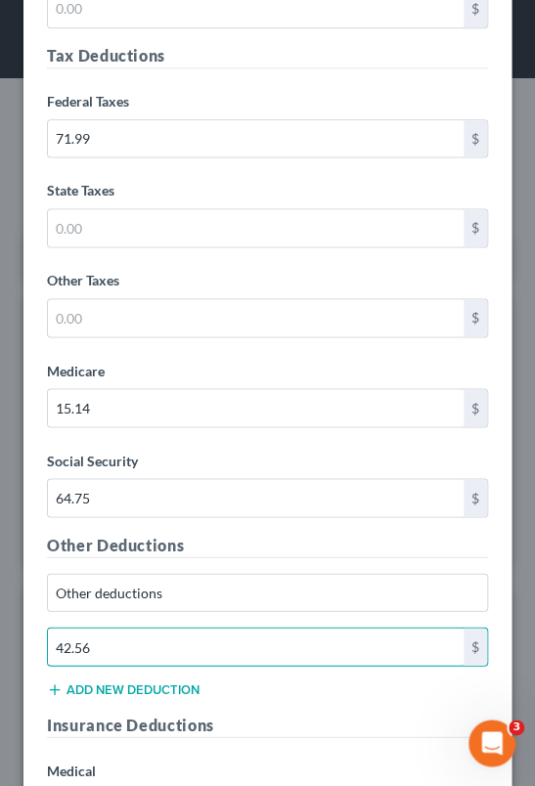
type input "42.56"
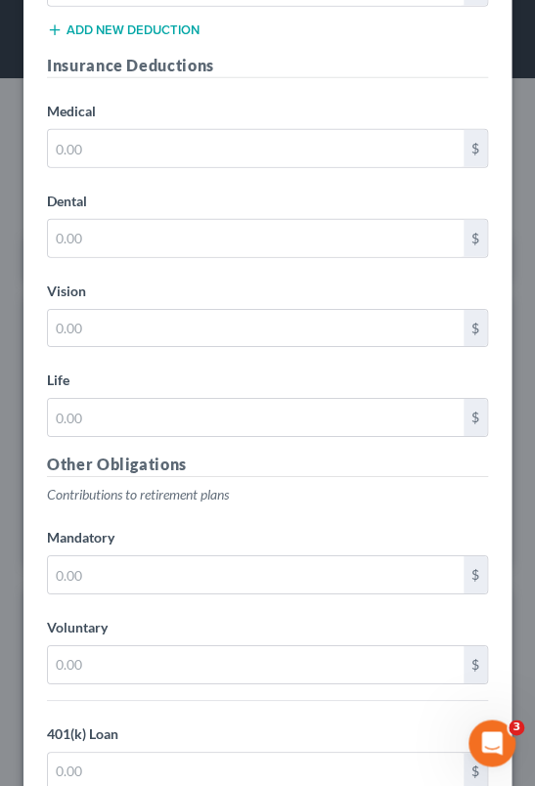
scroll to position [20360, 0]
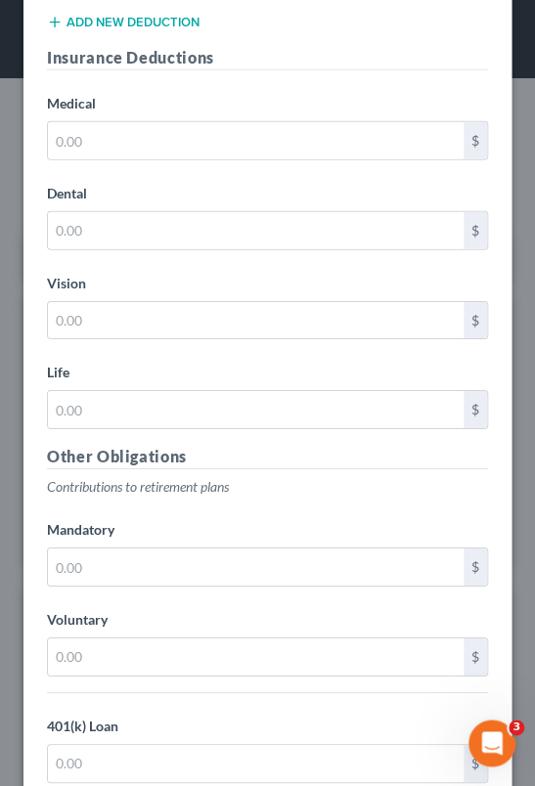
click at [300, 477] on p "Contributions to retirement plans" at bounding box center [267, 487] width 441 height 20
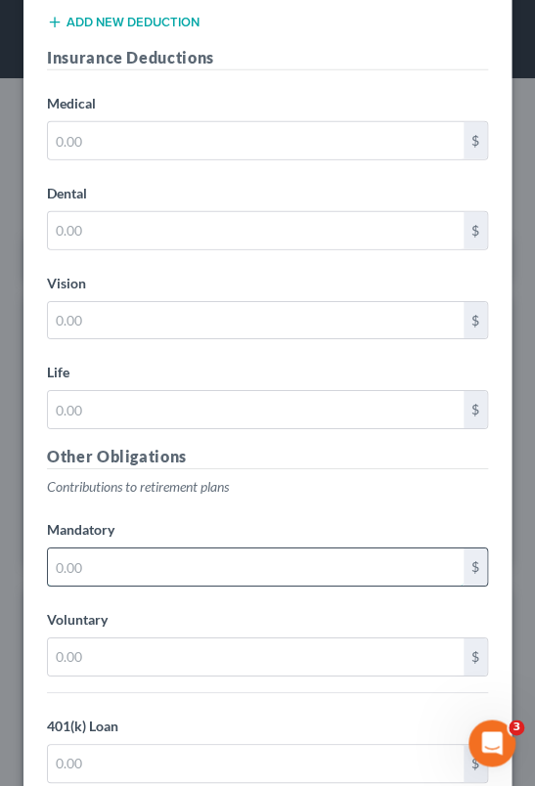
click at [167, 549] on input "text" at bounding box center [256, 567] width 416 height 37
type input "117.86"
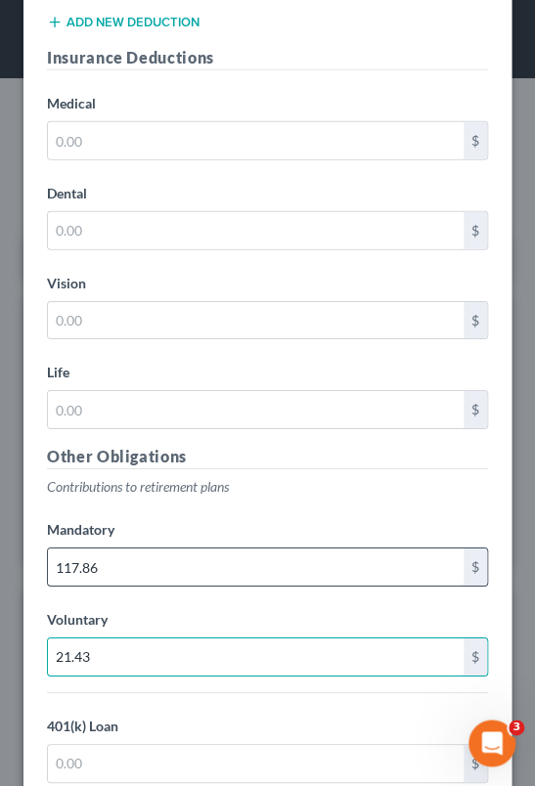
type input "21.43"
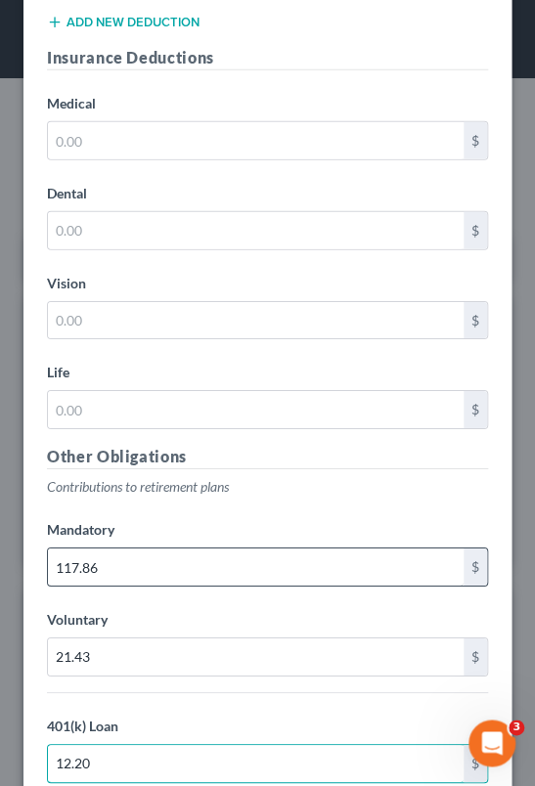
type input "12.20"
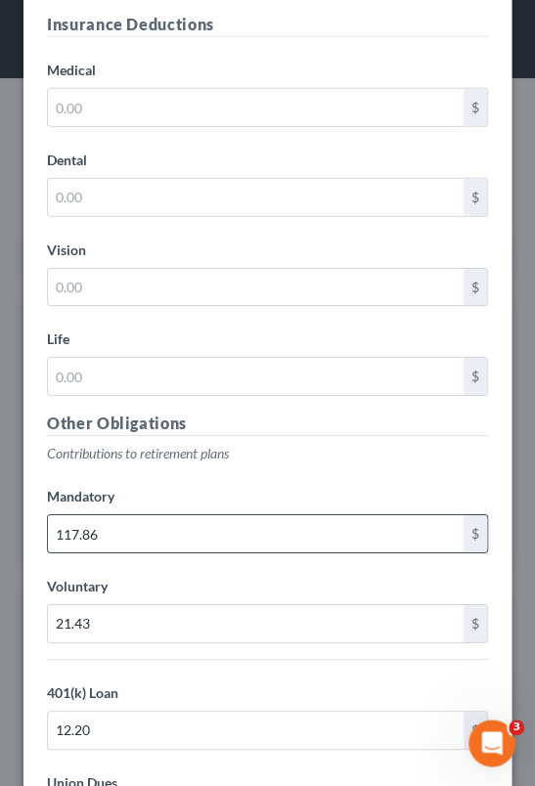
scroll to position [20711, 0]
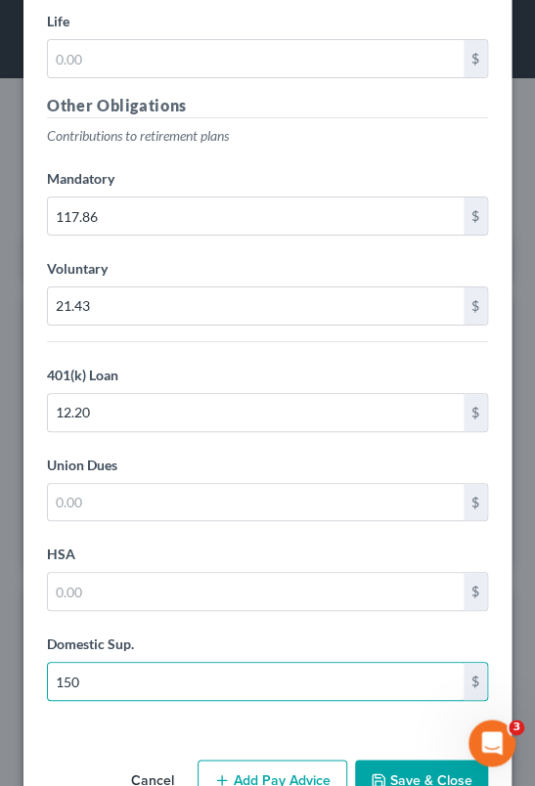
type input "150"
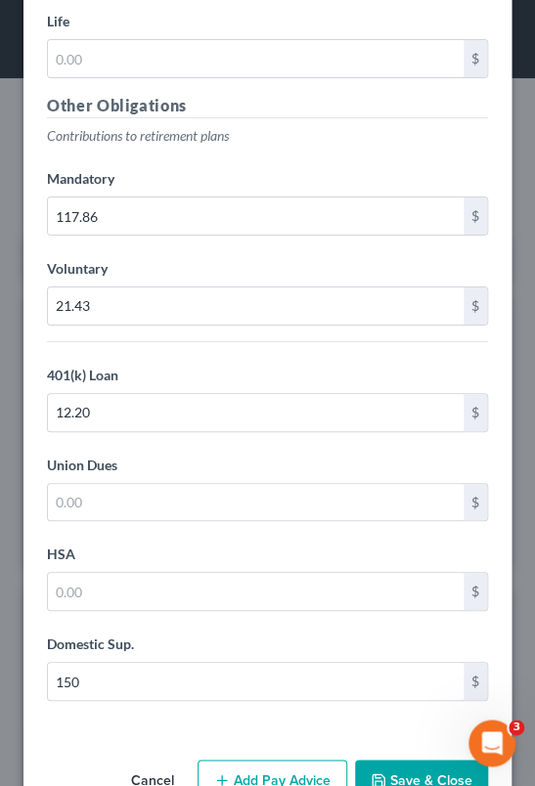
click at [228, 760] on button "Add Pay Advice" at bounding box center [273, 780] width 150 height 41
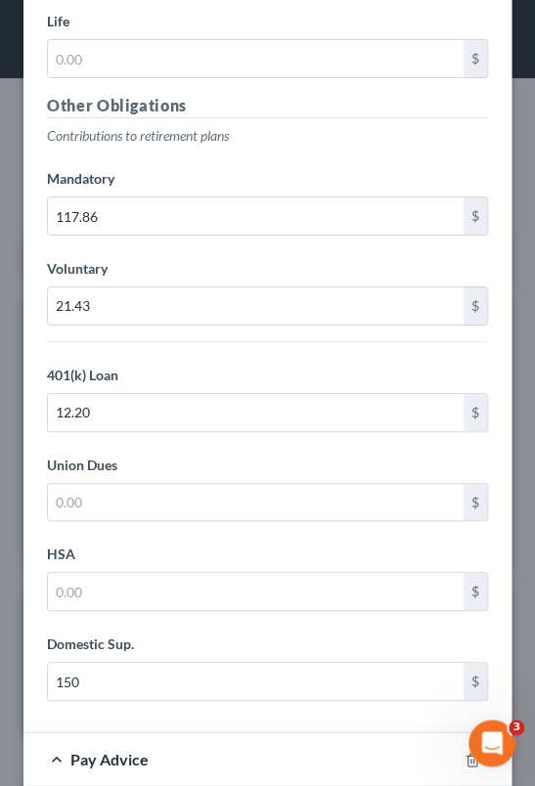
scroll to position [21399, 0]
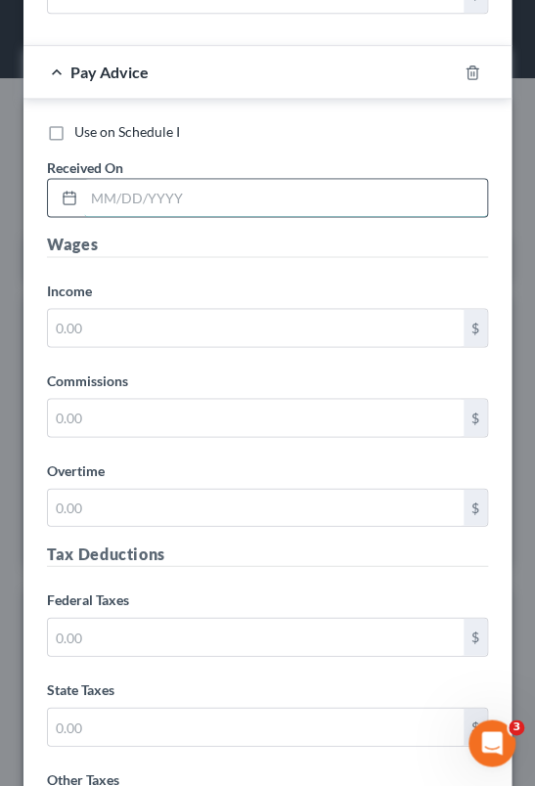
click at [152, 179] on input "text" at bounding box center [285, 197] width 403 height 37
type input "[DATE]"
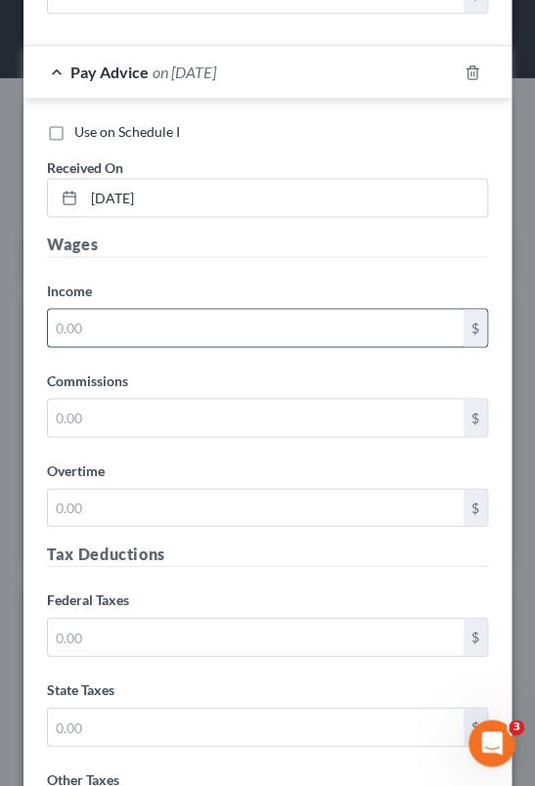
click at [98, 309] on input "text" at bounding box center [256, 327] width 416 height 37
type input "1,323.94"
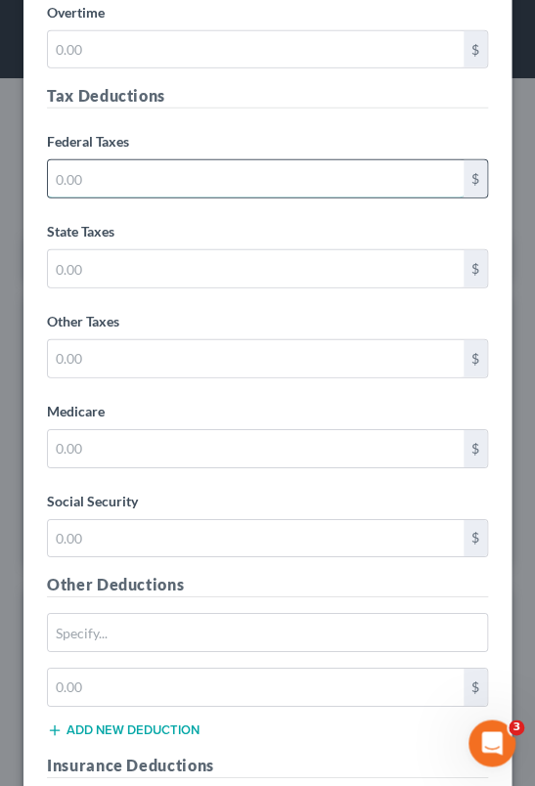
click at [131, 160] on input "text" at bounding box center [256, 178] width 416 height 37
type input "98.95"
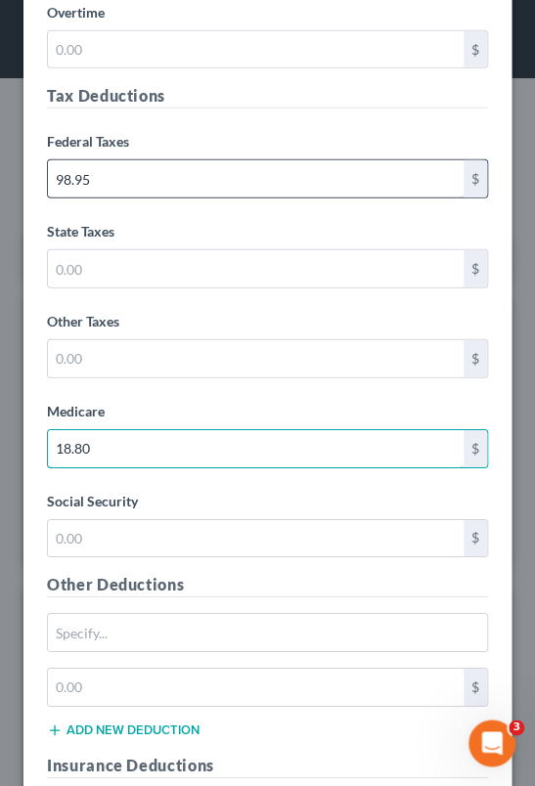
type input "18.80"
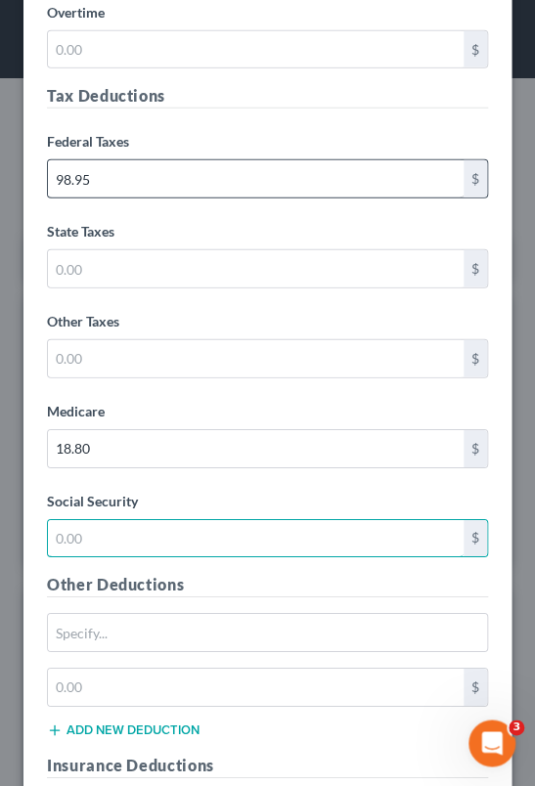
type input "9"
type input "80.41"
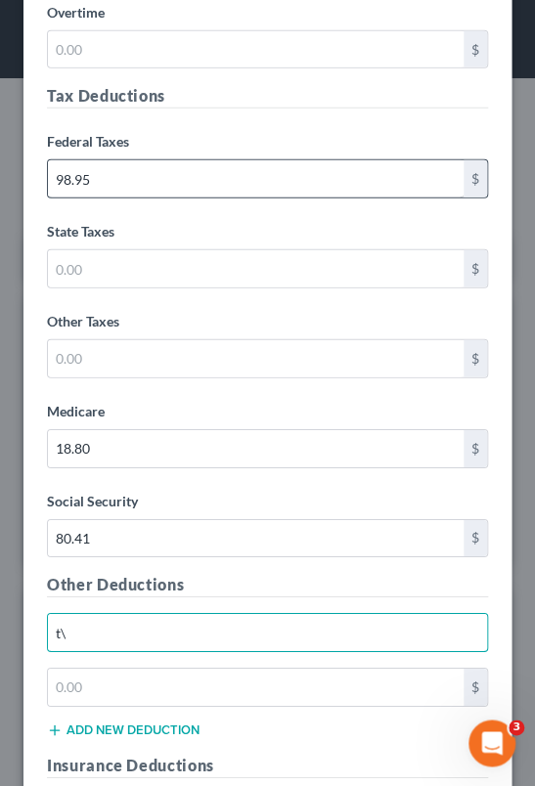
type input "t"
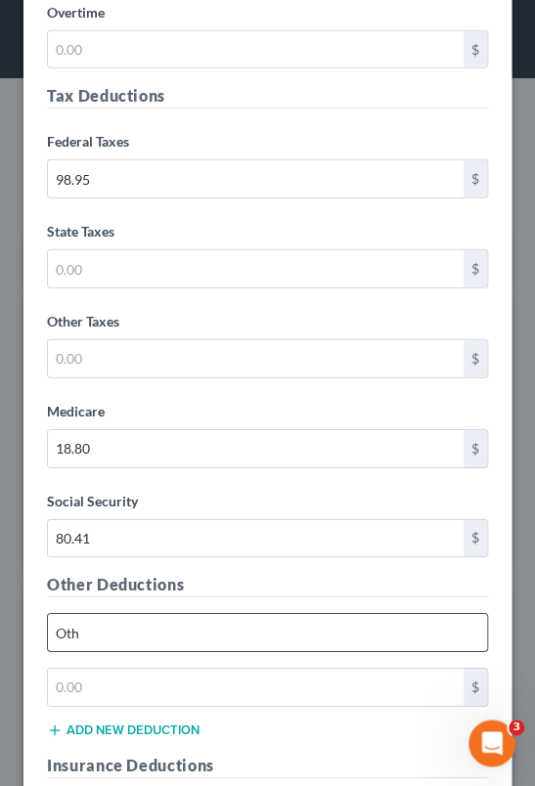
type input "Other deductions"
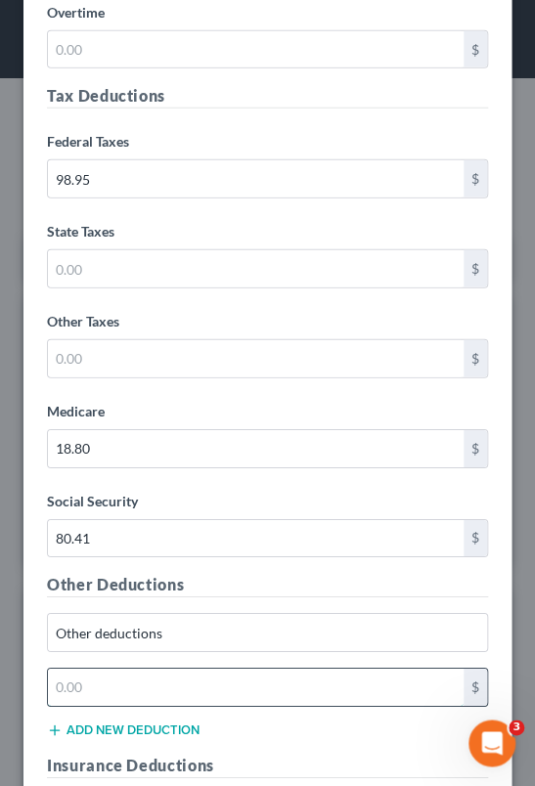
click at [180, 669] on input "text" at bounding box center [256, 687] width 416 height 37
type input "42.56"
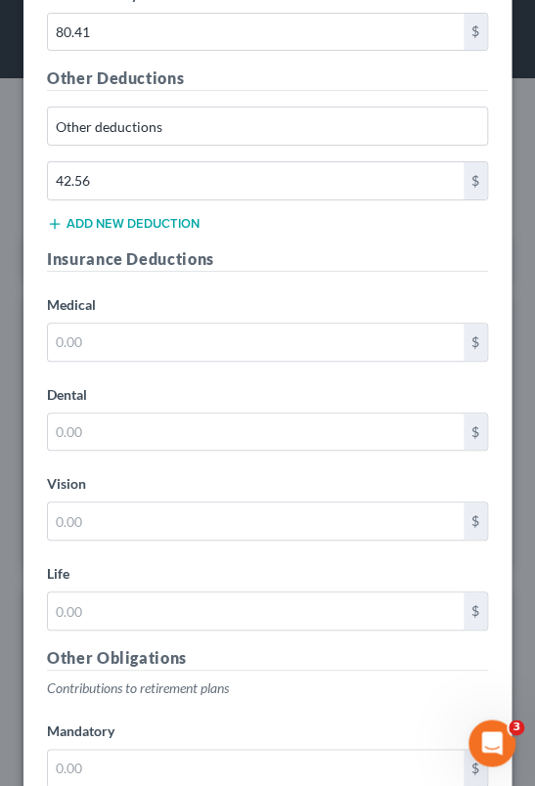
scroll to position [22407, 0]
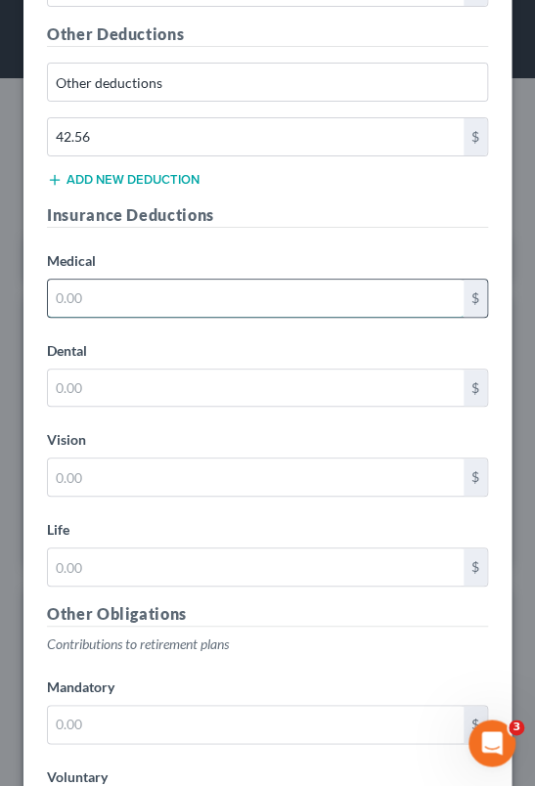
click at [153, 280] on input "text" at bounding box center [256, 298] width 416 height 37
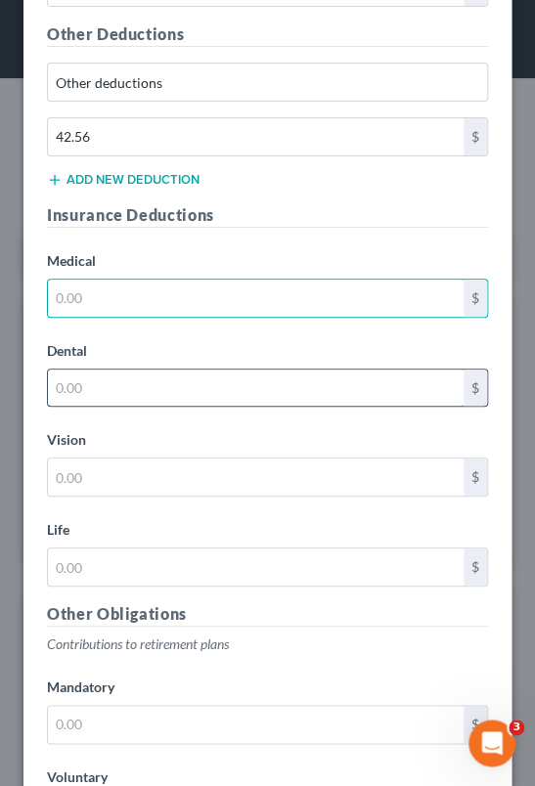
click at [81, 370] on input "text" at bounding box center [256, 388] width 416 height 37
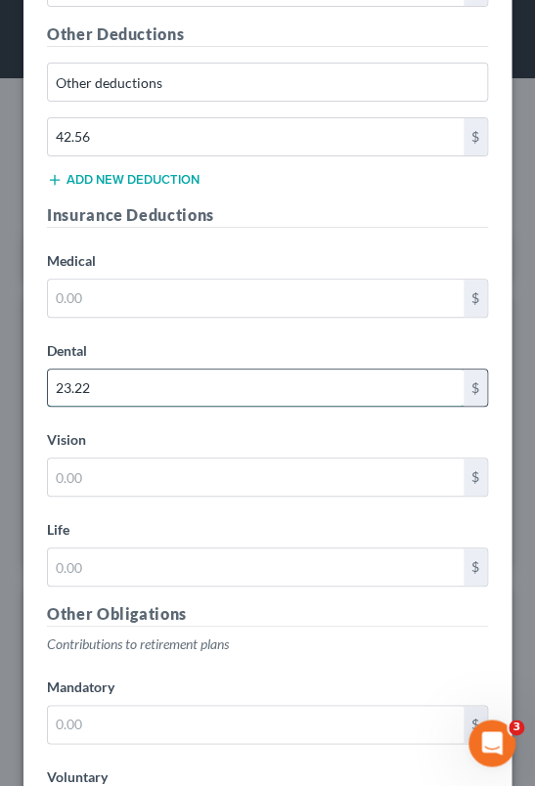
type input "23.22"
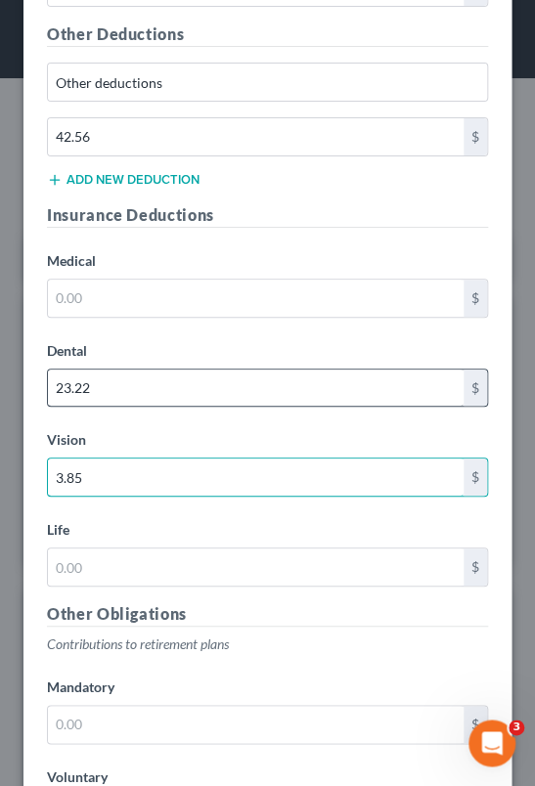
type input "3.85"
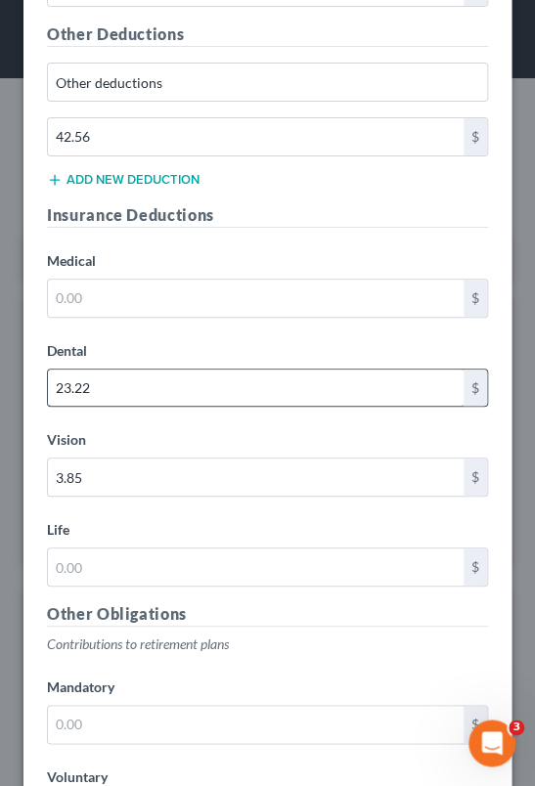
scroll to position [22876, 0]
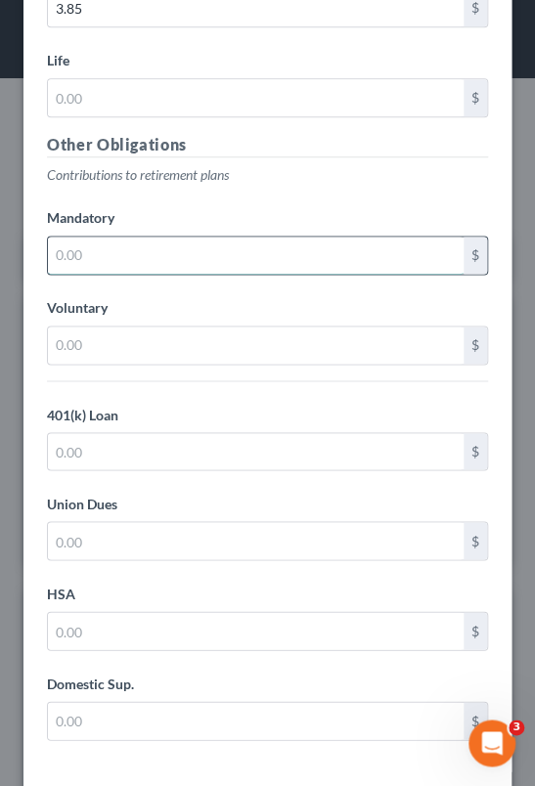
click at [99, 237] on input "text" at bounding box center [256, 255] width 416 height 37
type input "145.63"
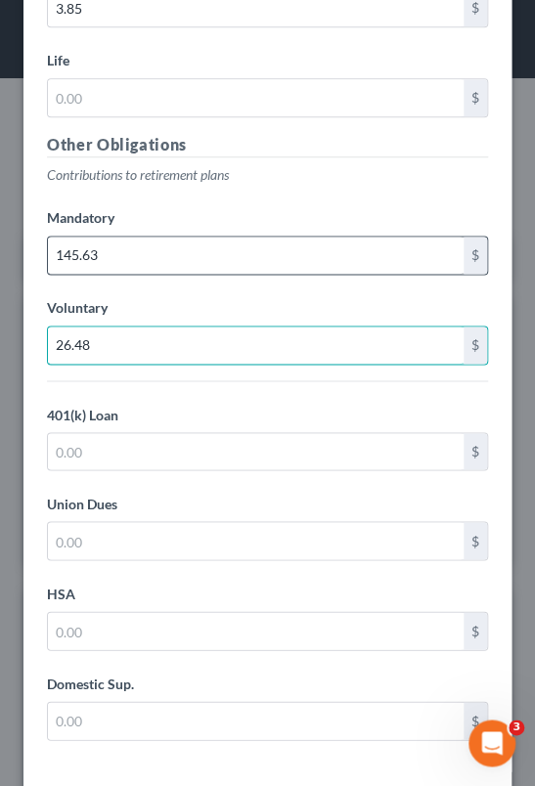
type input "26.48"
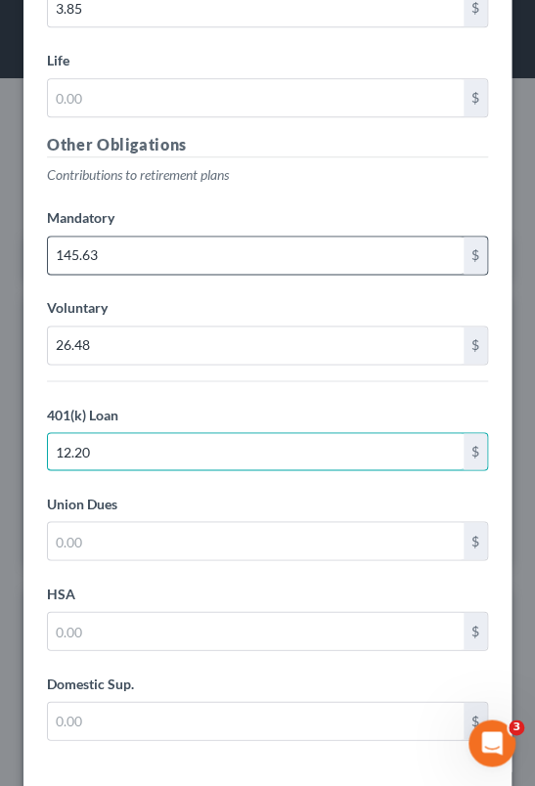
type input "12.20"
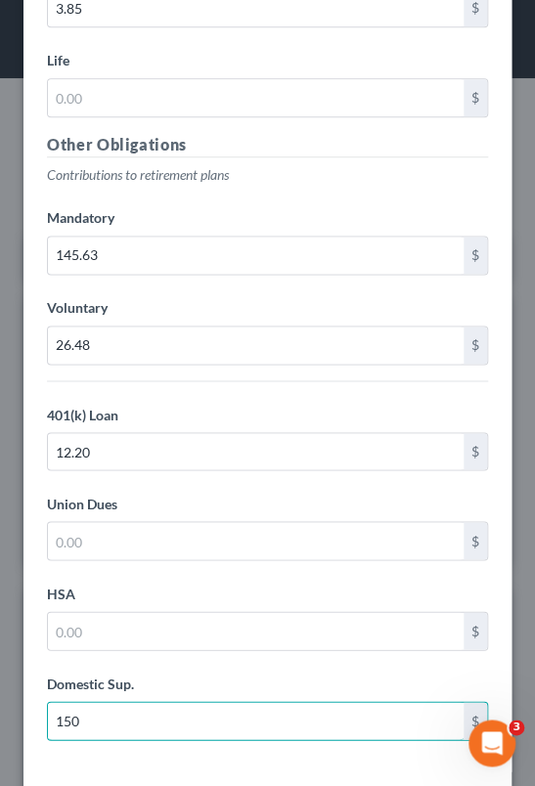
type input "150"
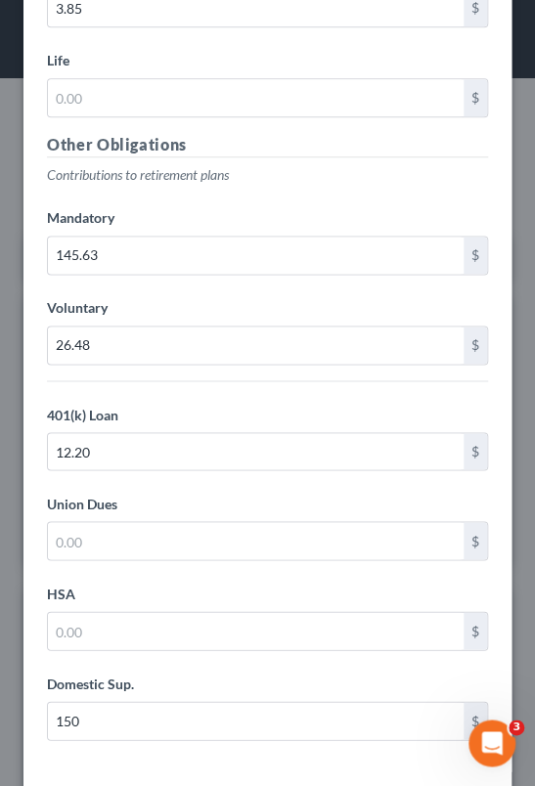
drag, startPoint x: 255, startPoint y: 745, endPoint x: 257, endPoint y: 767, distance: 21.6
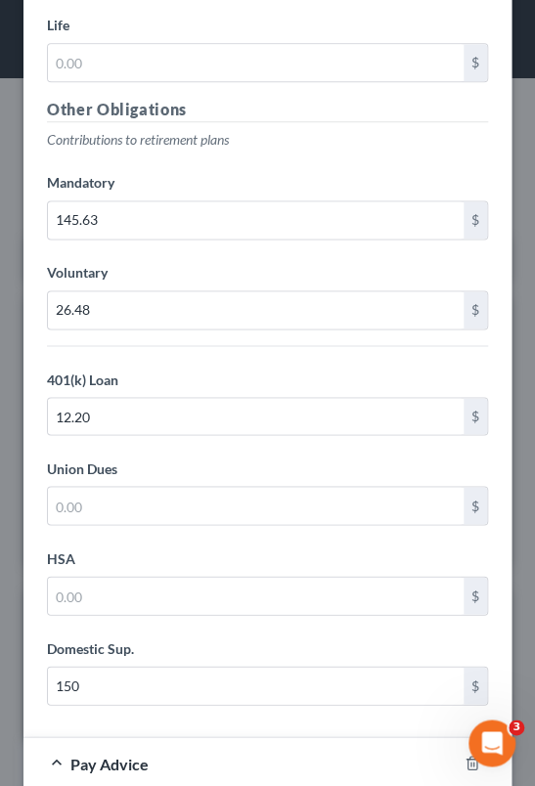
scroll to position [22920, 0]
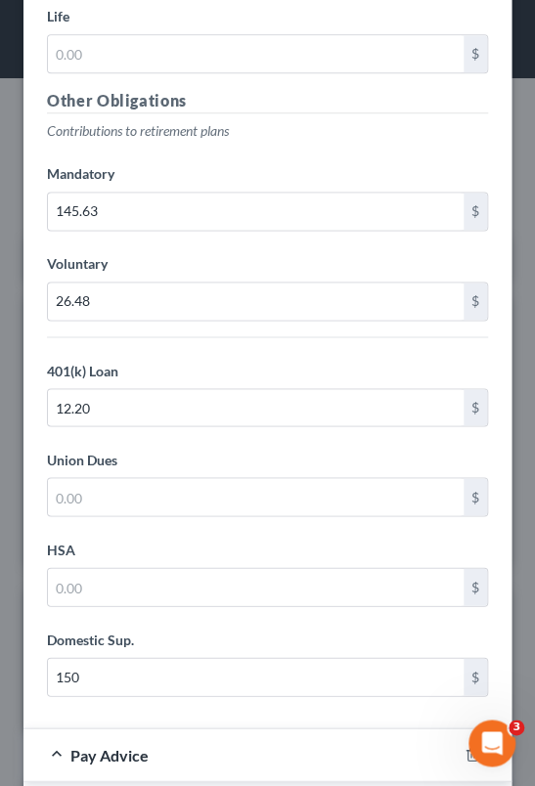
drag, startPoint x: 523, startPoint y: 778, endPoint x: 117, endPoint y: 682, distance: 417.2
click at [117, 729] on div "Pay Advice" at bounding box center [239, 755] width 433 height 52
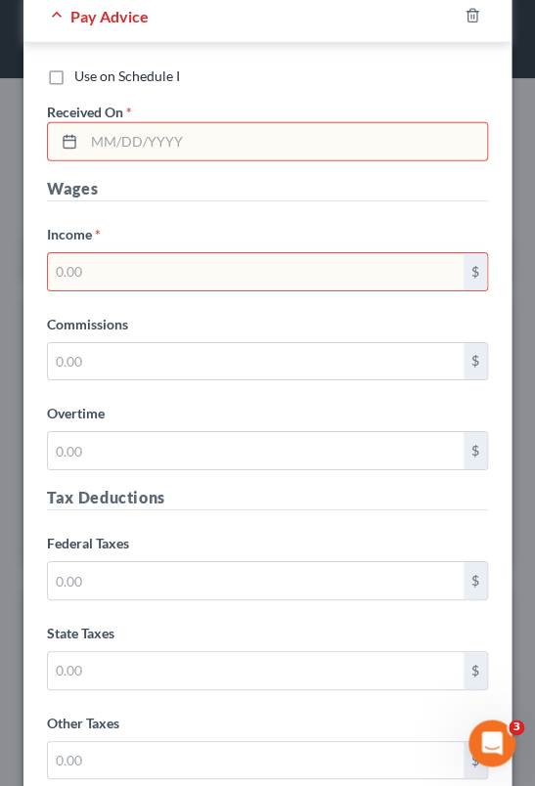
scroll to position [23659, 0]
click at [132, 123] on input "text" at bounding box center [285, 141] width 403 height 37
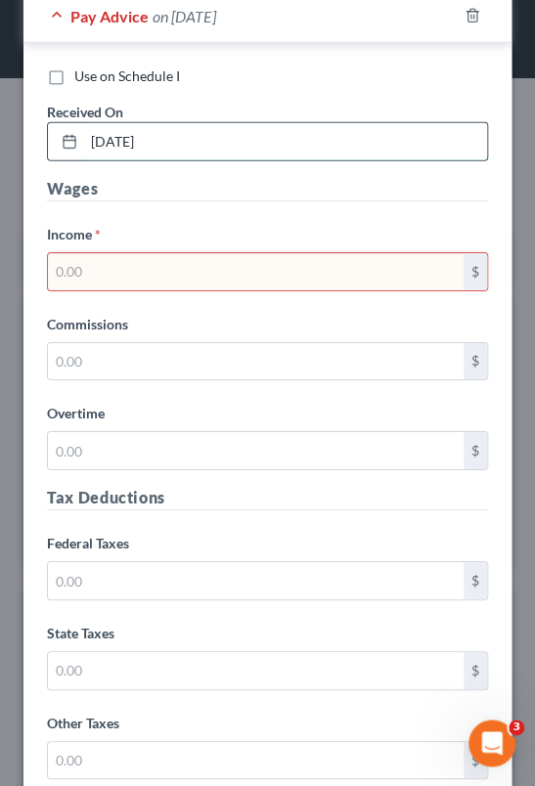
type input "[DATE]"
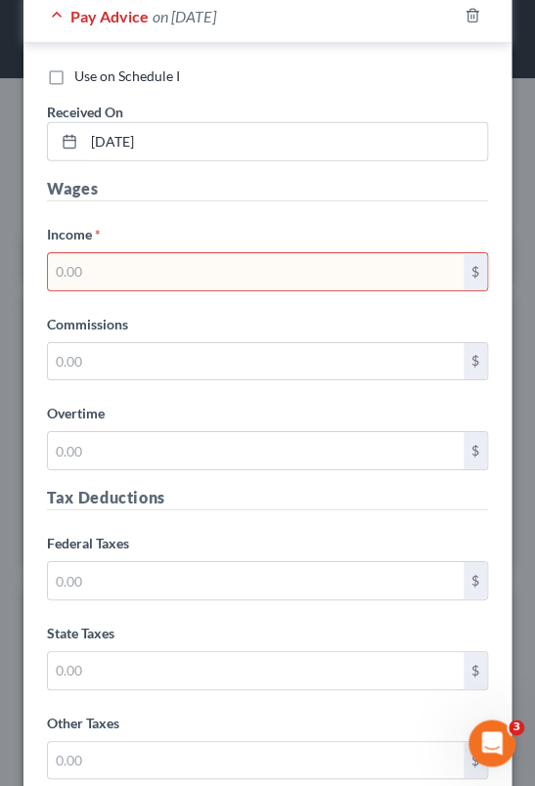
click at [104, 253] on input "text" at bounding box center [256, 271] width 416 height 37
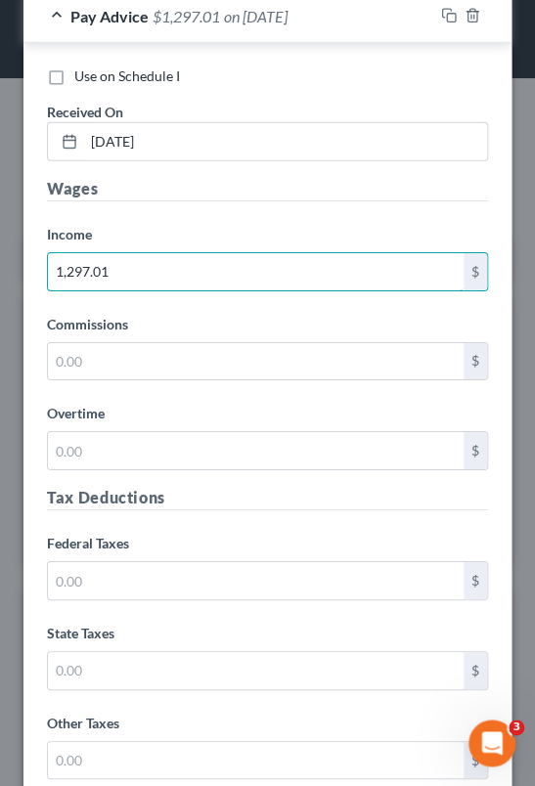
type input "1,297.01"
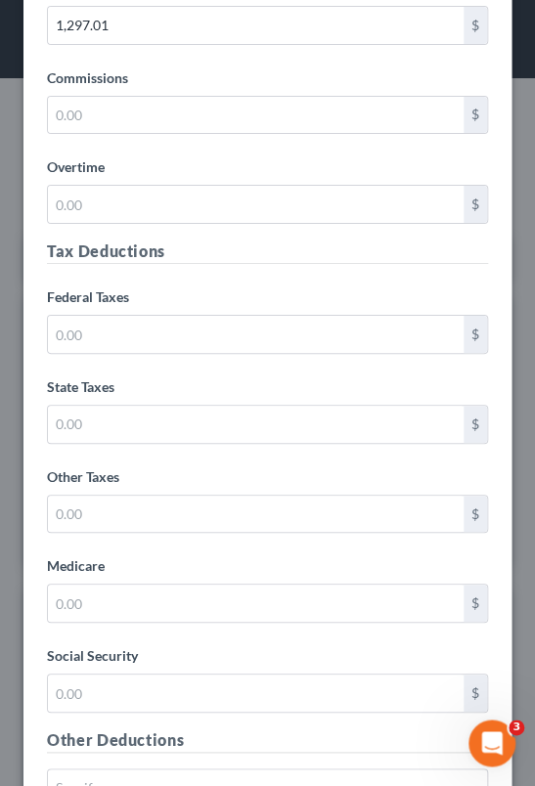
scroll to position [24080, 0]
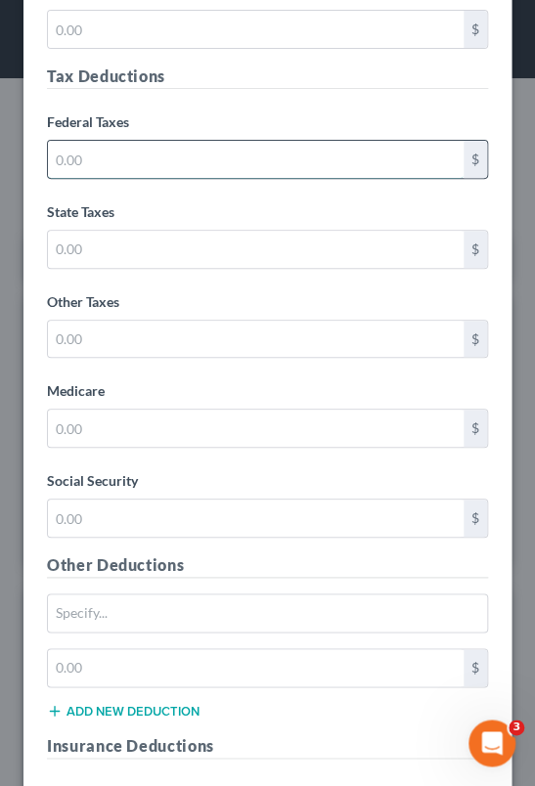
click at [175, 141] on input "text" at bounding box center [256, 159] width 416 height 37
type input "96.07"
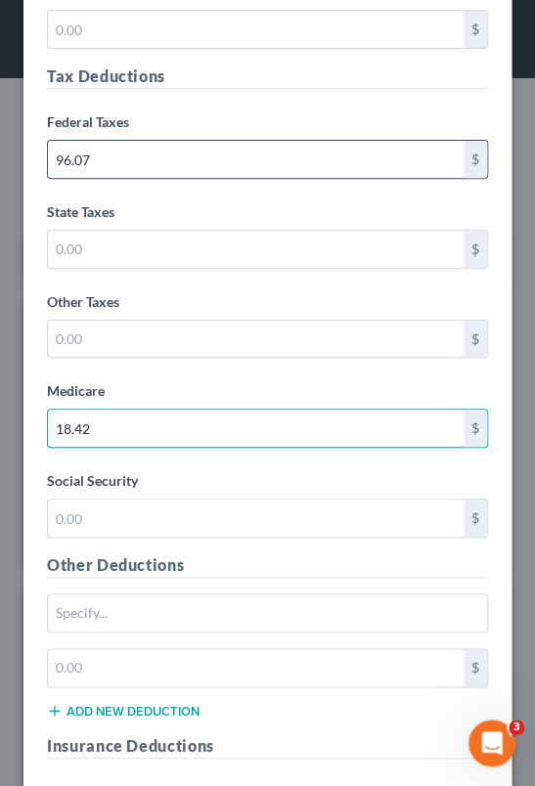
type input "18.42"
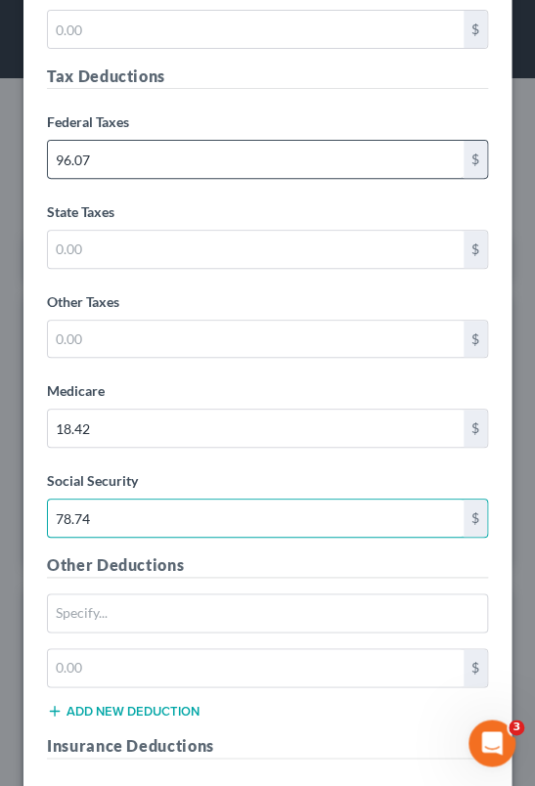
type input "78.74"
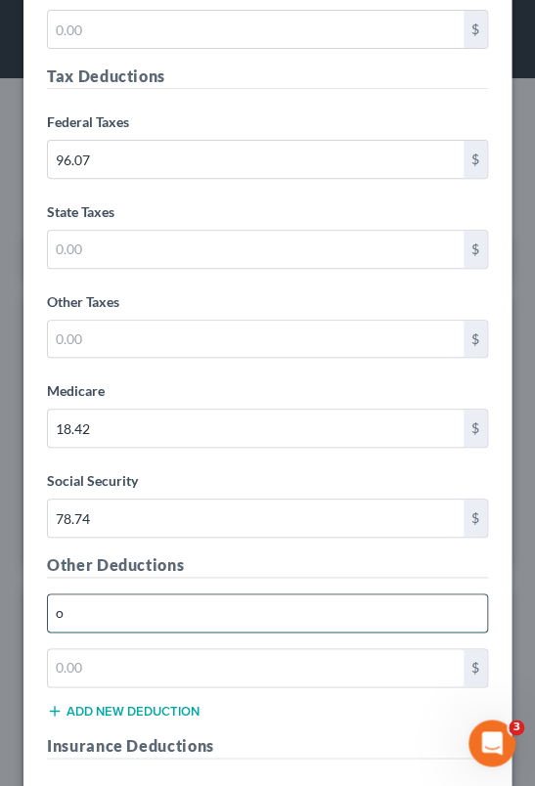
type input "Other deductions"
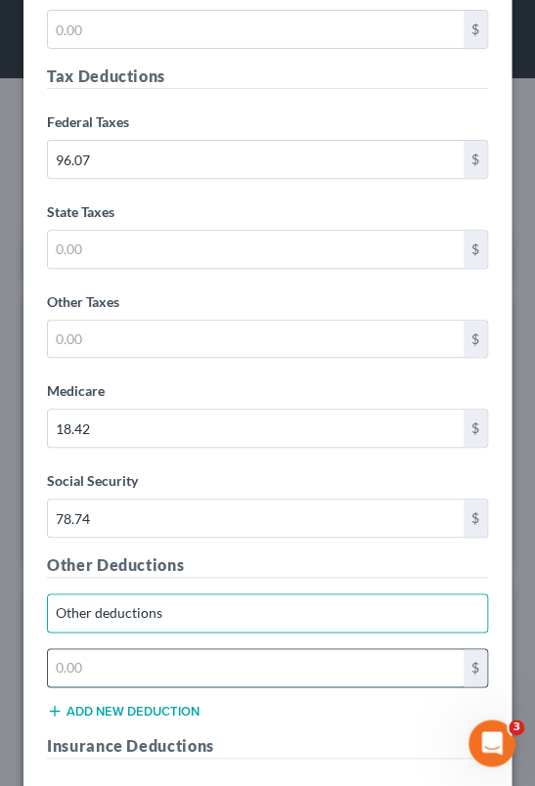
click at [149, 649] on input "text" at bounding box center [256, 667] width 416 height 37
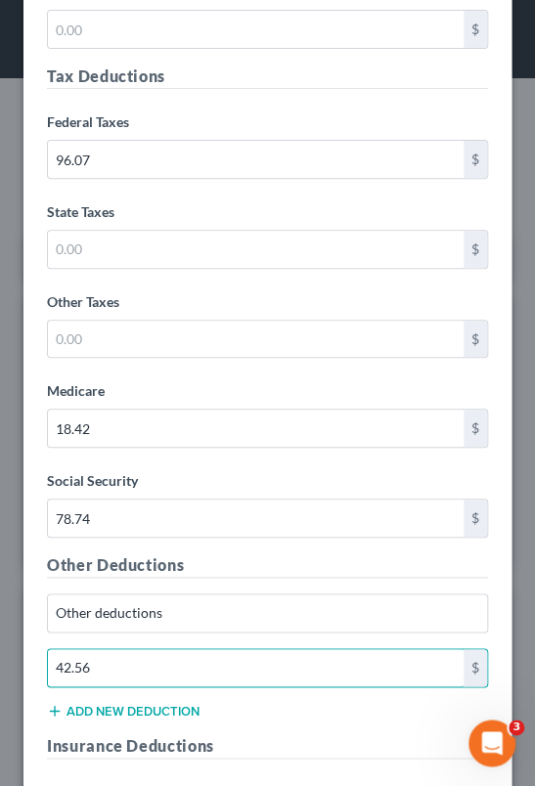
type input "42.56"
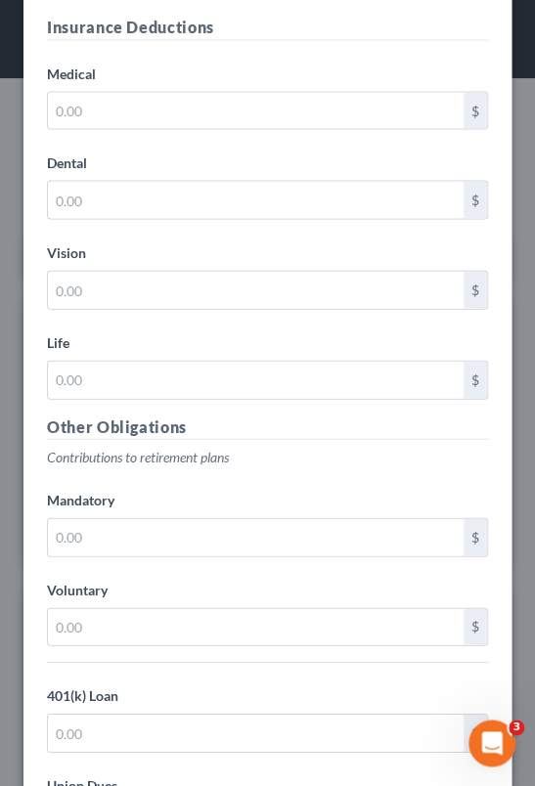
scroll to position [24818, 0]
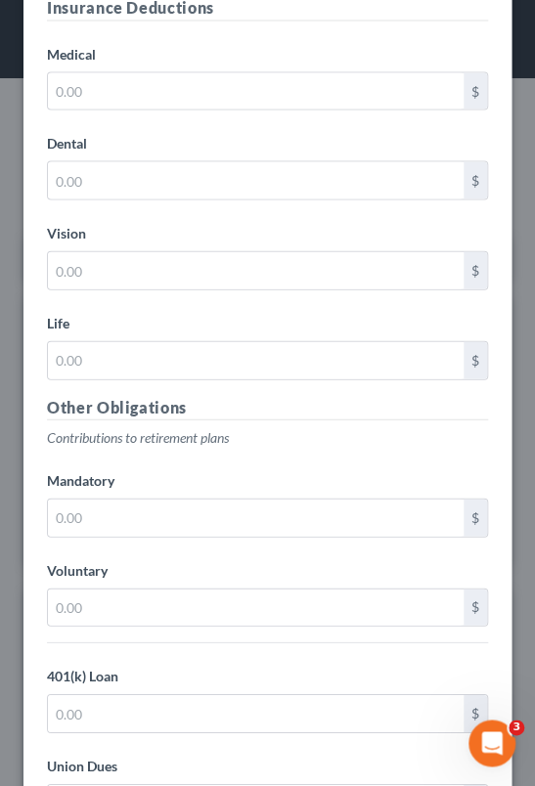
click at [156, 125] on label "Dental" at bounding box center [267, 142] width 461 height 35
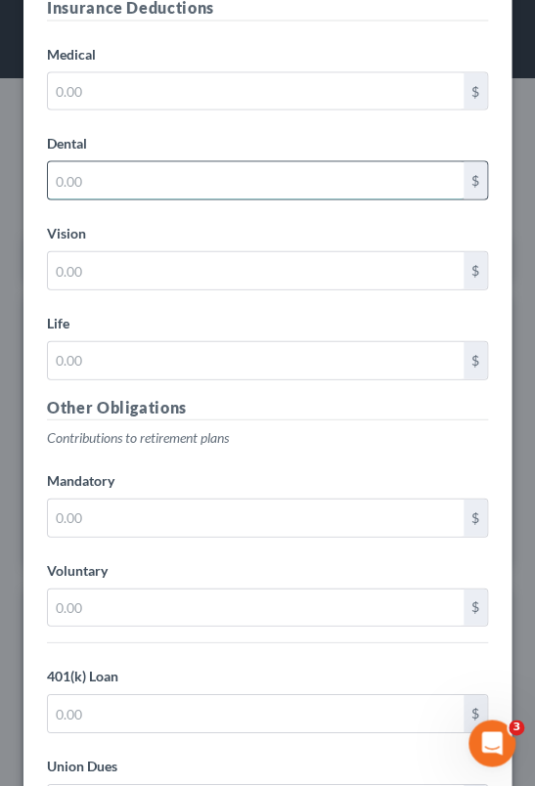
click at [148, 161] on input "text" at bounding box center [256, 179] width 416 height 37
type input "23.22"
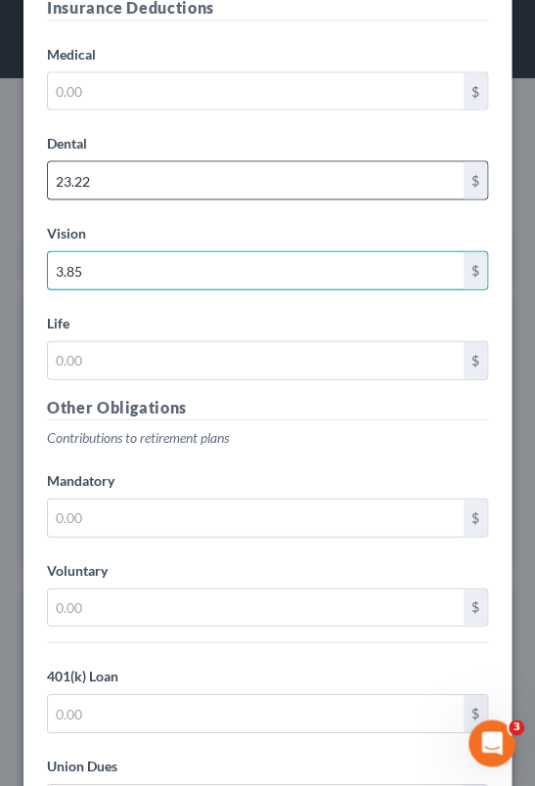
type input "3.85"
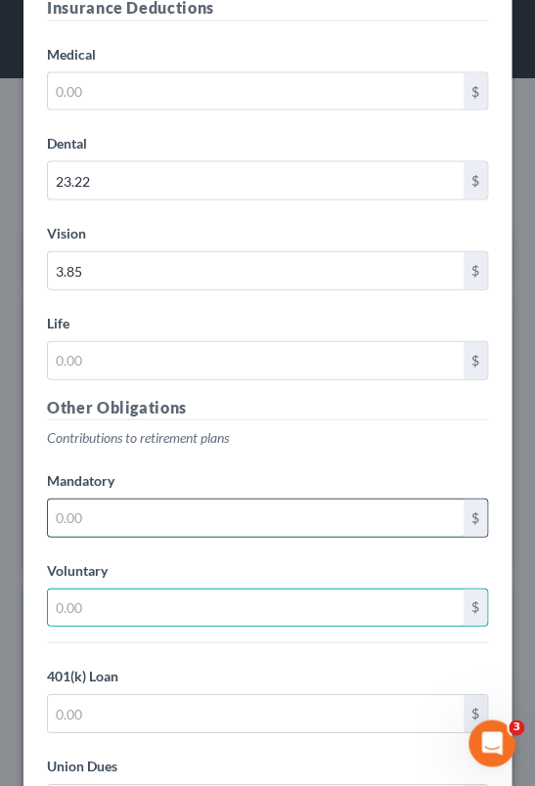
click at [147, 499] on input "text" at bounding box center [256, 517] width 416 height 37
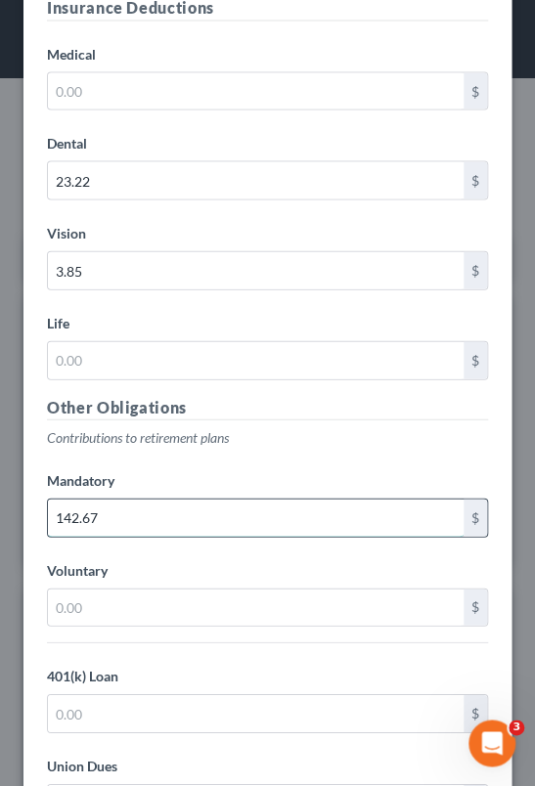
type input "142.67"
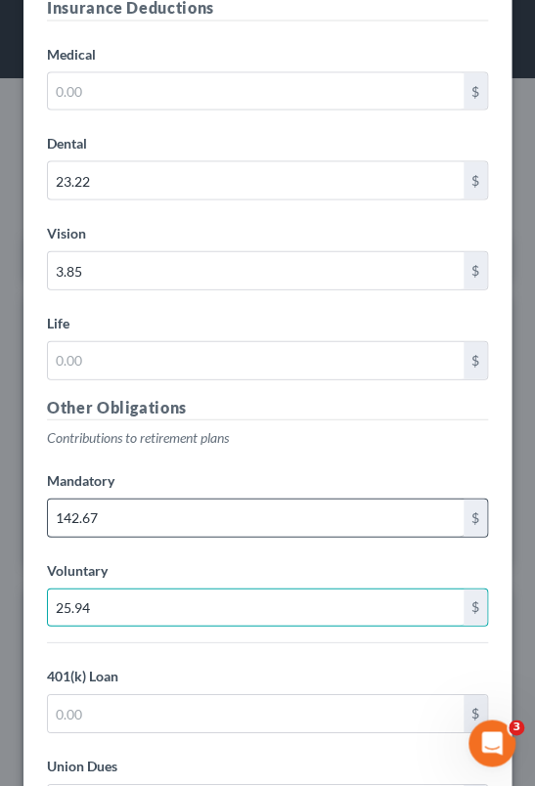
type input "25.94"
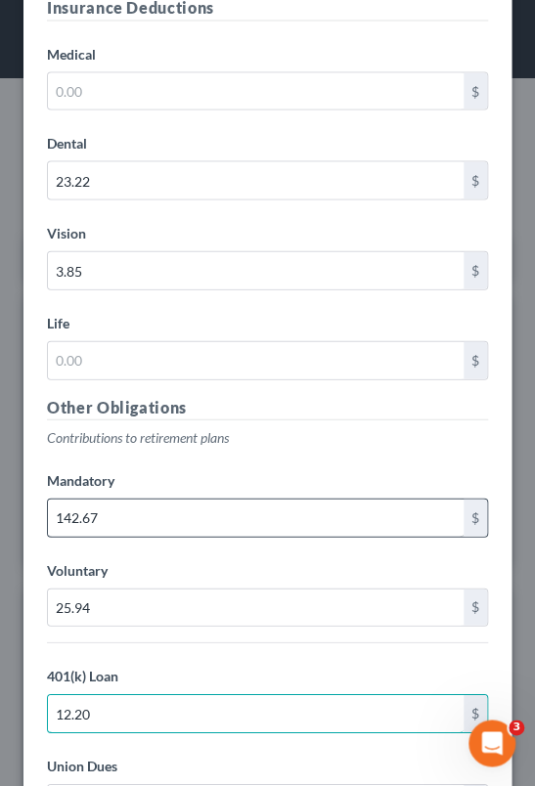
type input "12.20"
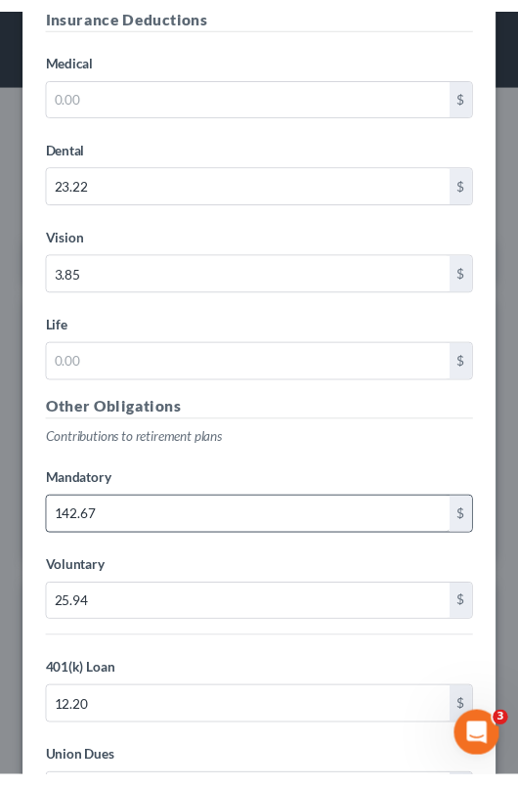
scroll to position [25108, 0]
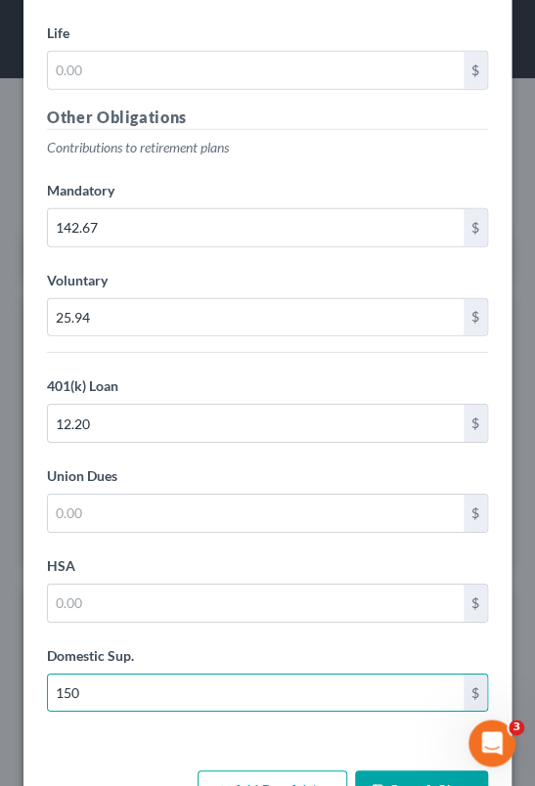
type input "150"
click at [373, 785] on icon "button" at bounding box center [379, 791] width 12 height 12
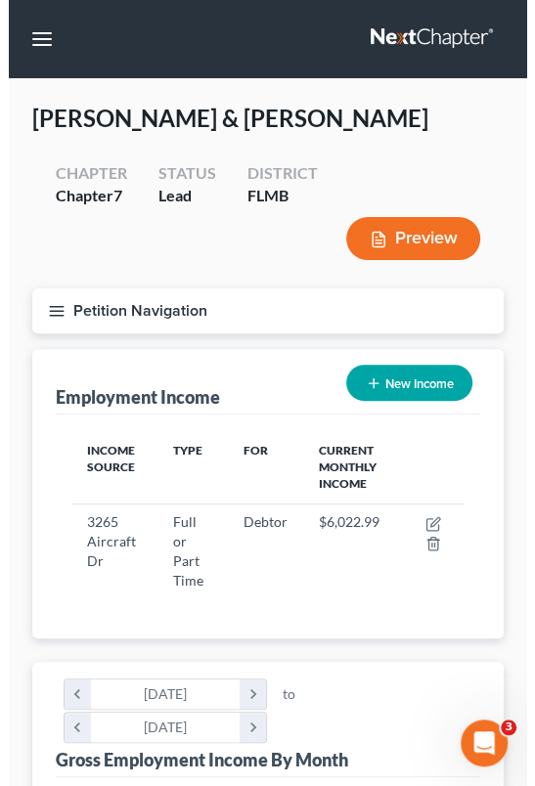
scroll to position [977754, 977518]
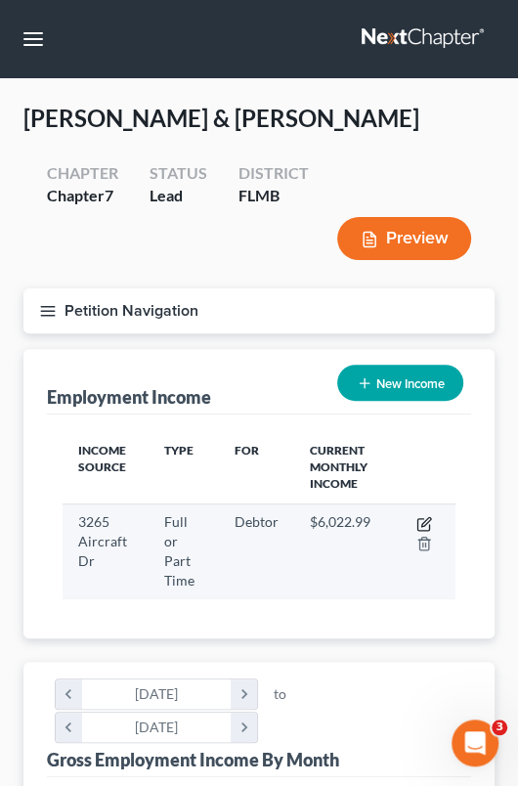
click at [418, 519] on icon "button" at bounding box center [424, 525] width 12 height 12
select select "0"
select select "9"
select select "3"
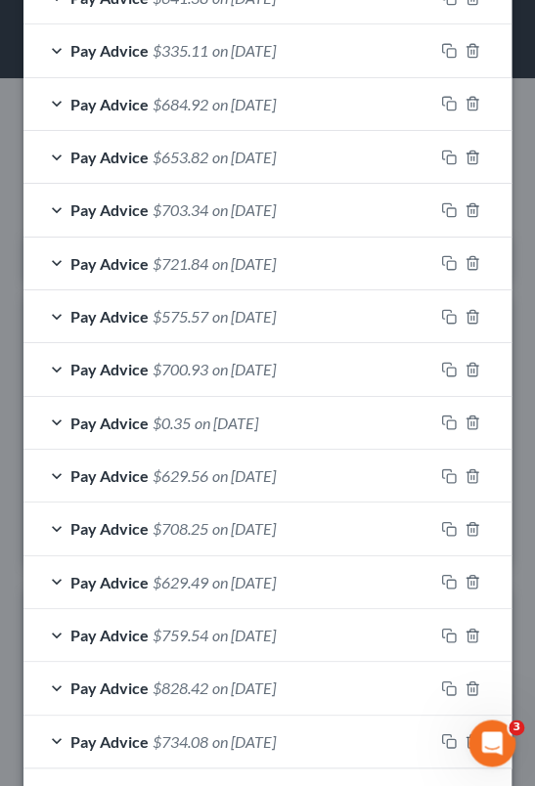
scroll to position [1509, 0]
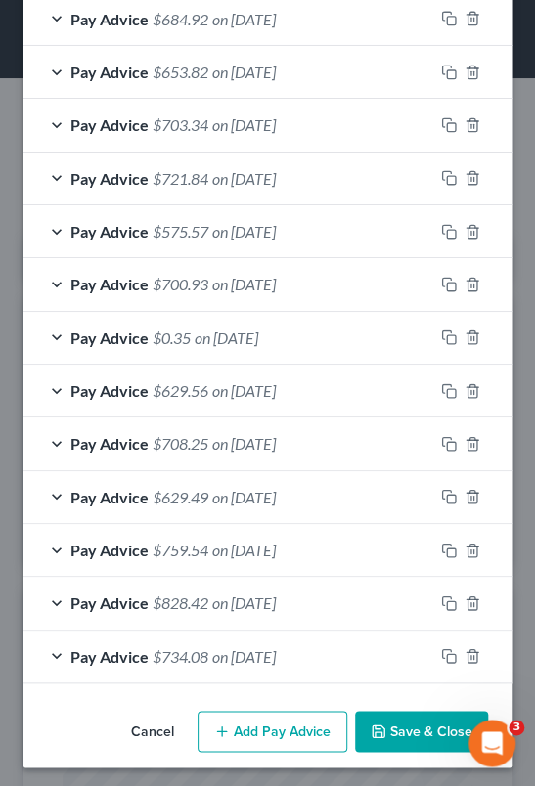
click at [233, 744] on button "Add Pay Advice" at bounding box center [273, 731] width 150 height 41
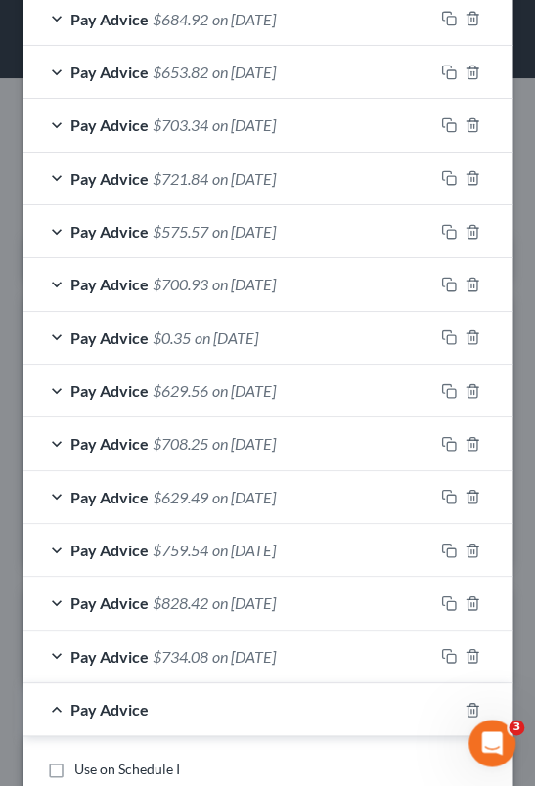
scroll to position [2196, 0]
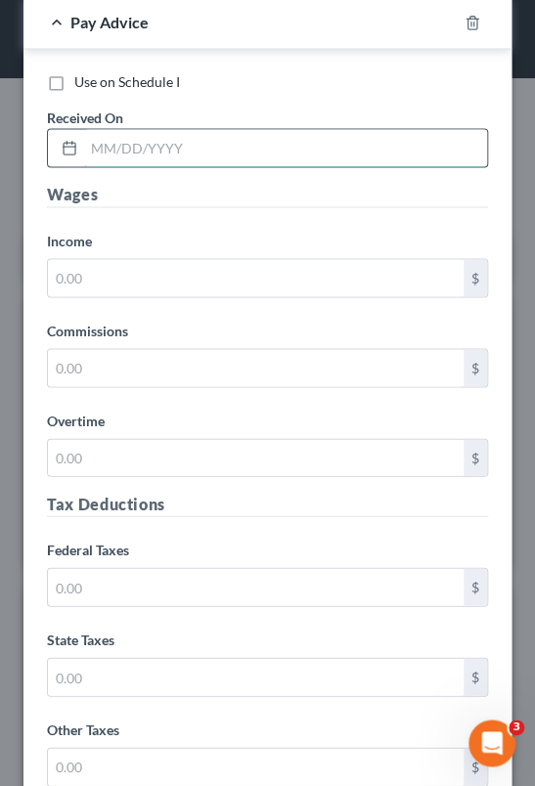
click at [219, 149] on input "text" at bounding box center [285, 147] width 403 height 37
type input "[DATE]"
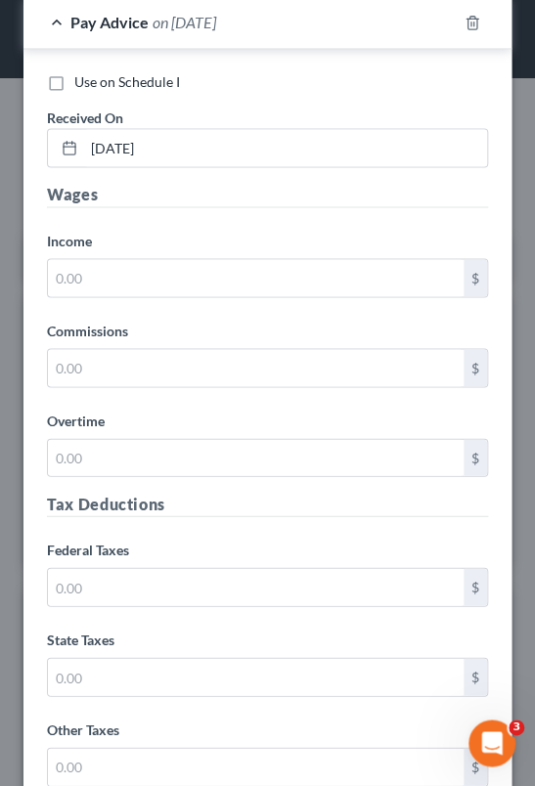
click at [156, 248] on label "Income *" at bounding box center [267, 240] width 461 height 35
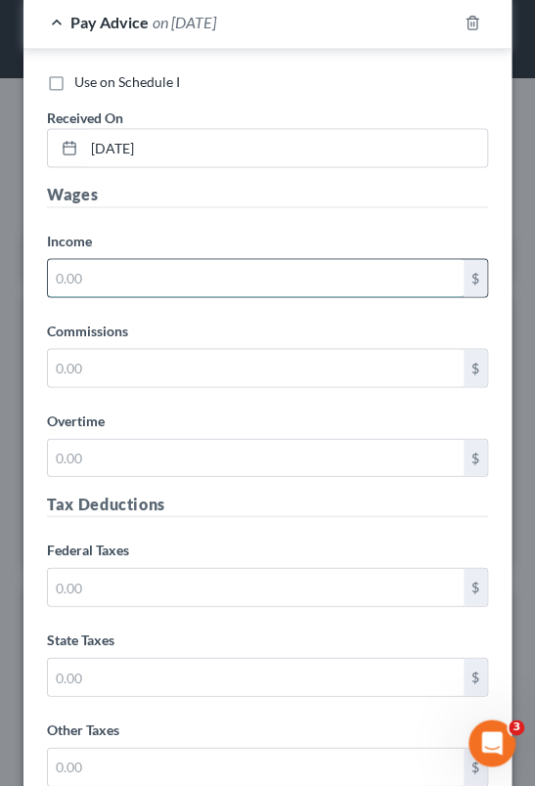
click at [156, 267] on input "text" at bounding box center [256, 277] width 416 height 37
type input "1,309.30"
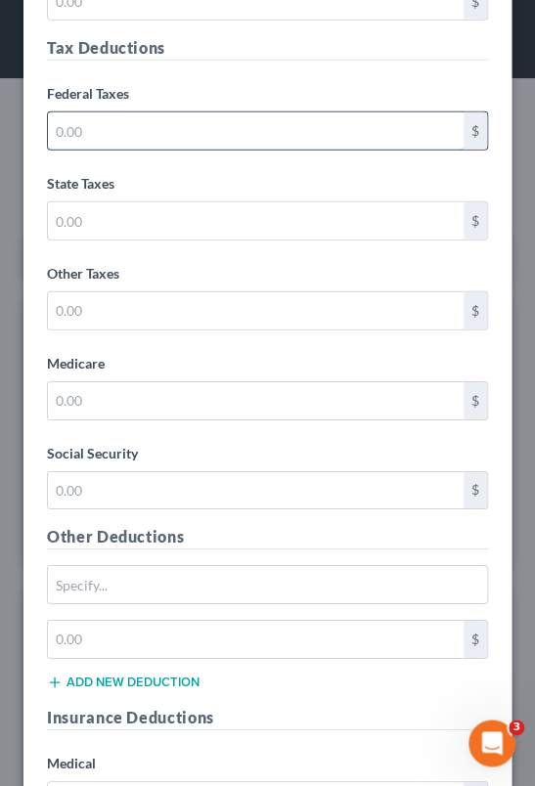
click at [159, 132] on input "text" at bounding box center [256, 130] width 416 height 37
type input "97.38"
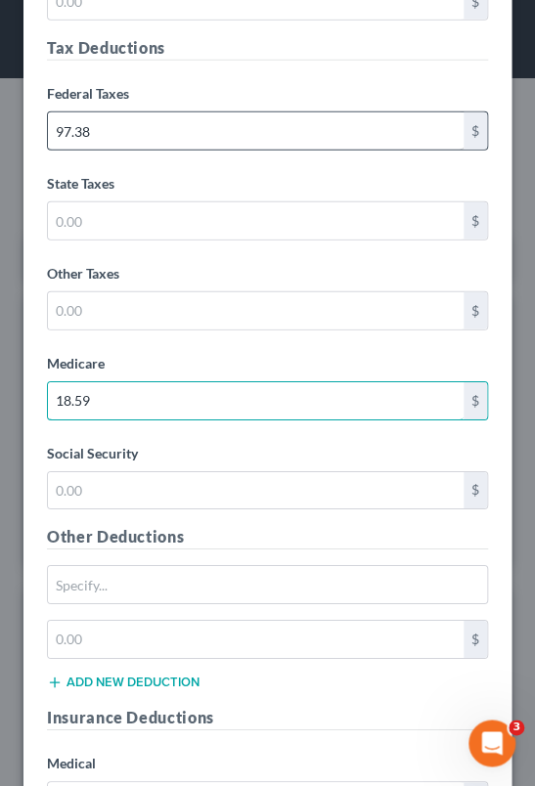
type input "18.59"
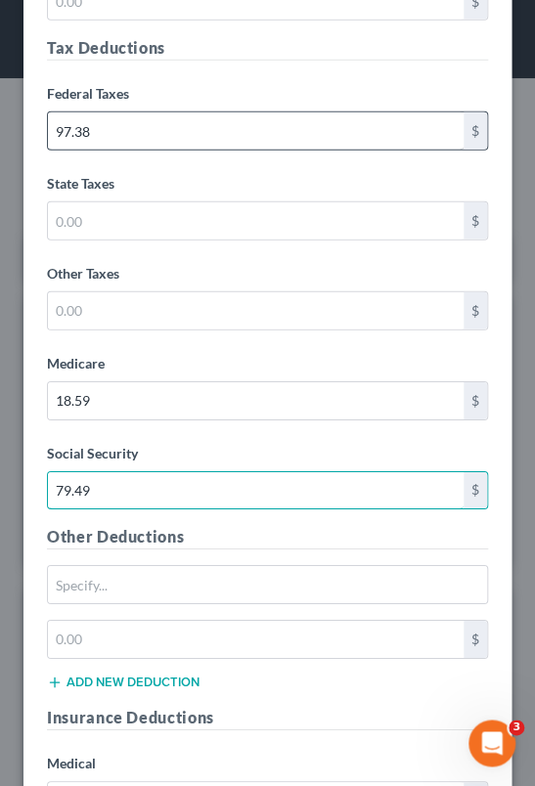
type input "79.49"
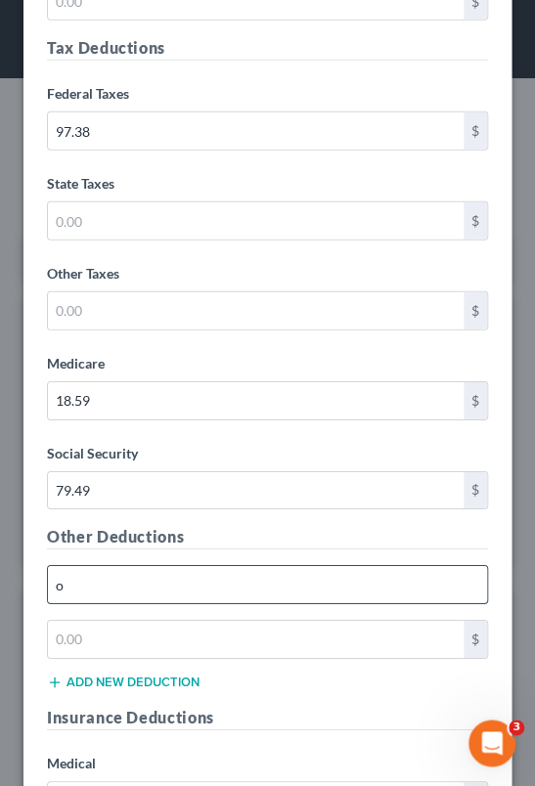
type input "Other deductions"
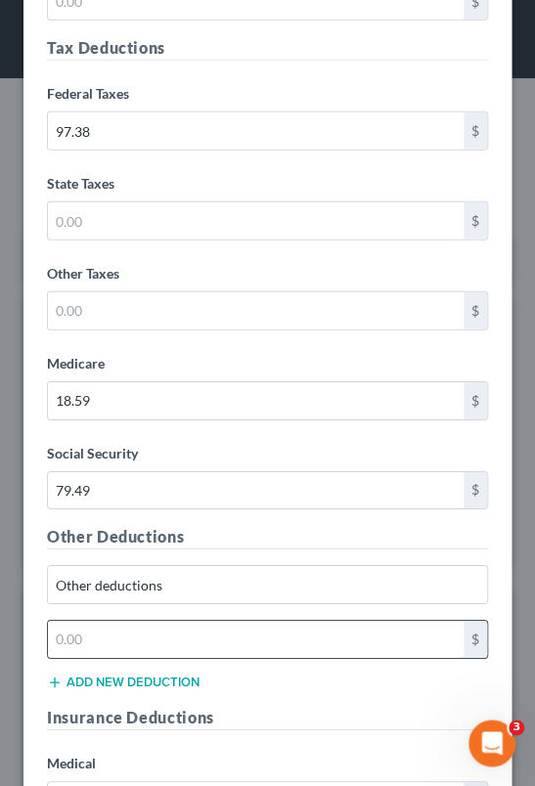
click at [173, 622] on input "text" at bounding box center [256, 639] width 416 height 37
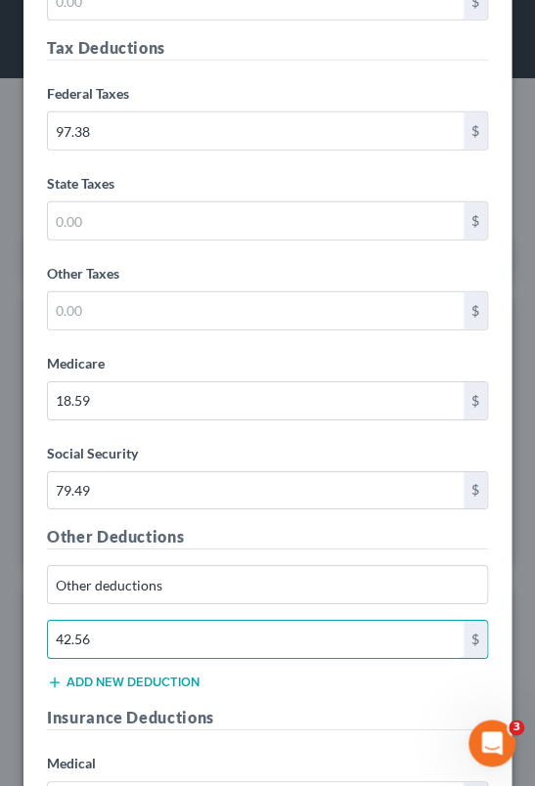
type input "42.56"
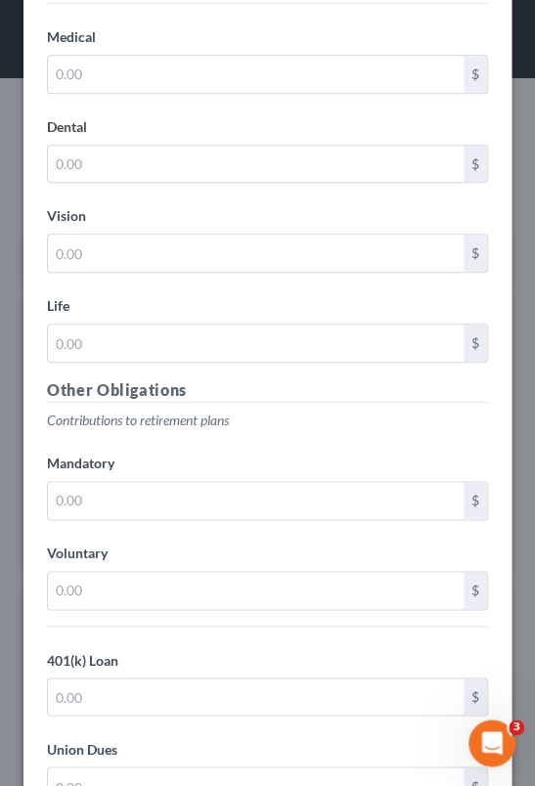
scroll to position [3389, 0]
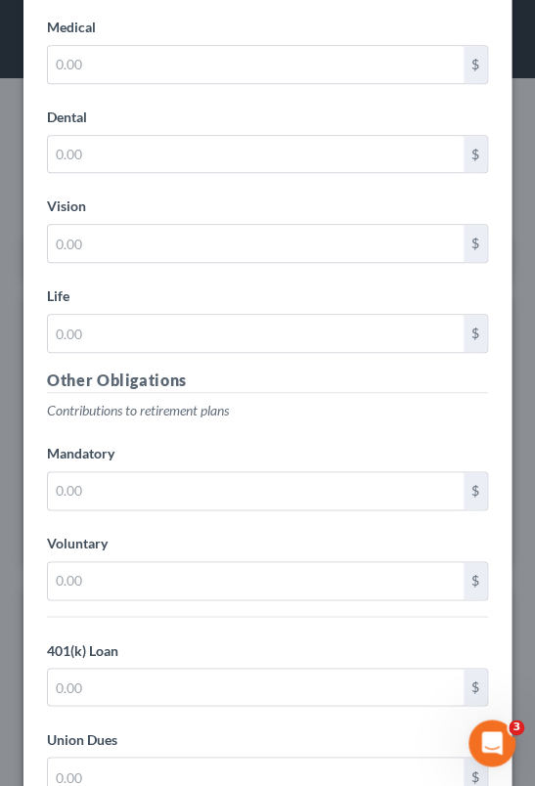
click at [265, 416] on div "Other Obligations Contributions to retirement plans Mandatory $ Voluntary $ 401…" at bounding box center [267, 680] width 461 height 623
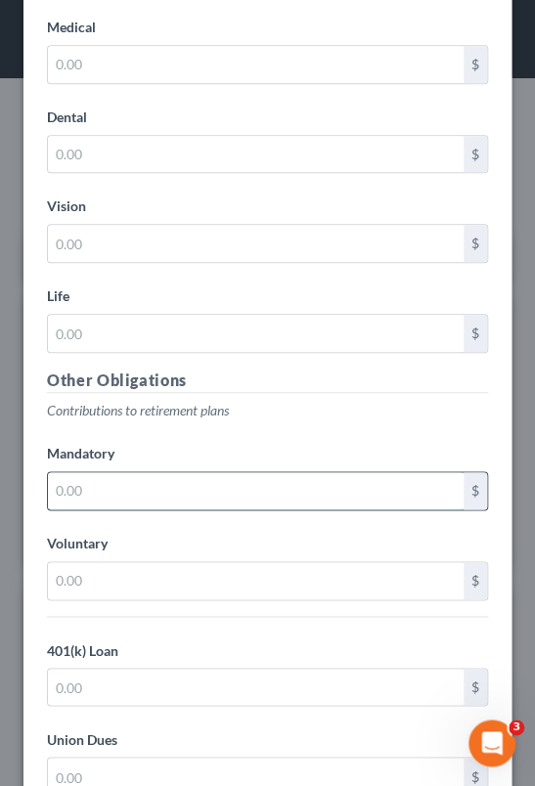
click at [199, 478] on input "text" at bounding box center [256, 490] width 416 height 37
type input "144.02"
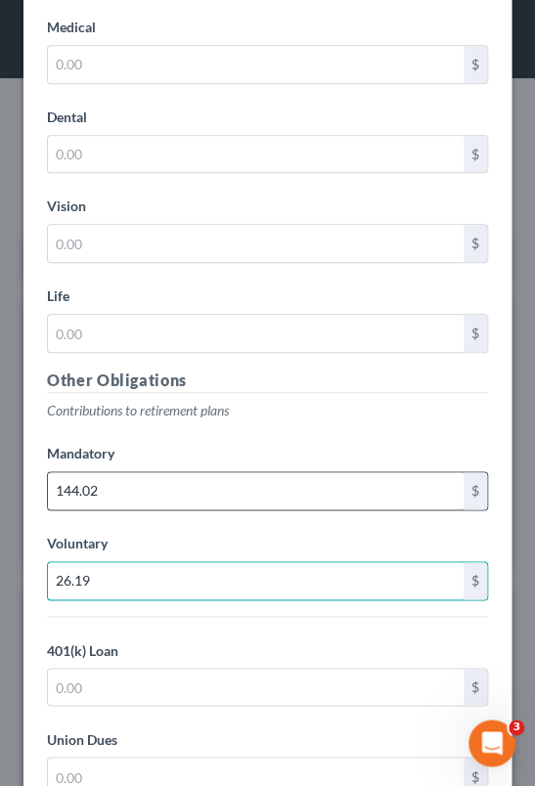
type input "26.19"
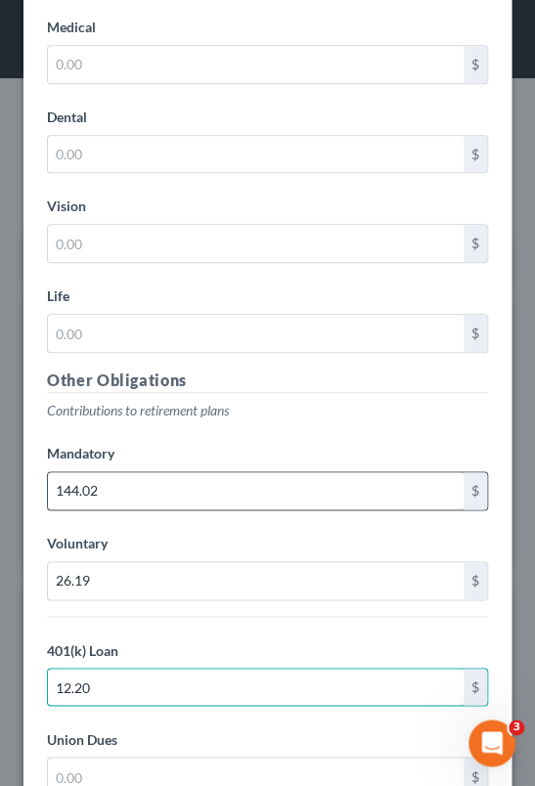
type input "12.20"
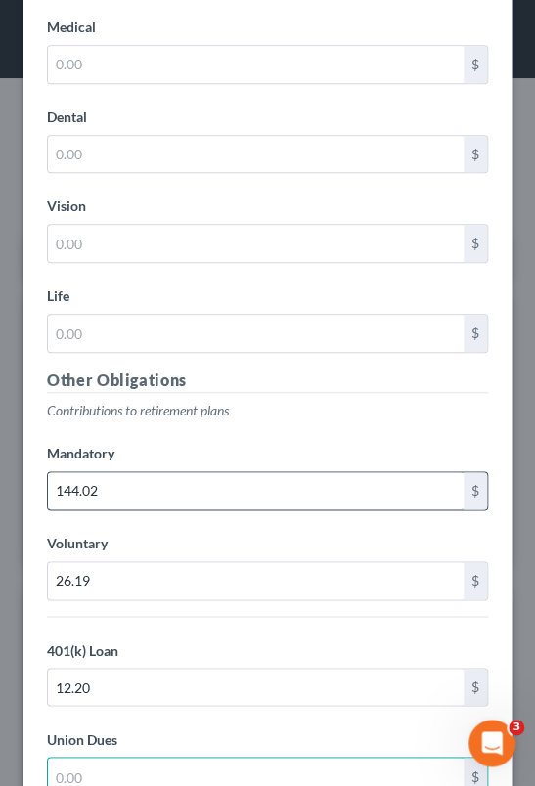
scroll to position [3706, 0]
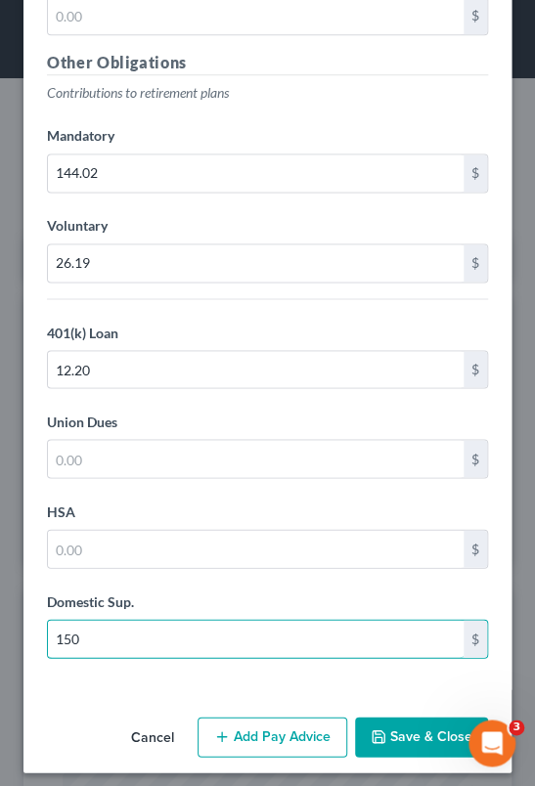
type input "150"
click at [289, 726] on button "Add Pay Advice" at bounding box center [273, 737] width 150 height 41
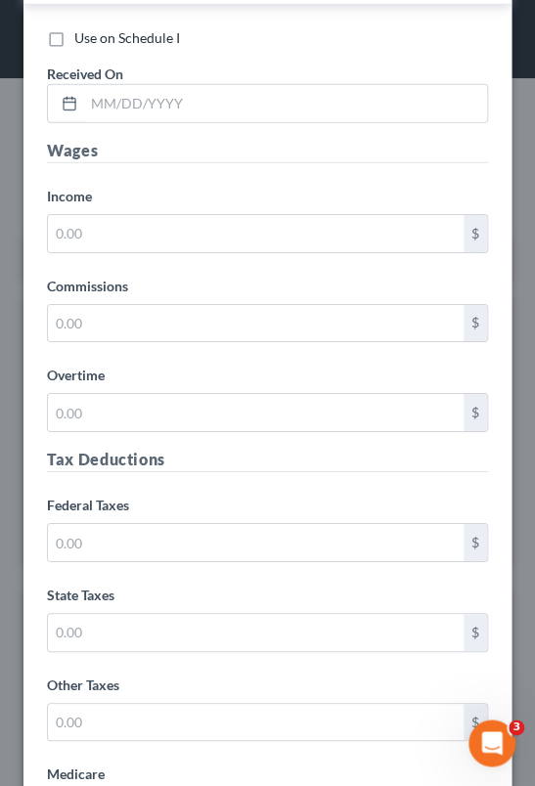
scroll to position [4446, 0]
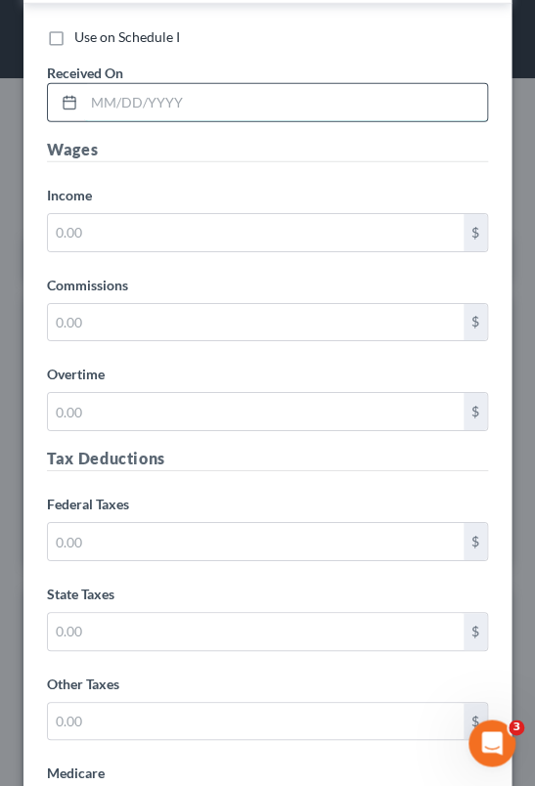
click at [186, 89] on input "text" at bounding box center [285, 102] width 403 height 37
type input "[DATE]"
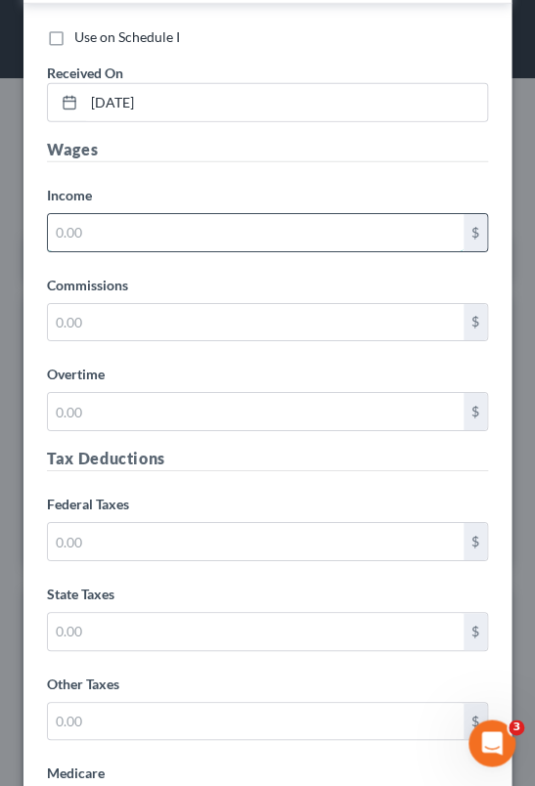
click at [155, 221] on input "text" at bounding box center [256, 232] width 416 height 37
type input "1,323.94"
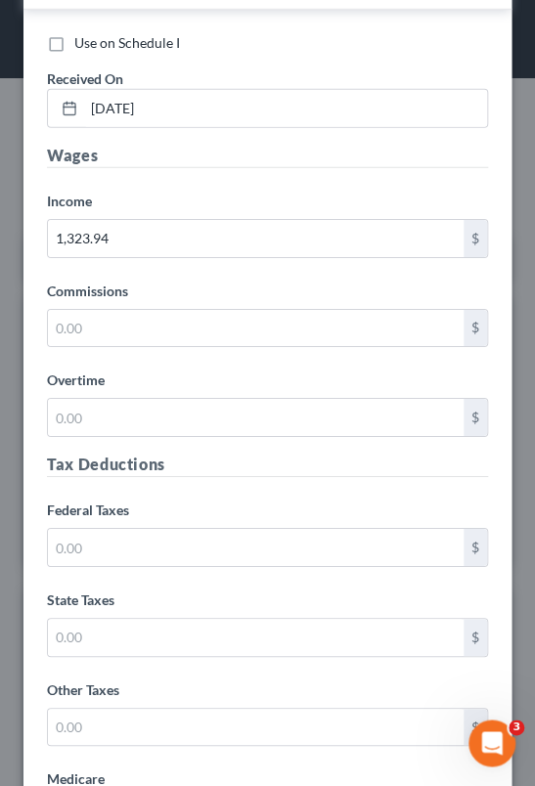
scroll to position [4456, 0]
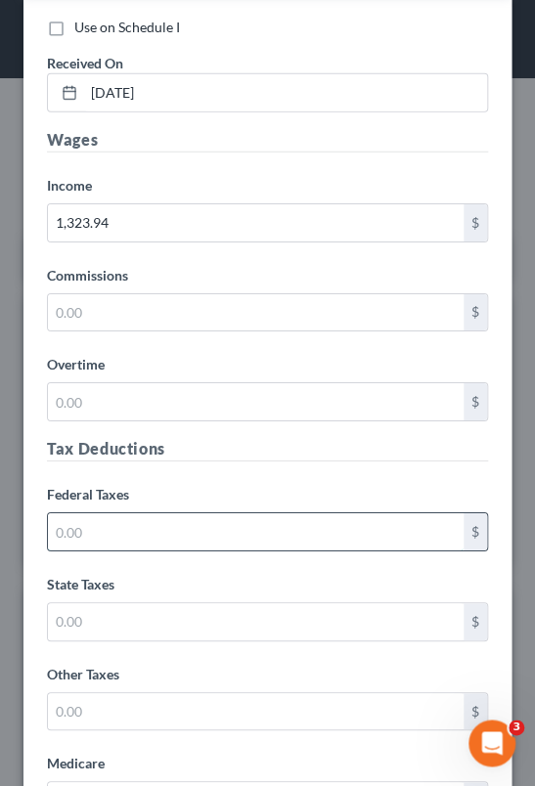
click at [133, 524] on input "text" at bounding box center [256, 531] width 416 height 37
type input "98.95"
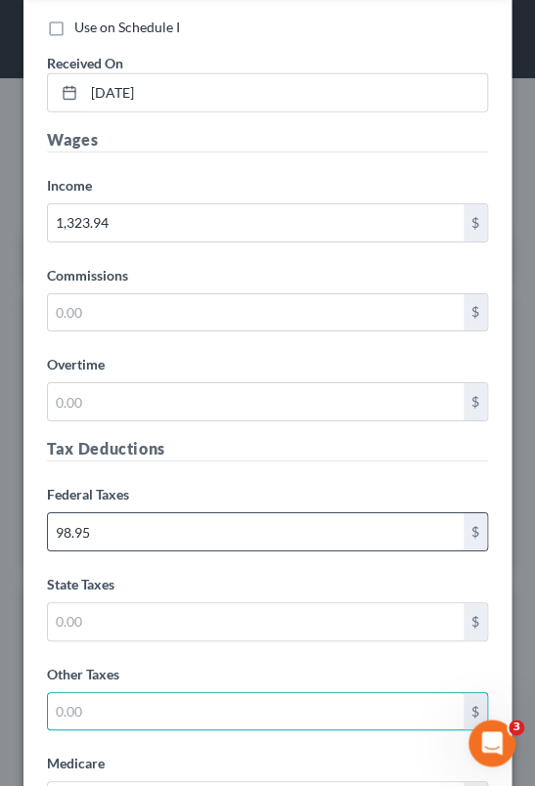
scroll to position [4476, 0]
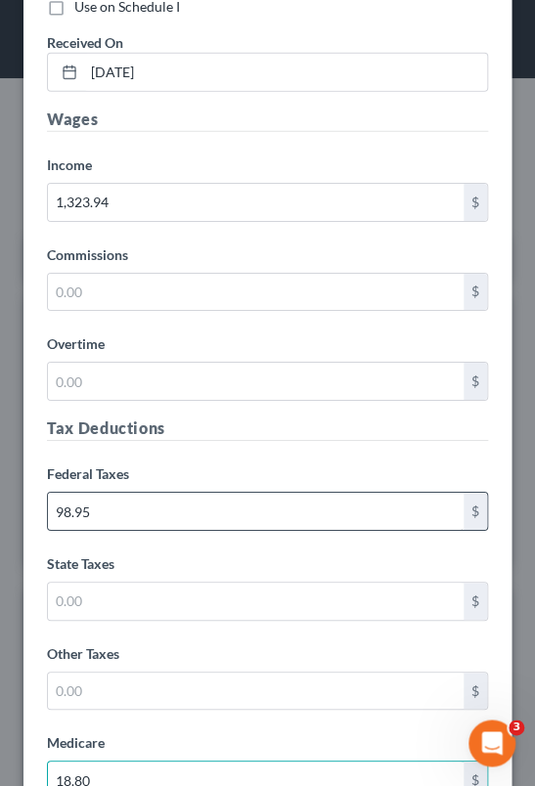
type input "18.80"
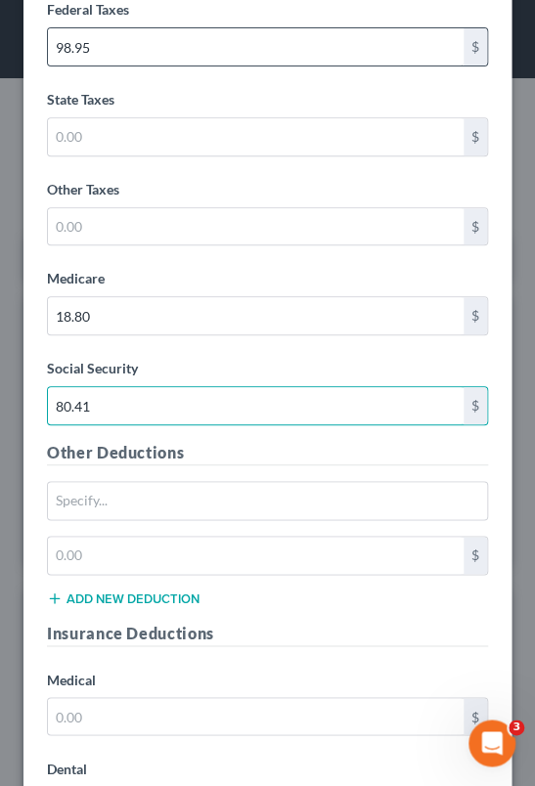
type input "80.41"
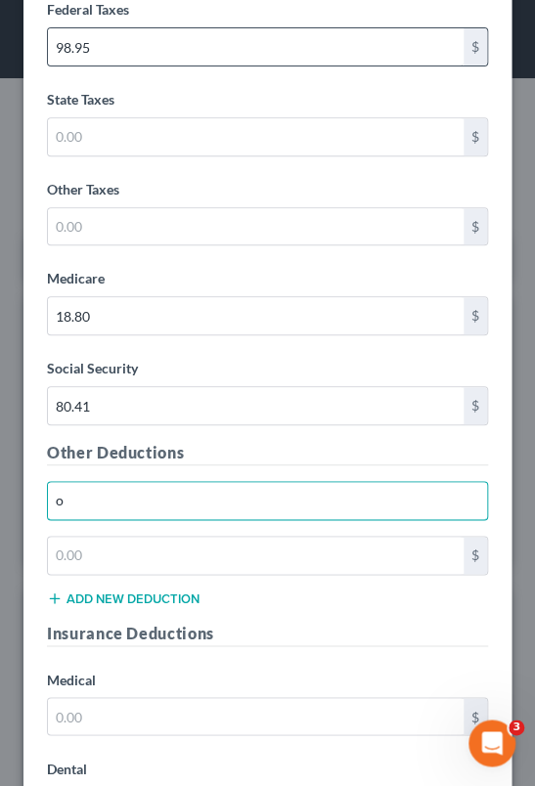
type input "Other deductions"
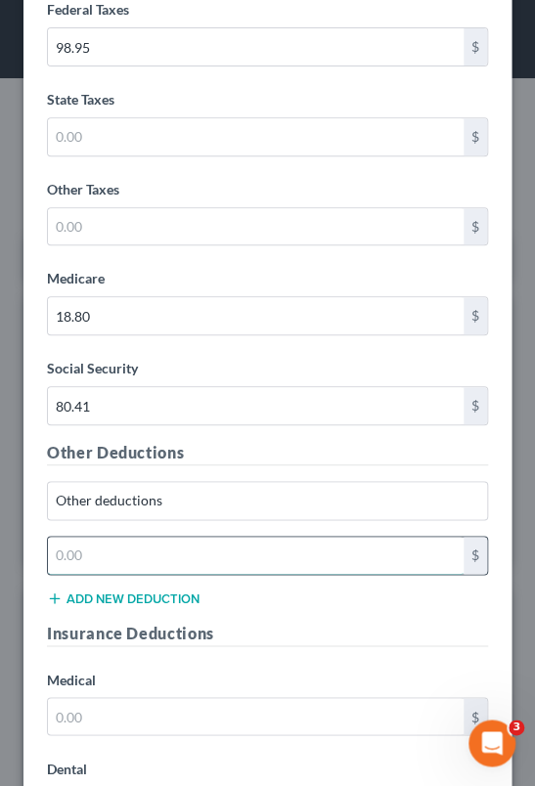
click at [141, 543] on input "text" at bounding box center [256, 555] width 416 height 37
type input "42.56"
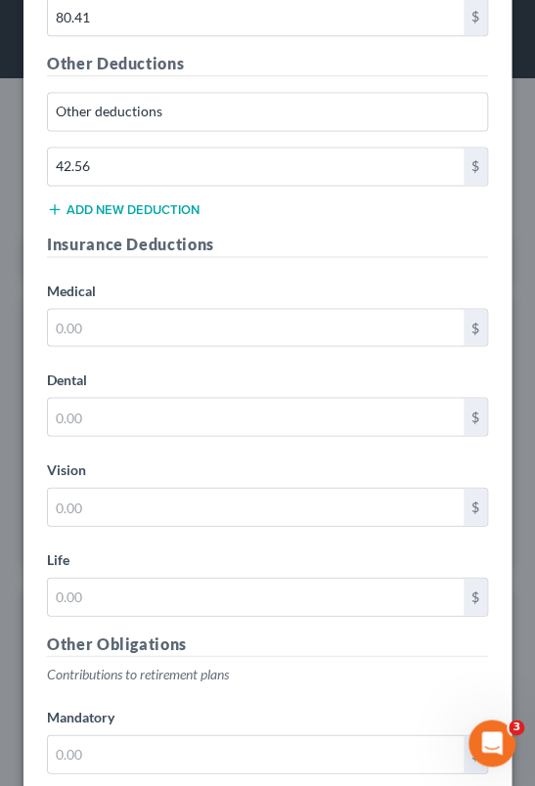
scroll to position [5353, 0]
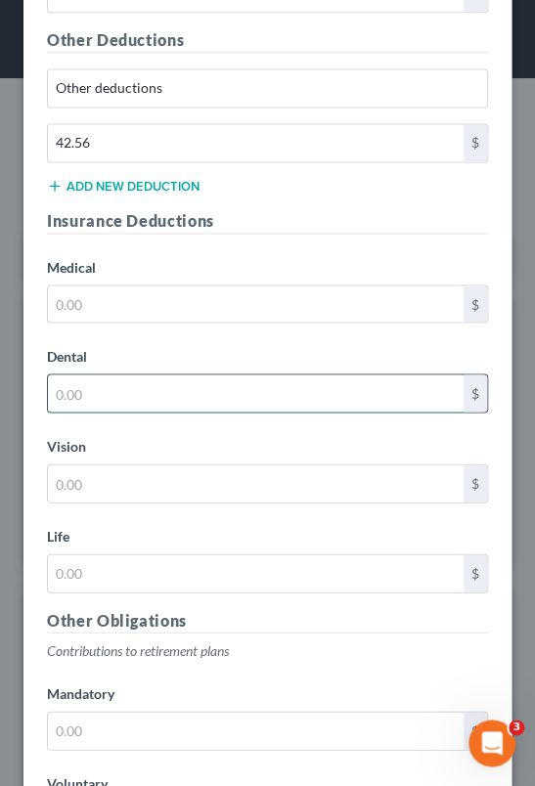
click at [147, 385] on input "text" at bounding box center [256, 393] width 416 height 37
type input "23.22"
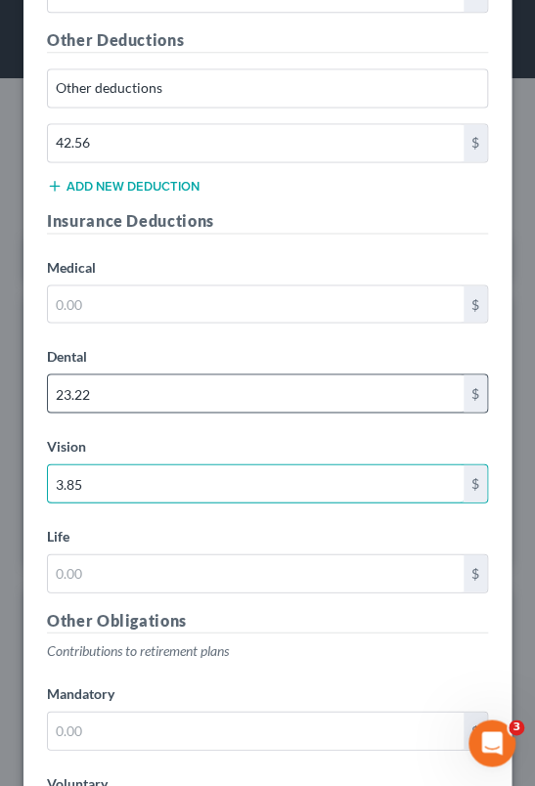
type input "3.85"
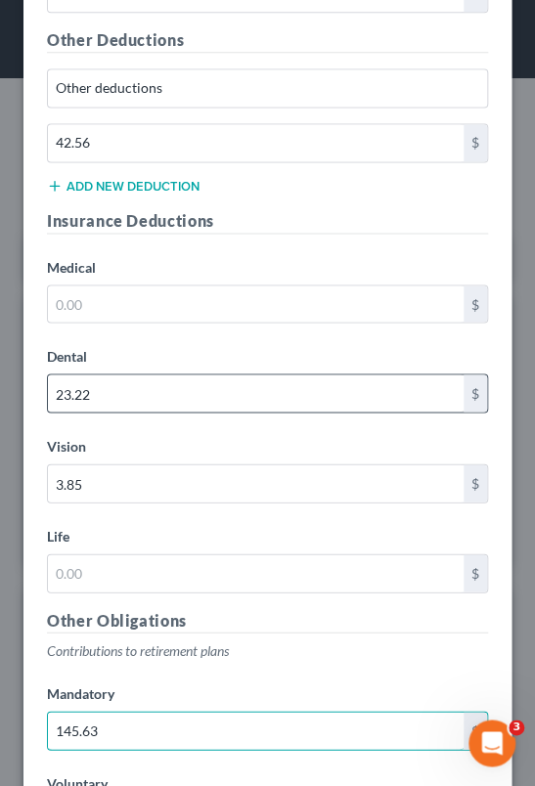
type input "145.63"
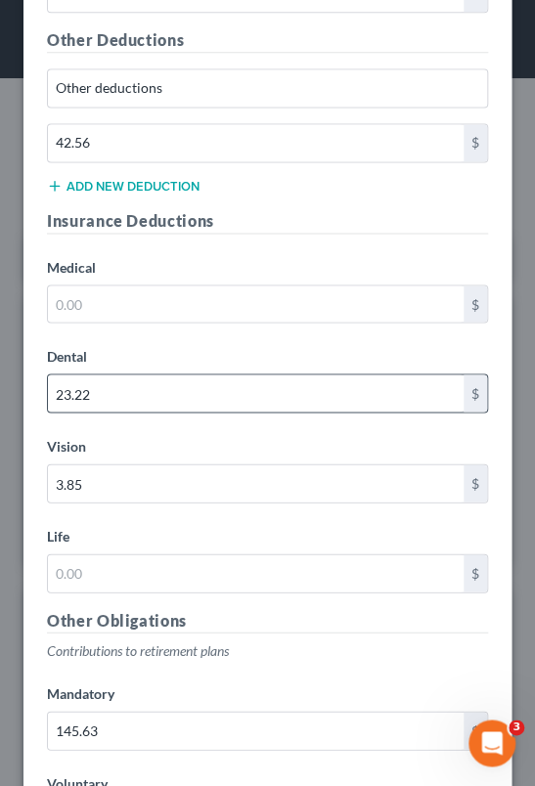
scroll to position [5766, 0]
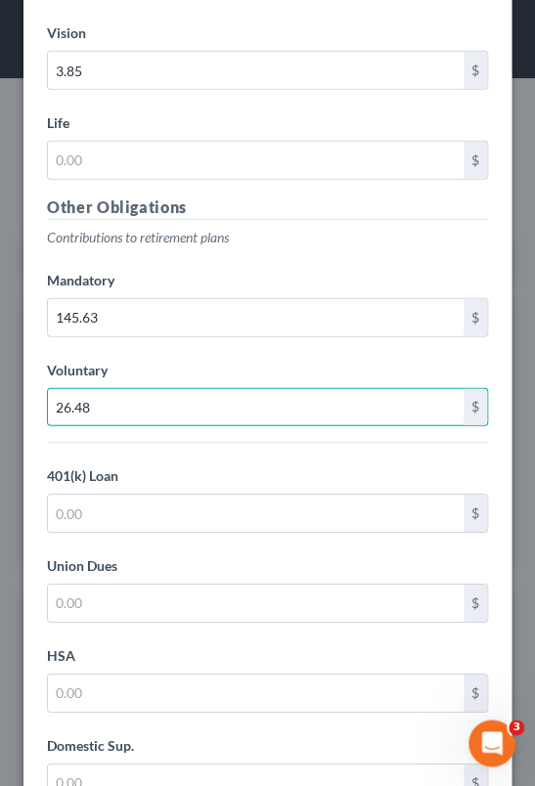
type input "26.48"
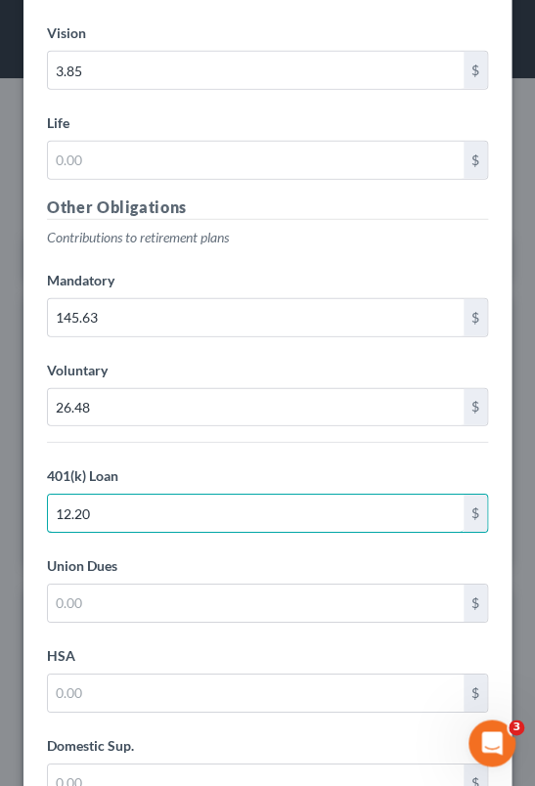
type input "12.20"
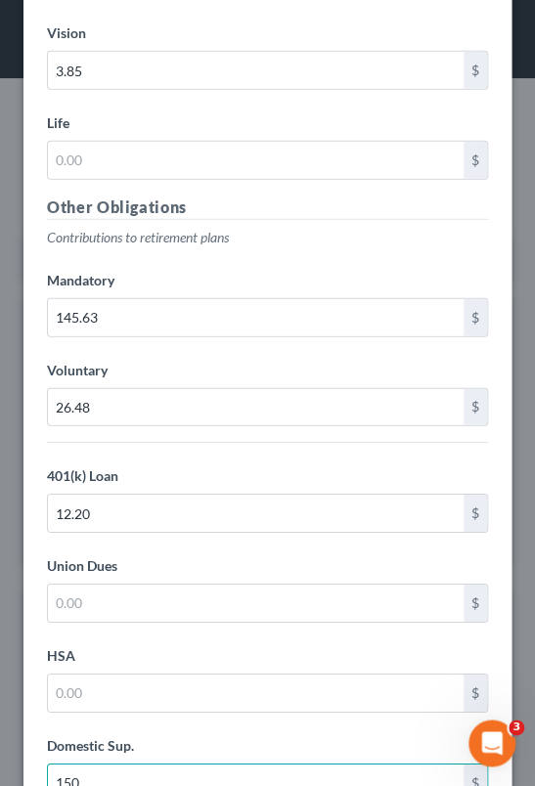
type input "150"
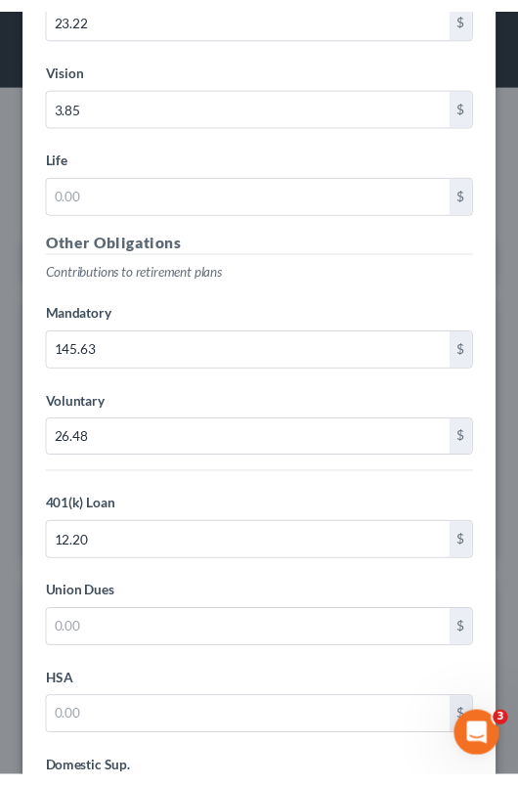
scroll to position [5905, 0]
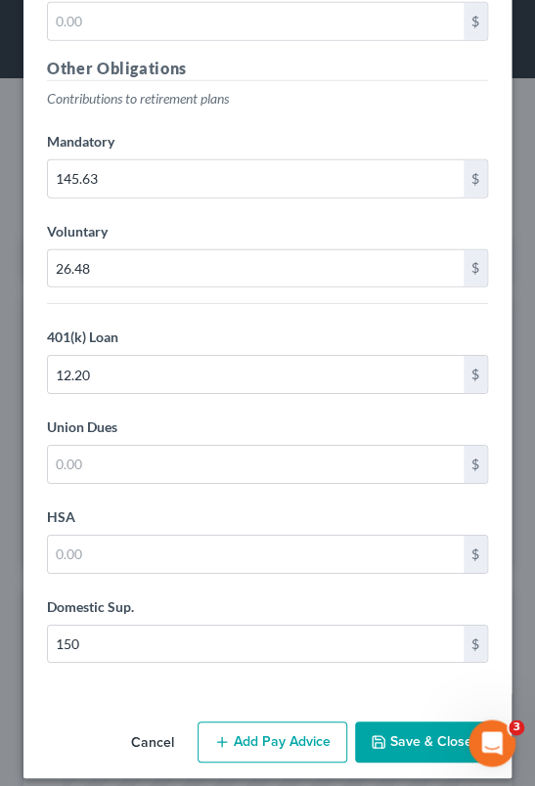
click at [420, 729] on button "Save & Close" at bounding box center [421, 742] width 133 height 41
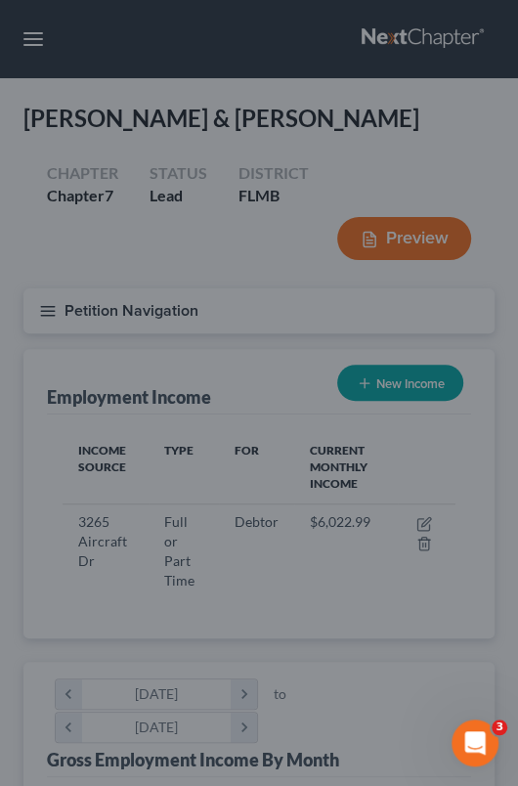
scroll to position [977754, 977518]
